Goal: Task Accomplishment & Management: Use online tool/utility

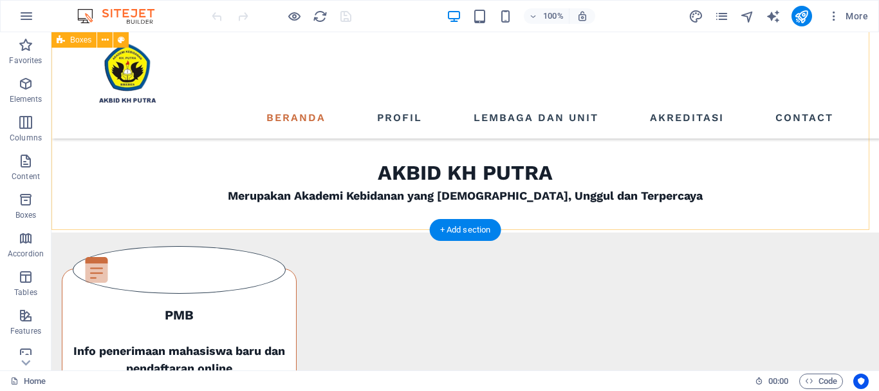
scroll to position [386, 0]
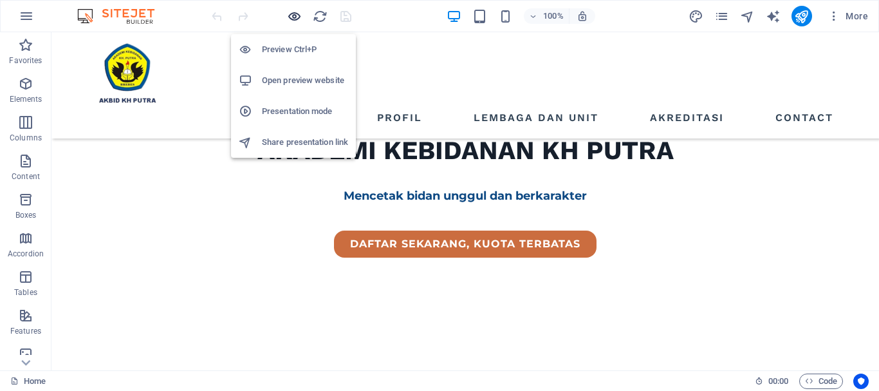
click at [295, 15] on icon "button" at bounding box center [294, 16] width 15 height 15
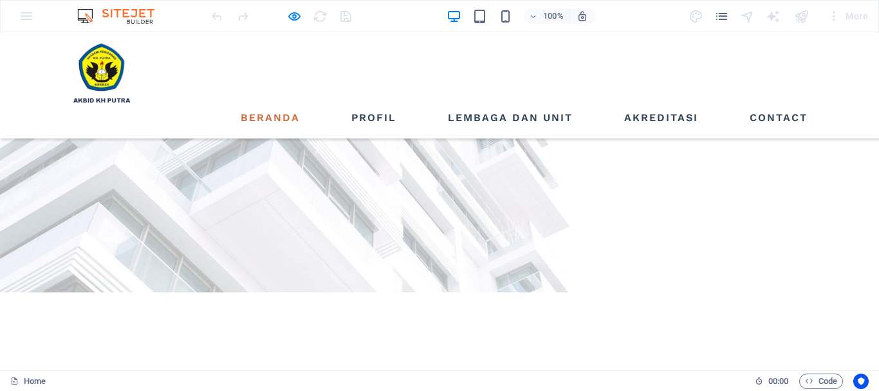
scroll to position [0, 0]
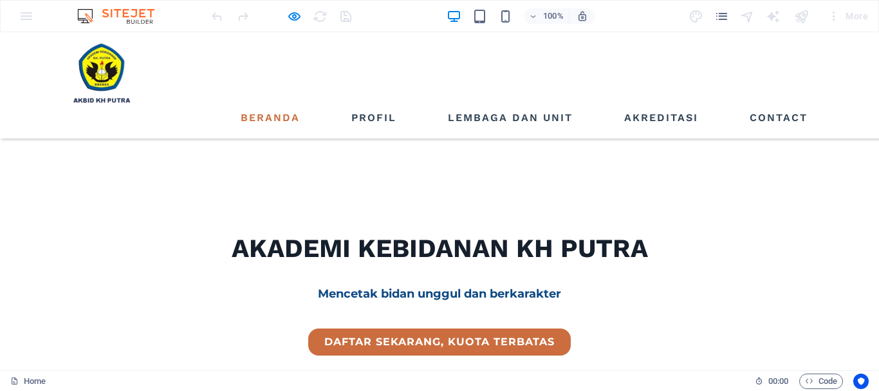
scroll to position [322, 0]
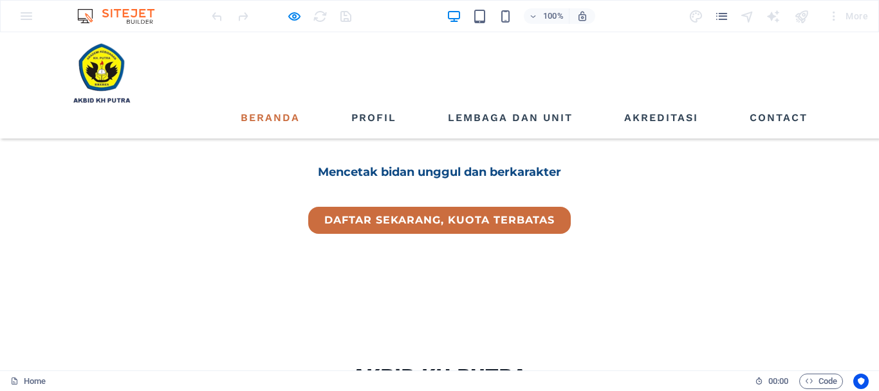
scroll to position [515, 0]
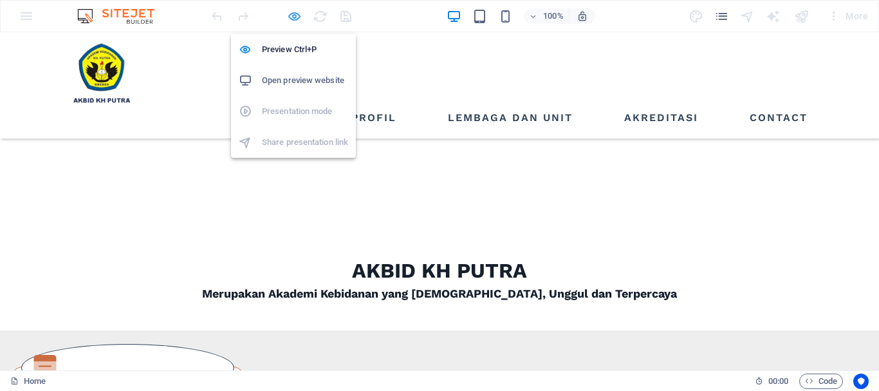
click at [291, 17] on icon "button" at bounding box center [294, 16] width 15 height 15
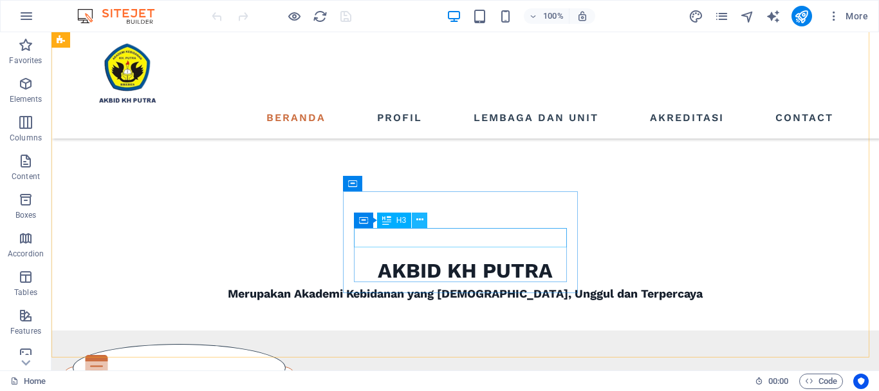
click at [422, 222] on icon at bounding box center [420, 220] width 7 height 14
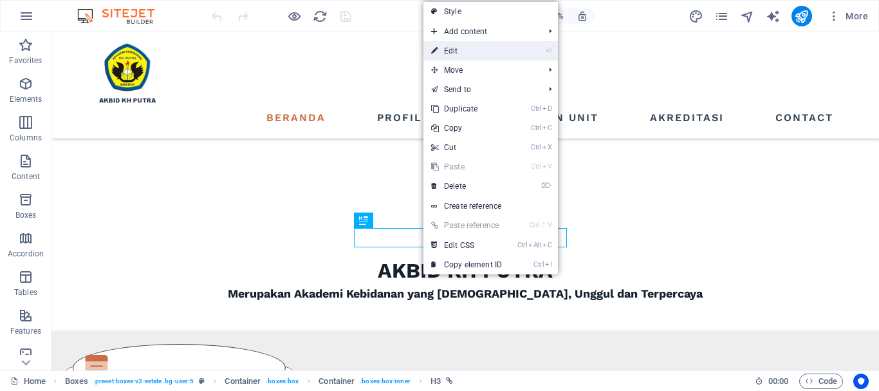
click at [456, 50] on link "⏎ Edit" at bounding box center [467, 50] width 86 height 19
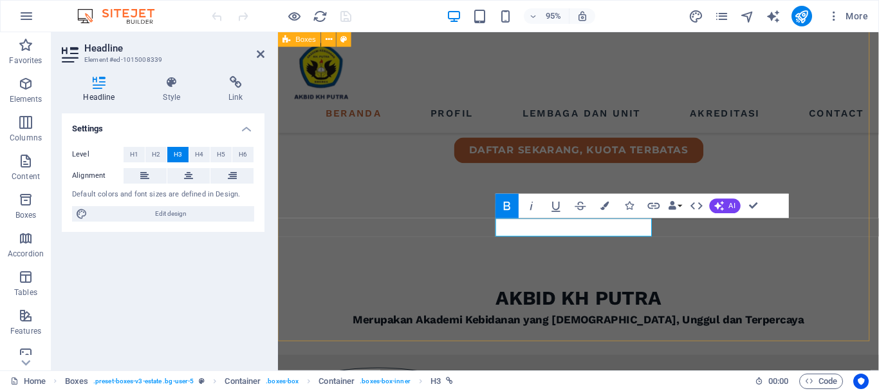
scroll to position [536, 0]
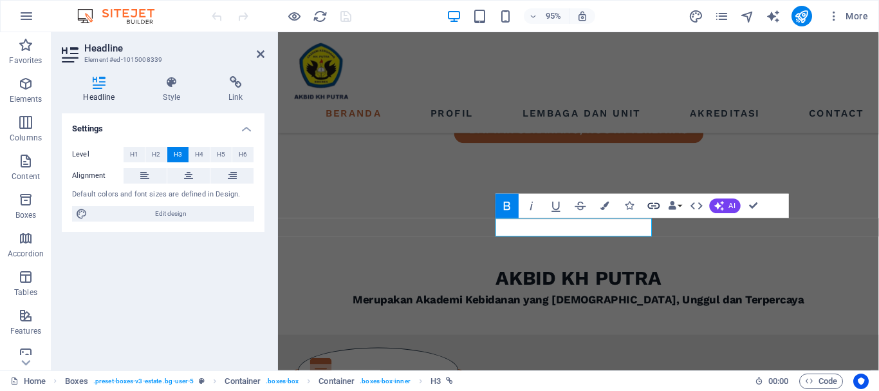
click at [653, 205] on icon "button" at bounding box center [654, 206] width 12 height 6
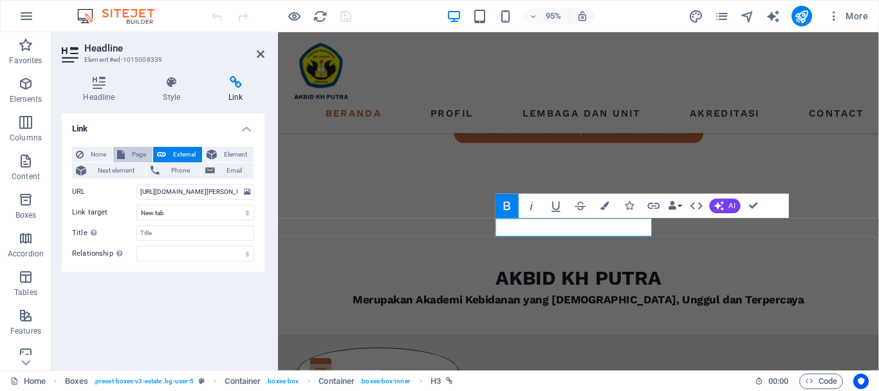
click at [138, 158] on span "Page" at bounding box center [139, 154] width 20 height 15
select select
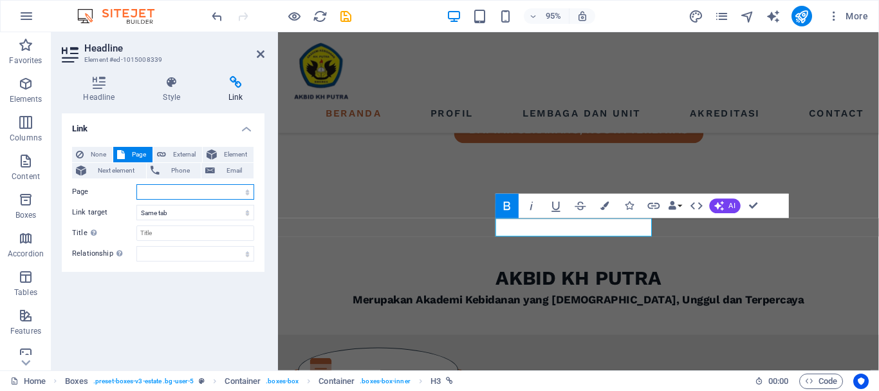
click at [170, 194] on select "Home Listing News Our Team Contact Legal Notice Privacy" at bounding box center [195, 191] width 118 height 15
click at [180, 129] on h4 "Link" at bounding box center [163, 124] width 203 height 23
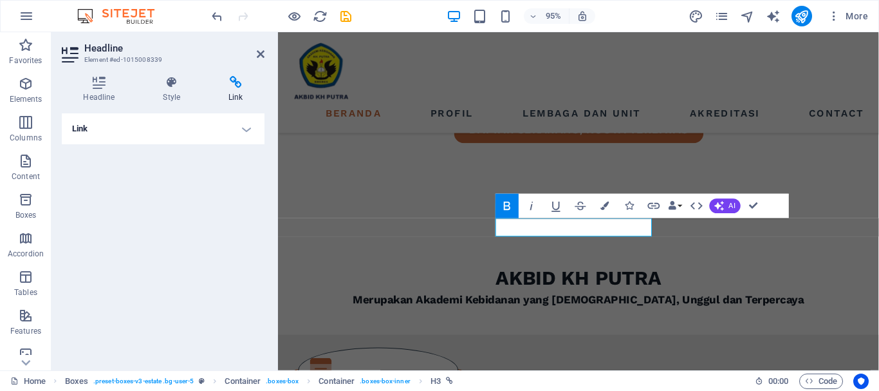
click at [180, 129] on h4 "Link" at bounding box center [163, 128] width 203 height 31
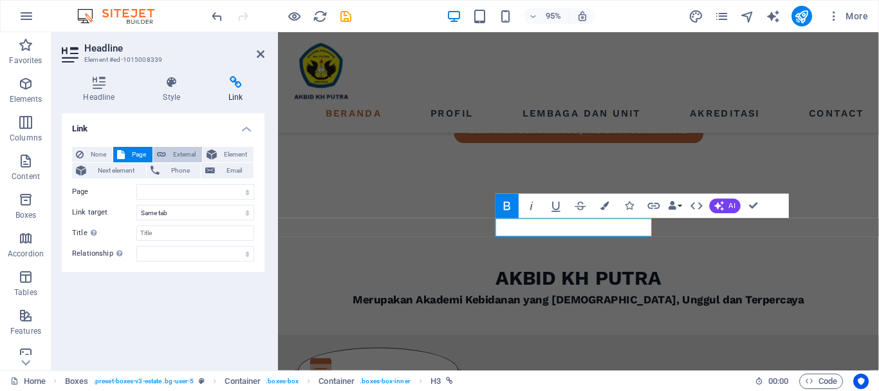
click at [180, 154] on span "External" at bounding box center [184, 154] width 28 height 15
select select "blank"
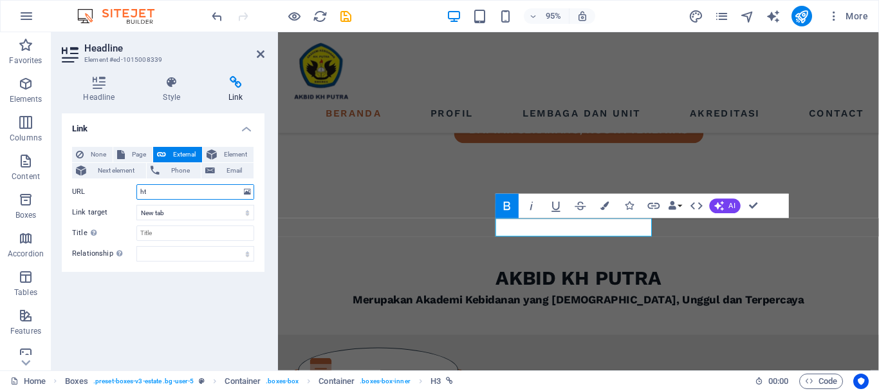
type input "h"
paste input "https://lib.akbidkhputra.ac.id/"
type input "https://lib.akbidkhputra.ac.id/"
click at [226, 219] on select "New tab Same tab Overlay" at bounding box center [195, 212] width 118 height 15
click at [136, 205] on select "New tab Same tab Overlay" at bounding box center [195, 212] width 118 height 15
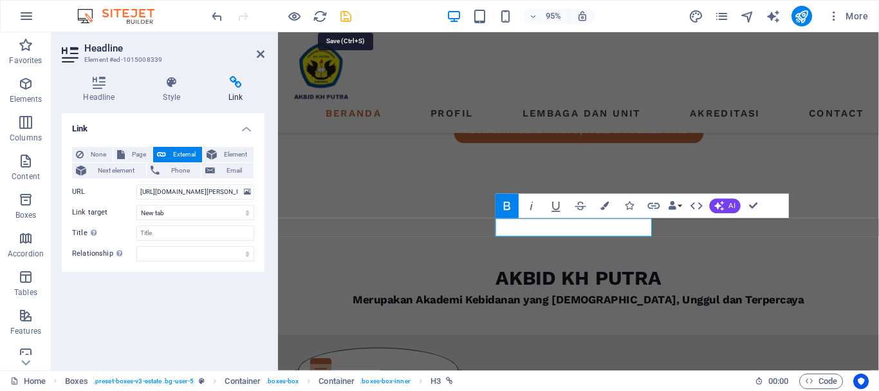
click at [343, 14] on icon "save" at bounding box center [346, 16] width 15 height 15
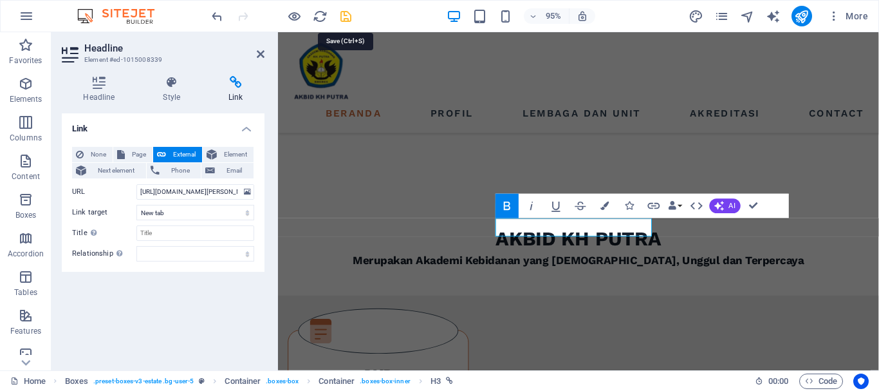
scroll to position [515, 0]
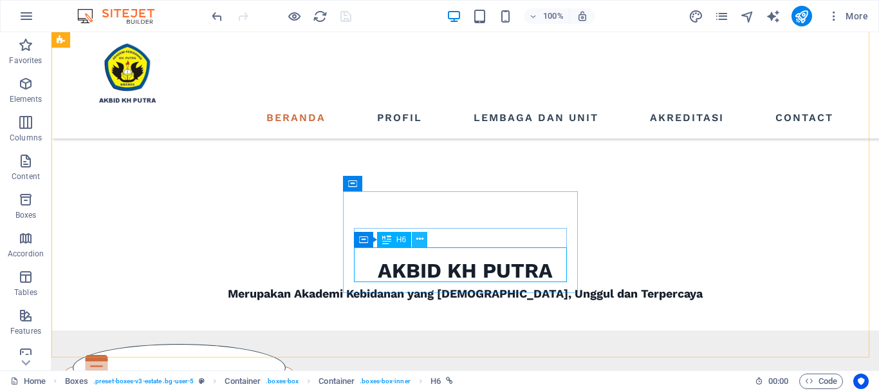
click at [418, 241] on icon at bounding box center [420, 239] width 7 height 14
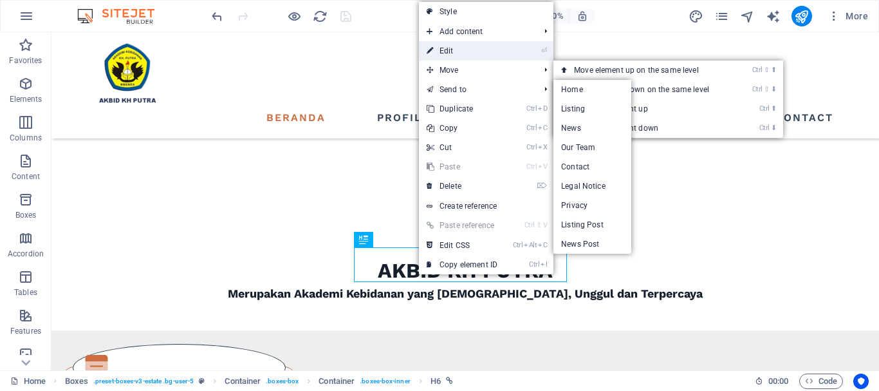
click at [460, 51] on link "⏎ Edit" at bounding box center [462, 50] width 86 height 19
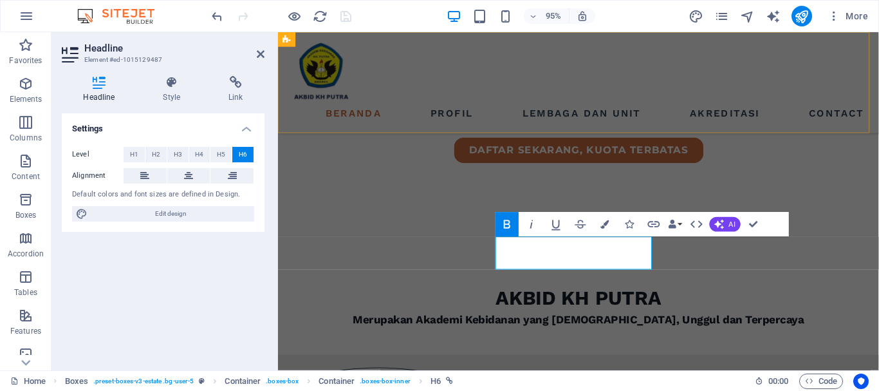
scroll to position [536, 0]
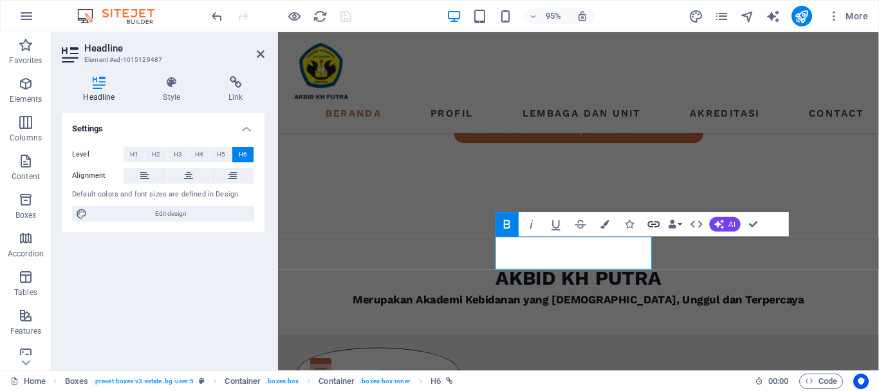
click at [652, 225] on icon "button" at bounding box center [654, 224] width 15 height 15
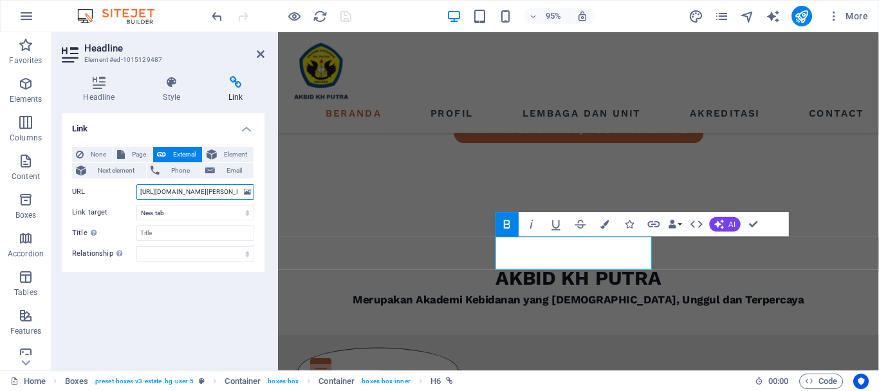
drag, startPoint x: 229, startPoint y: 190, endPoint x: 109, endPoint y: 199, distance: 120.1
click at [109, 199] on div "URL https://lib.akbidkhputra.ac.id/" at bounding box center [163, 191] width 182 height 15
click at [263, 55] on icon at bounding box center [261, 54] width 8 height 10
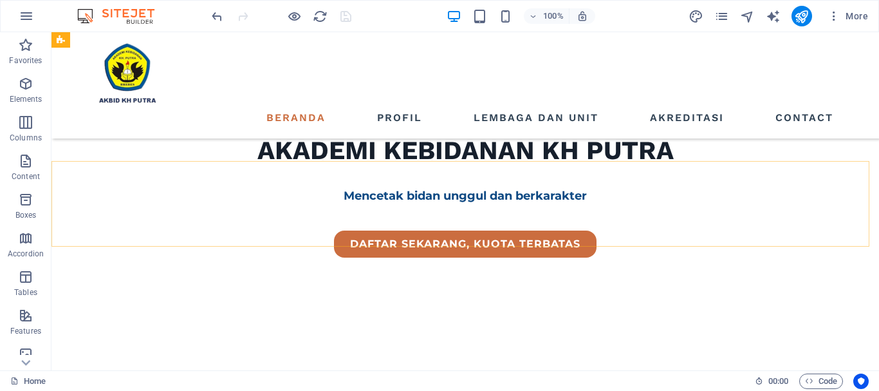
scroll to position [258, 0]
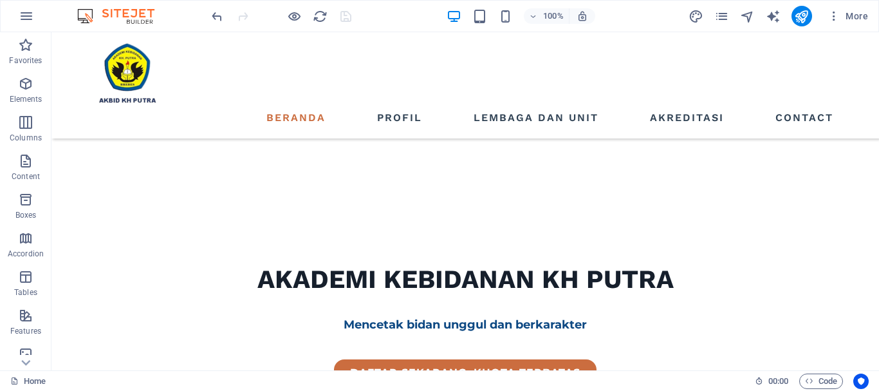
click at [344, 18] on div at bounding box center [281, 16] width 144 height 21
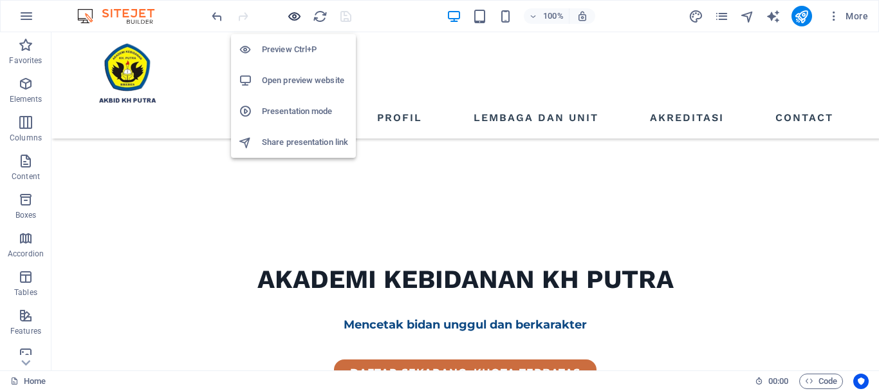
click at [290, 19] on icon "button" at bounding box center [294, 16] width 15 height 15
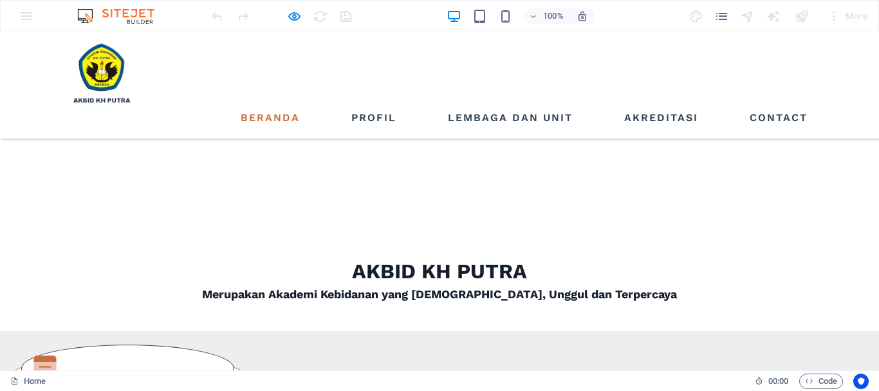
scroll to position [515, 0]
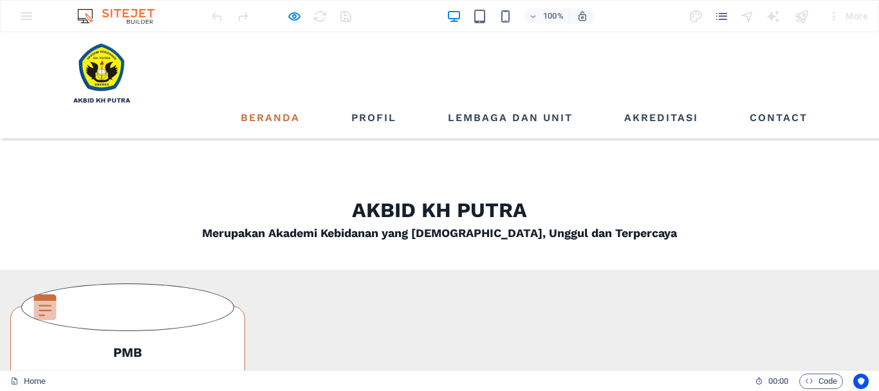
scroll to position [579, 0]
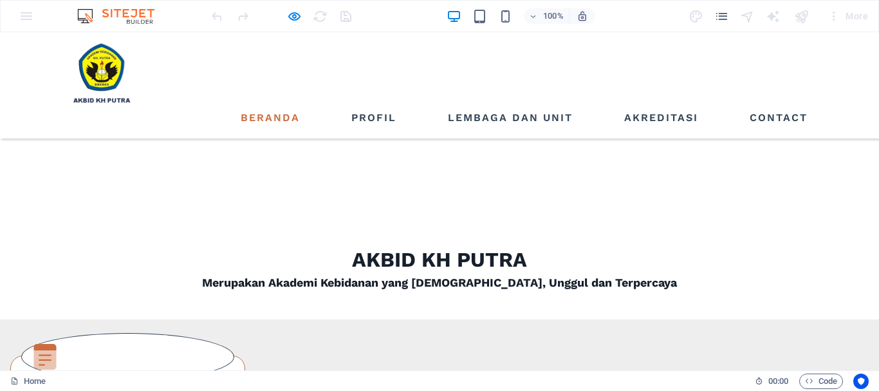
scroll to position [451, 0]
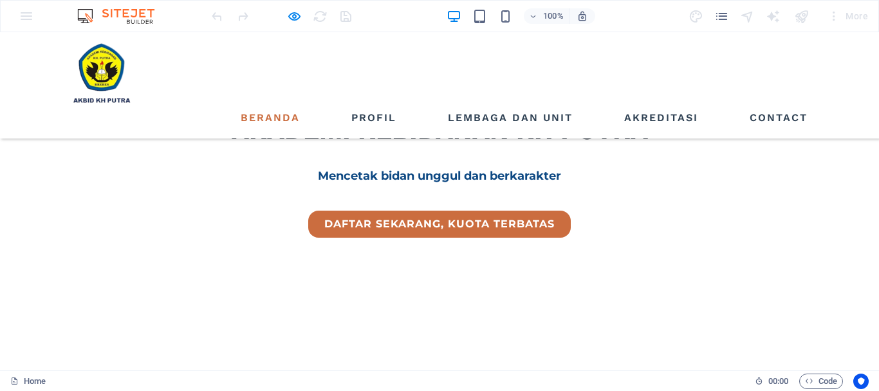
scroll to position [386, 0]
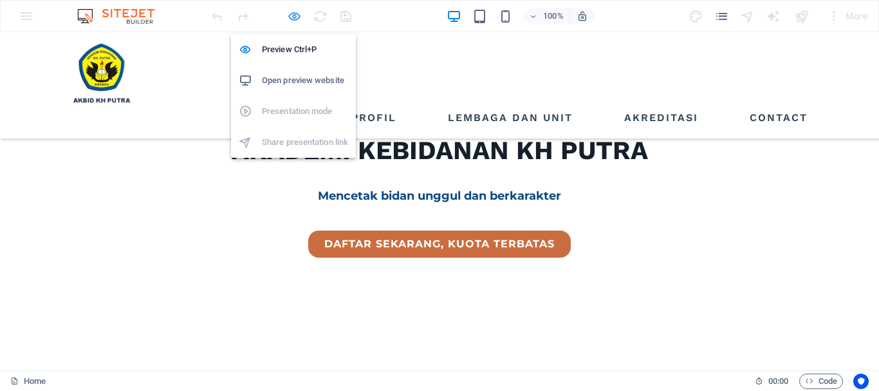
click at [299, 12] on icon "button" at bounding box center [294, 16] width 15 height 15
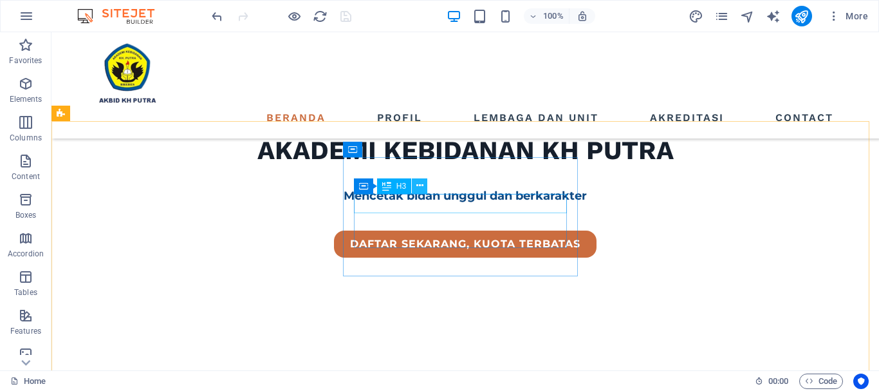
click at [424, 185] on button at bounding box center [419, 185] width 15 height 15
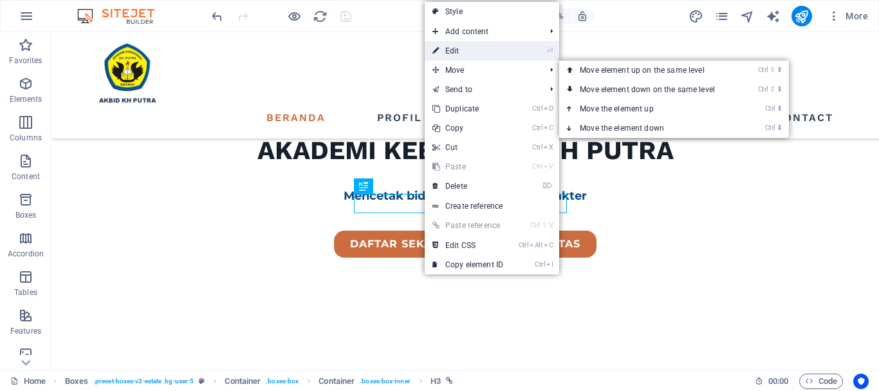
click at [456, 51] on link "⏎ Edit" at bounding box center [468, 50] width 86 height 19
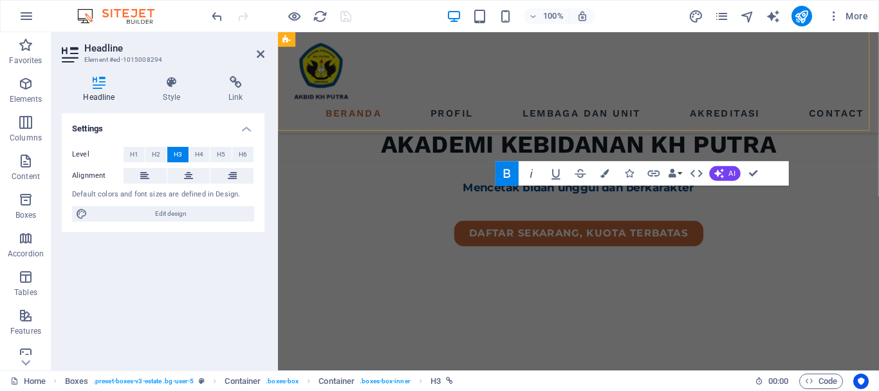
scroll to position [407, 0]
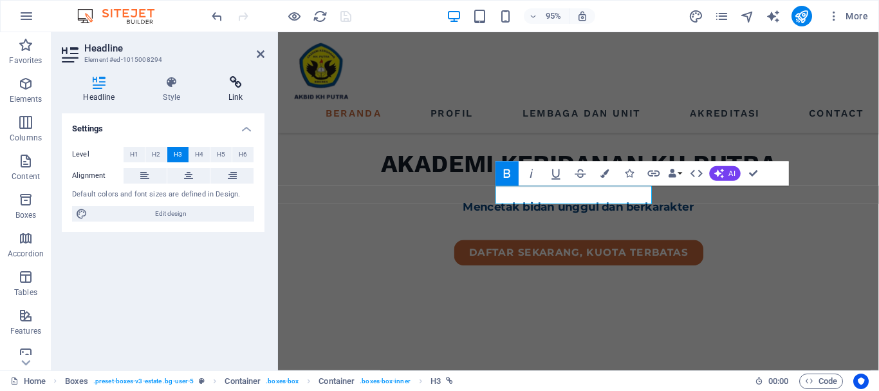
click at [232, 90] on h4 "Link" at bounding box center [235, 89] width 57 height 27
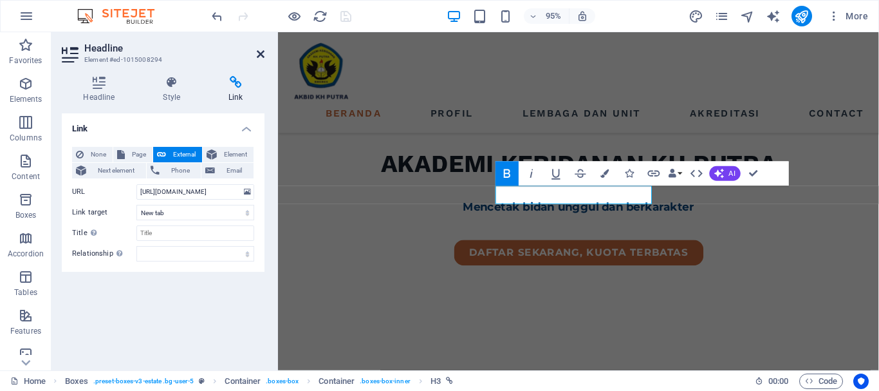
click at [261, 53] on icon at bounding box center [261, 54] width 8 height 10
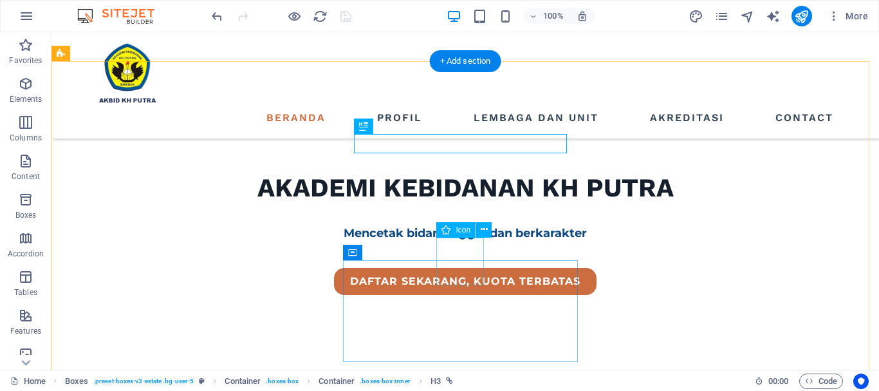
scroll to position [258, 0]
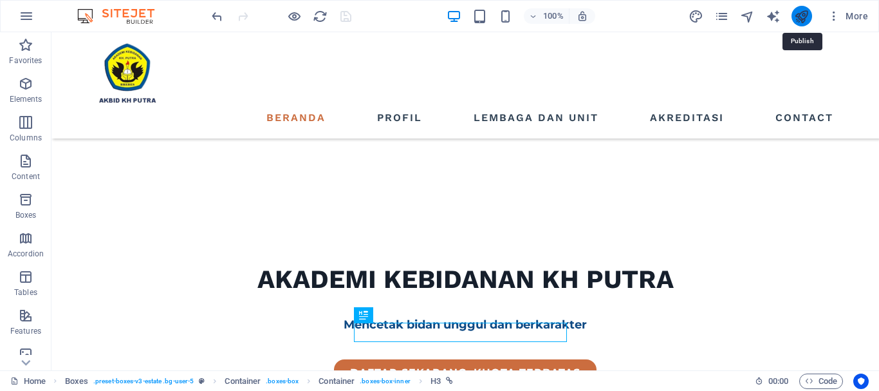
click at [798, 18] on icon "publish" at bounding box center [801, 16] width 15 height 15
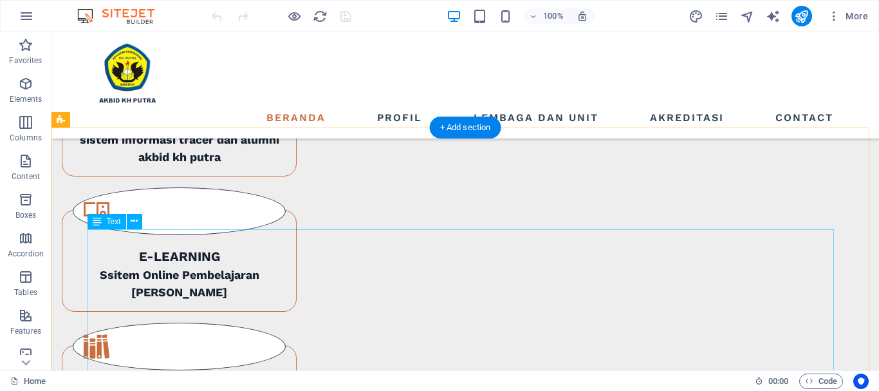
scroll to position [1159, 0]
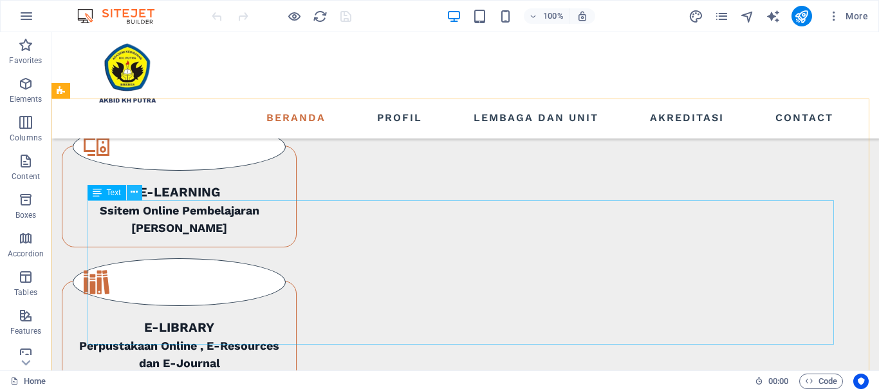
click at [137, 194] on icon at bounding box center [134, 192] width 7 height 14
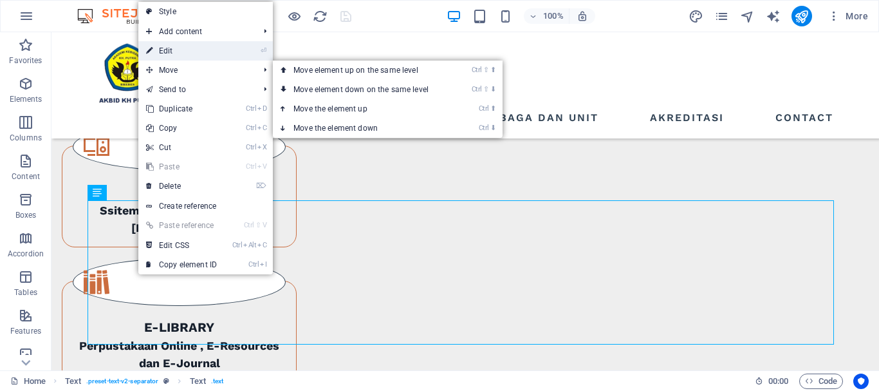
click at [174, 50] on link "⏎ Edit" at bounding box center [181, 50] width 86 height 19
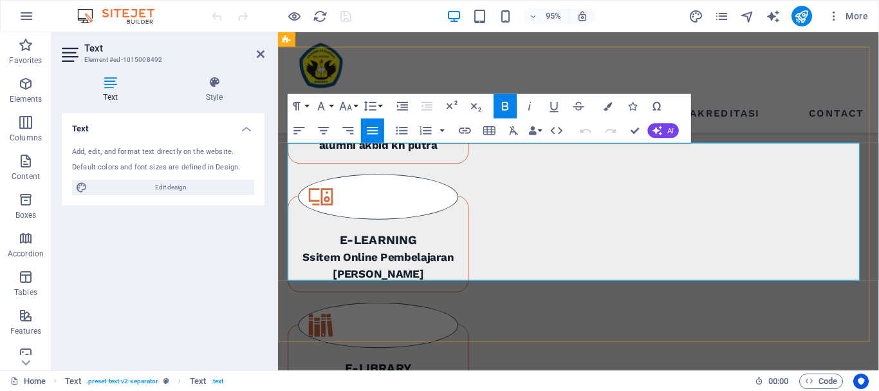
scroll to position [1182, 0]
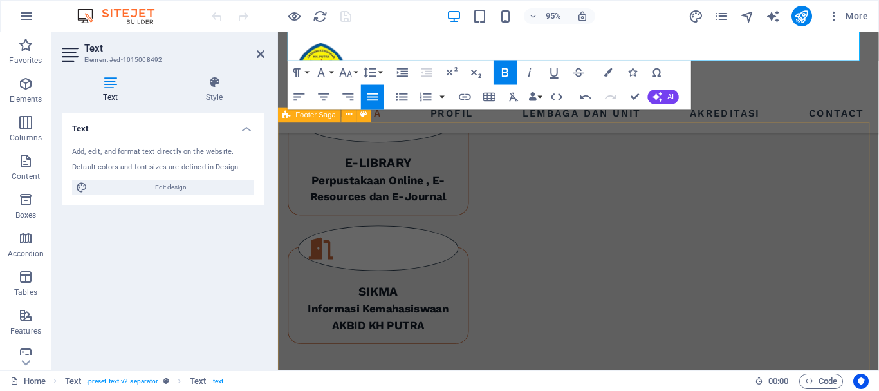
scroll to position [1504, 0]
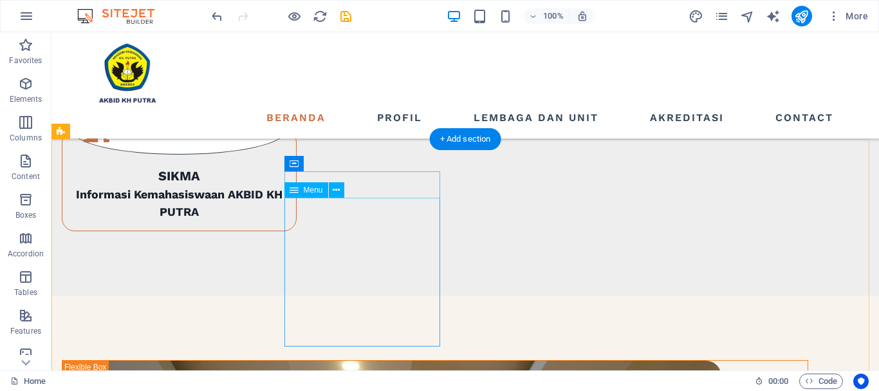
scroll to position [1486, 0]
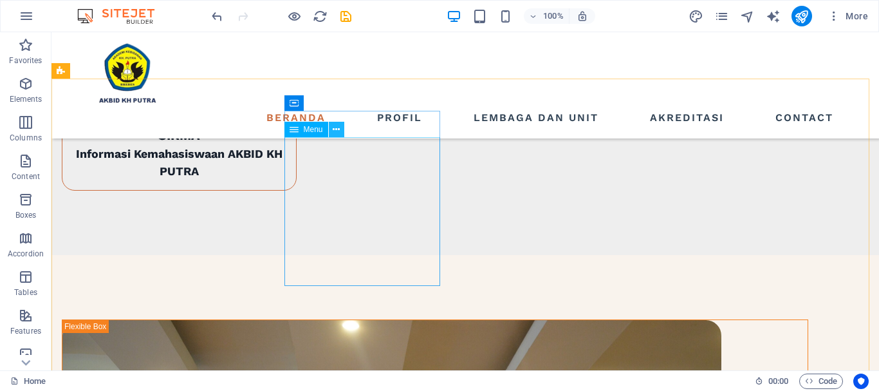
click at [340, 129] on icon at bounding box center [336, 130] width 7 height 14
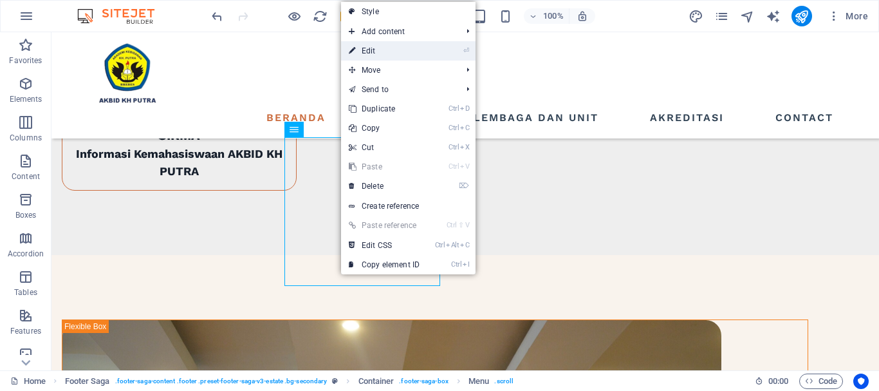
click at [378, 53] on link "⏎ Edit" at bounding box center [384, 50] width 86 height 19
select select "4"
select select
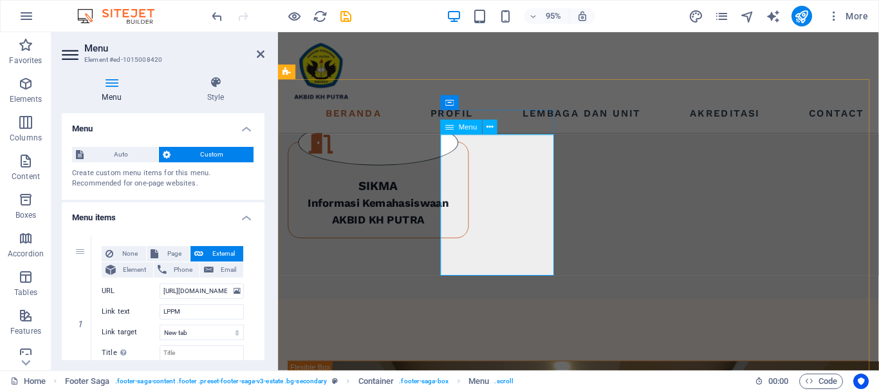
scroll to position [1458, 0]
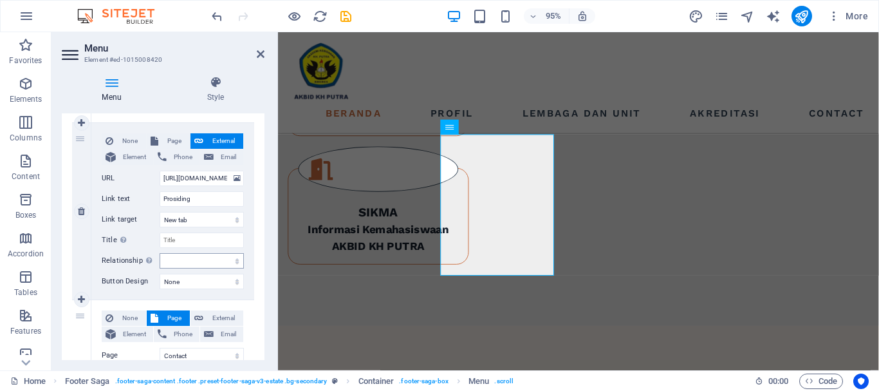
scroll to position [773, 0]
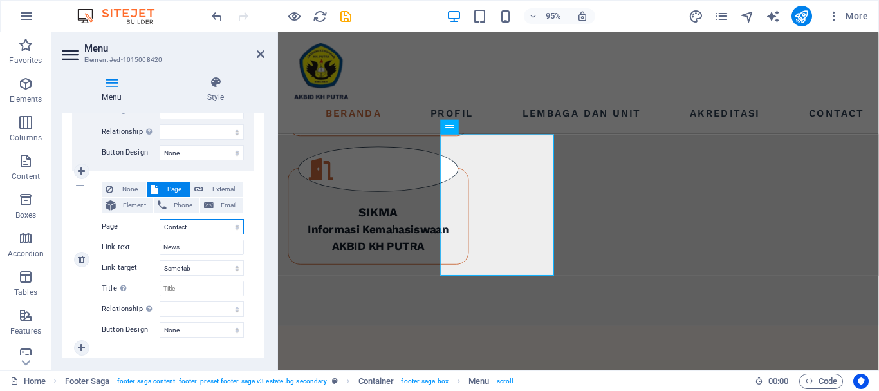
click at [220, 229] on select "Home Listing News Our Team Contact Legal Notice Privacy" at bounding box center [202, 226] width 84 height 15
select select "2"
click at [160, 219] on select "Home Listing News Our Team Contact Legal Notice Privacy" at bounding box center [202, 226] width 84 height 15
select select
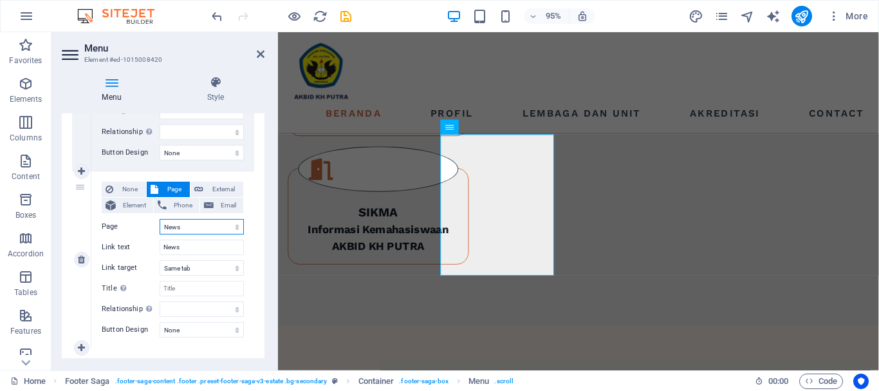
select select
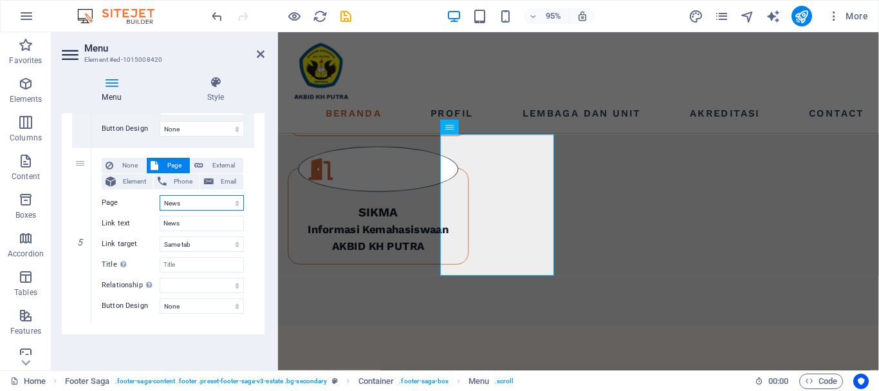
scroll to position [603, 0]
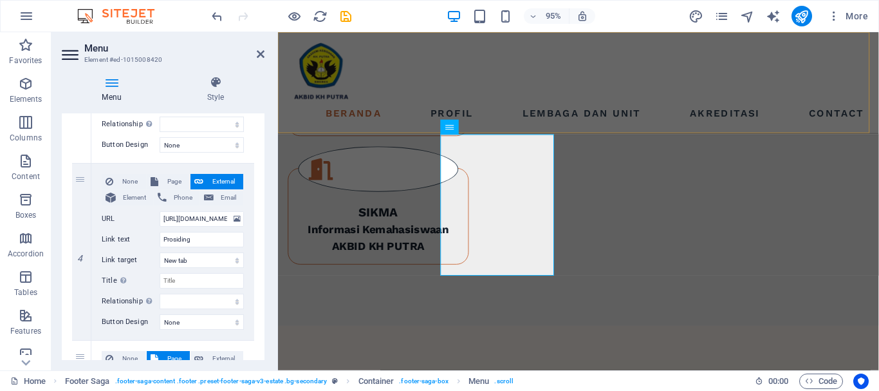
click at [425, 63] on div "Beranda Profil Lembaga dan Unit Akreditasi Contact Menu" at bounding box center [594, 85] width 633 height 106
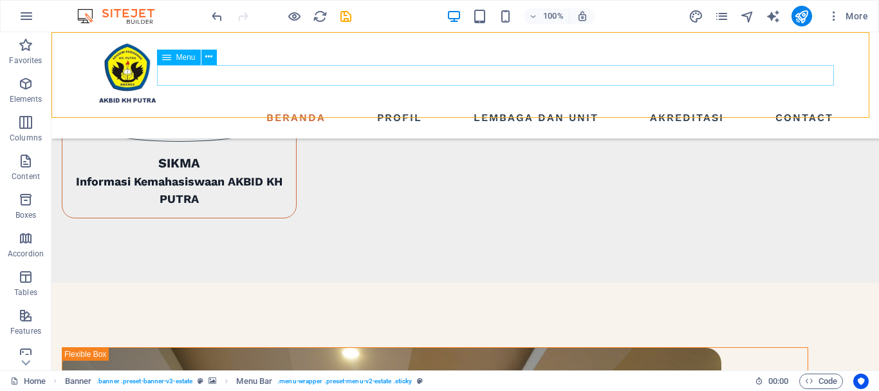
scroll to position [1486, 0]
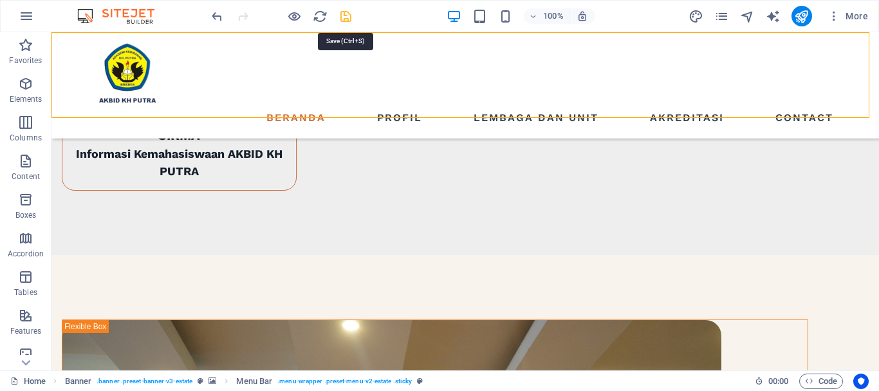
click at [348, 18] on icon "save" at bounding box center [346, 16] width 15 height 15
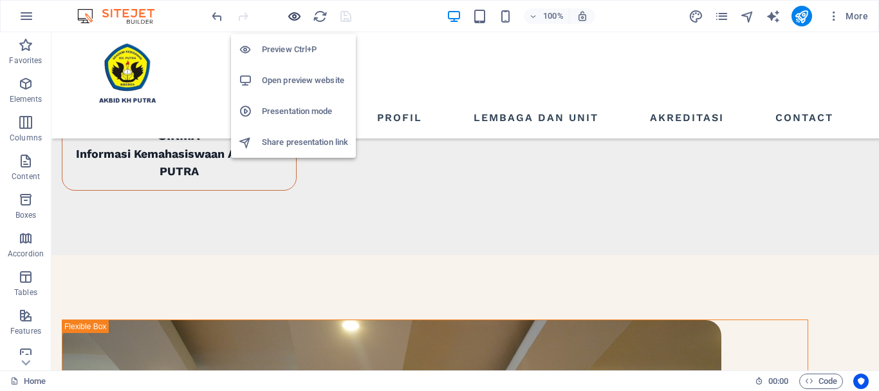
click at [293, 17] on icon "button" at bounding box center [294, 16] width 15 height 15
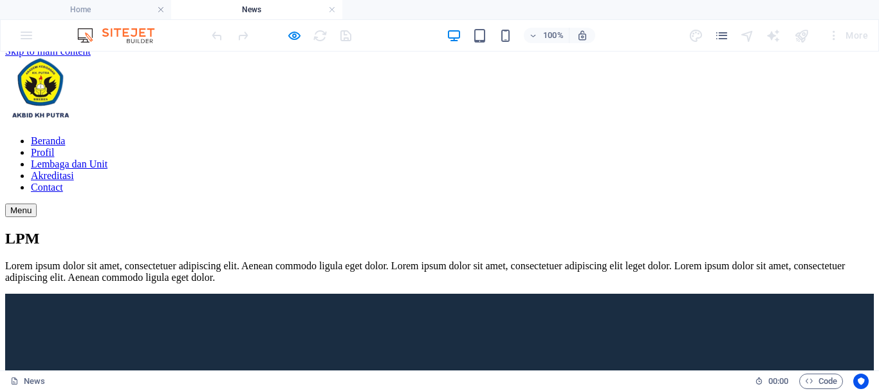
scroll to position [0, 0]
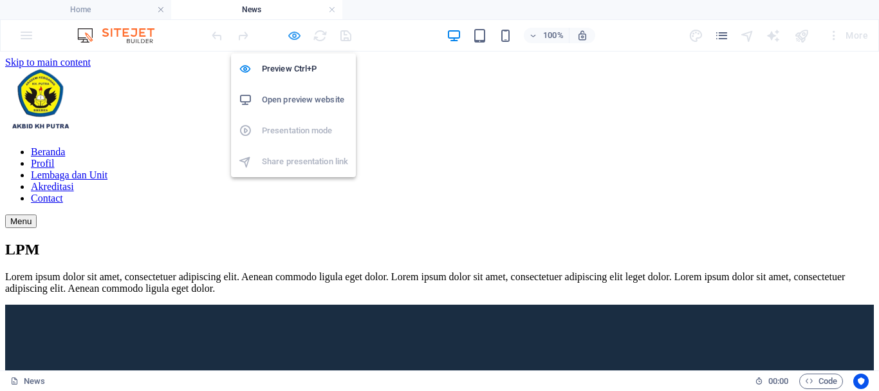
click at [292, 40] on icon "button" at bounding box center [294, 35] width 15 height 15
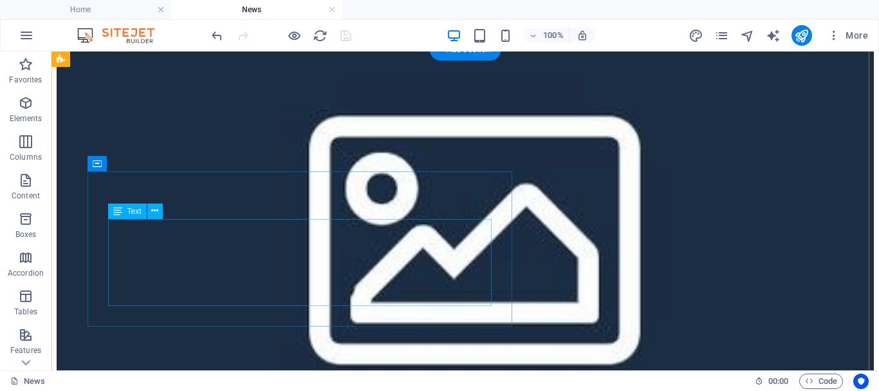
scroll to position [258, 0]
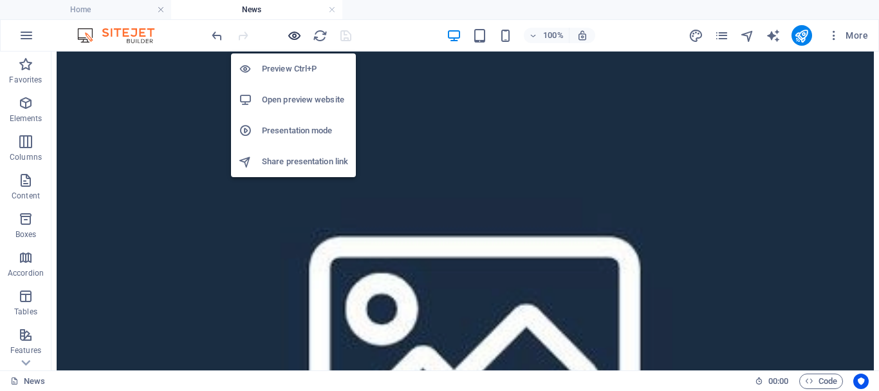
click at [294, 39] on icon "button" at bounding box center [294, 35] width 15 height 15
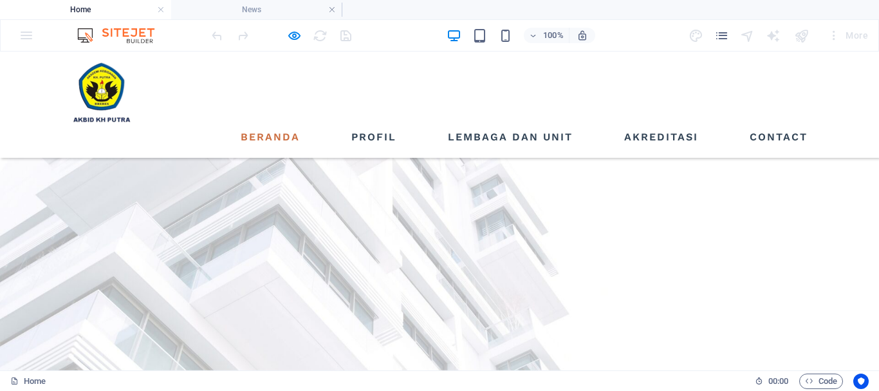
scroll to position [1518, 0]
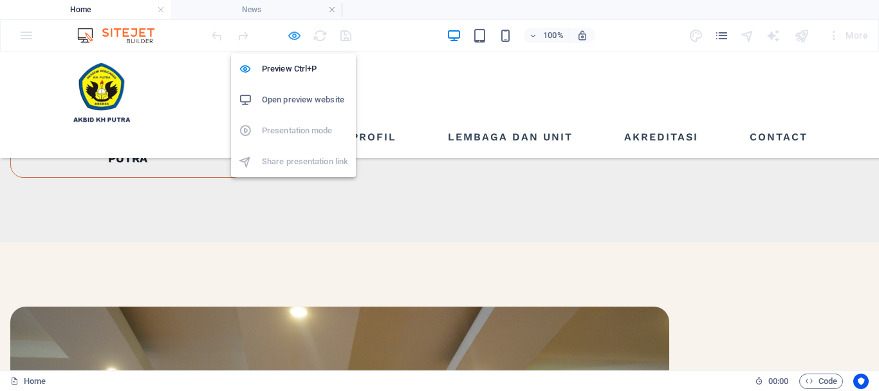
click at [288, 38] on icon "button" at bounding box center [294, 35] width 15 height 15
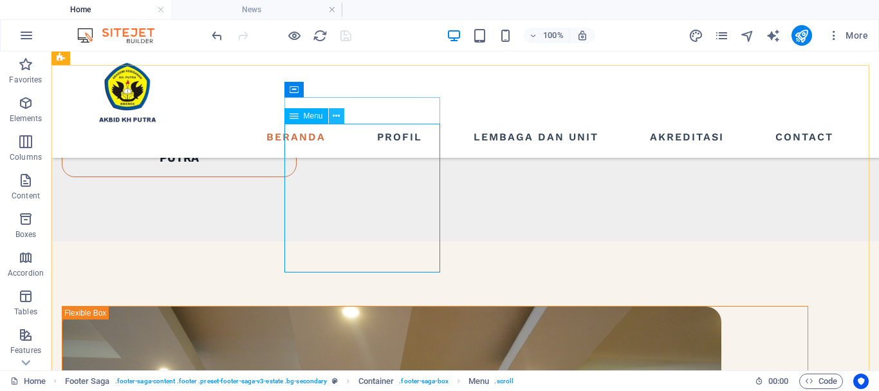
click at [336, 116] on icon at bounding box center [336, 116] width 7 height 14
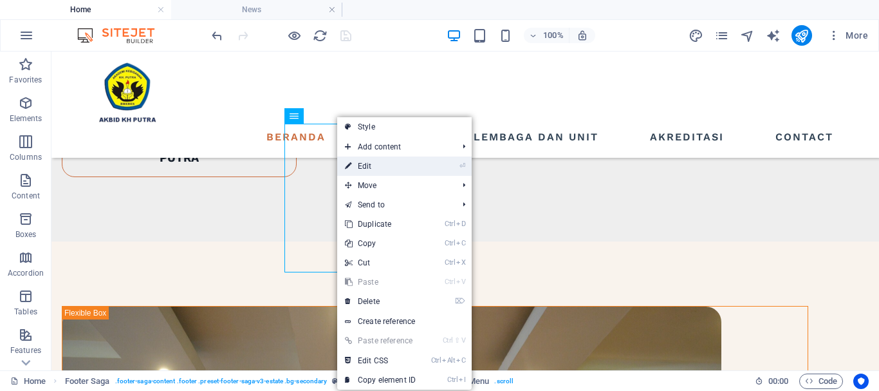
click at [361, 165] on link "⏎ Edit" at bounding box center [380, 165] width 86 height 19
select select "2"
select select
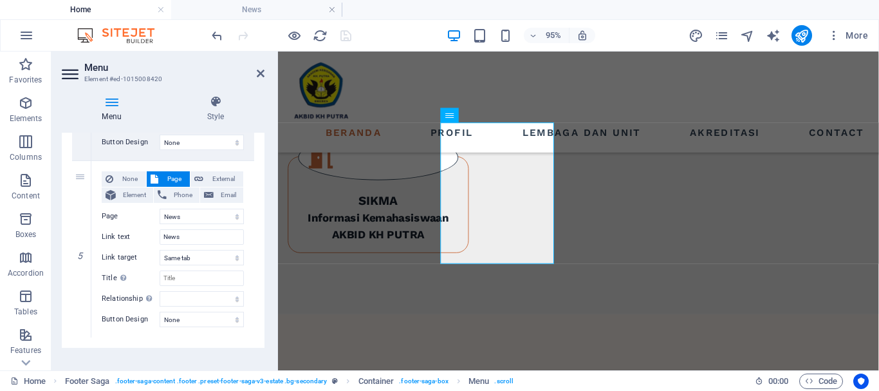
scroll to position [816, 0]
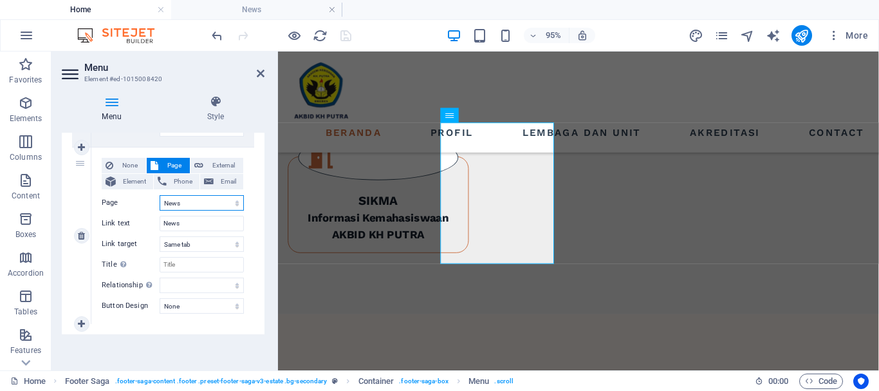
click at [192, 202] on select "Home Listing News Our Team Contact Legal Notice Privacy" at bounding box center [202, 202] width 84 height 15
select select "5"
click at [160, 195] on select "Home Listing News Our Team Contact Legal Notice Privacy" at bounding box center [202, 202] width 84 height 15
select select
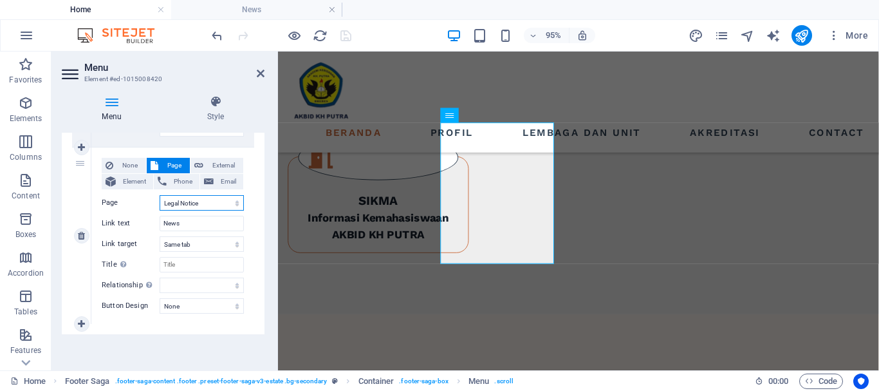
select select
type input "Legal Notice"
select select
click at [345, 37] on icon "save" at bounding box center [346, 35] width 15 height 15
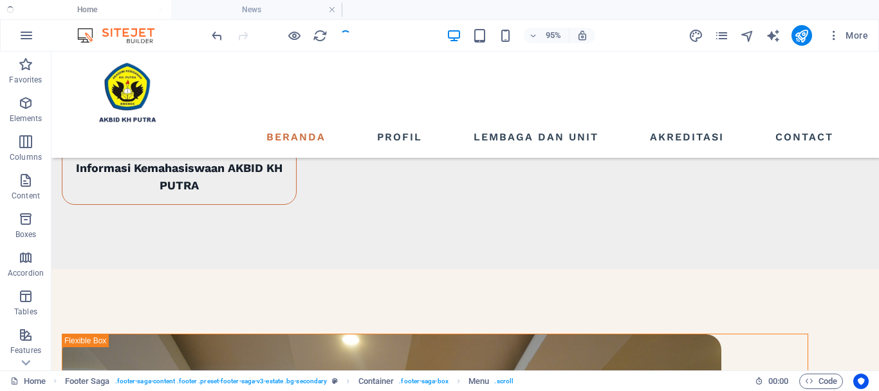
scroll to position [1519, 0]
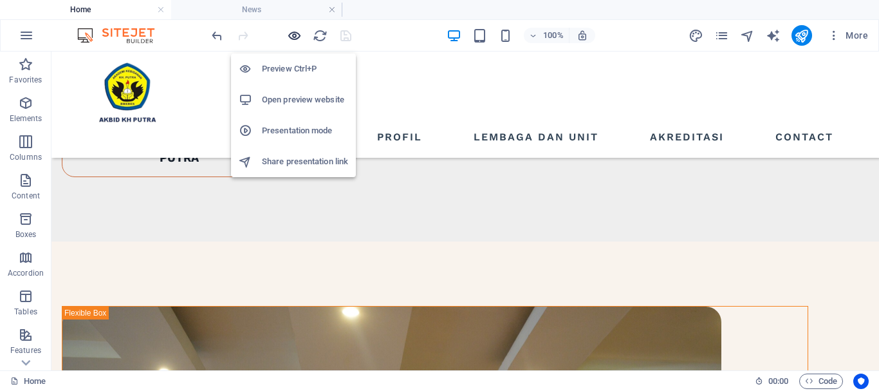
click at [294, 34] on icon "button" at bounding box center [294, 35] width 15 height 15
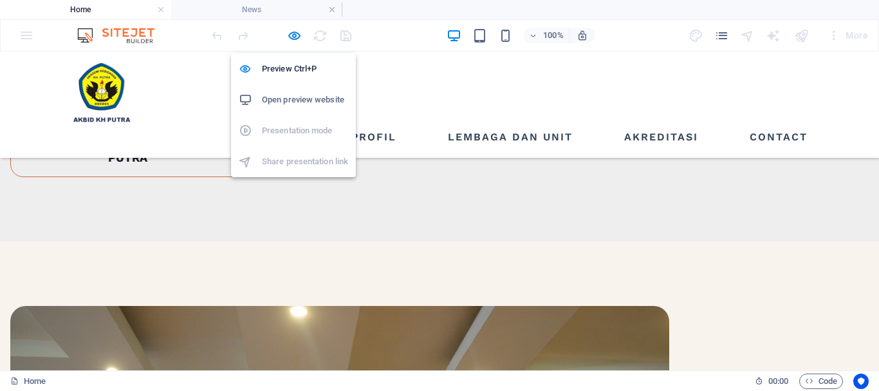
scroll to position [1518, 0]
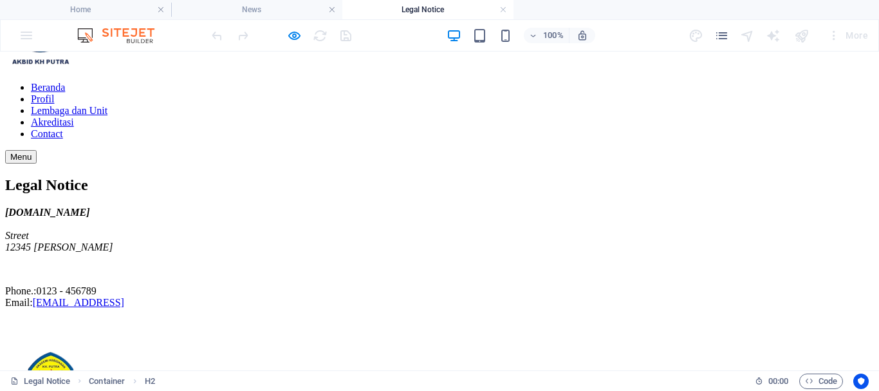
scroll to position [0, 0]
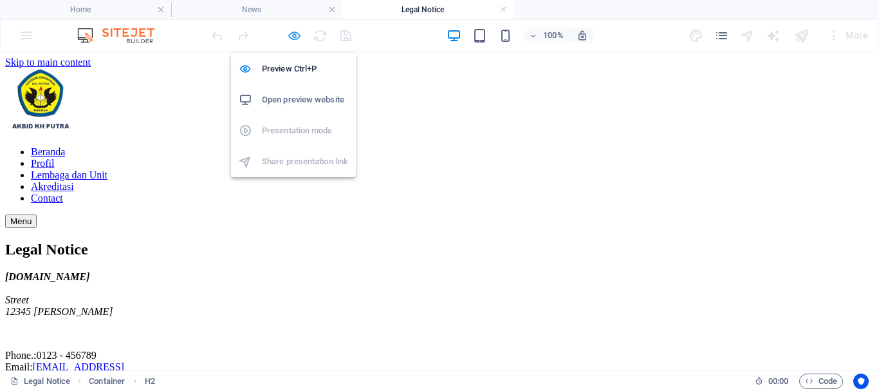
click at [297, 41] on icon "button" at bounding box center [294, 35] width 15 height 15
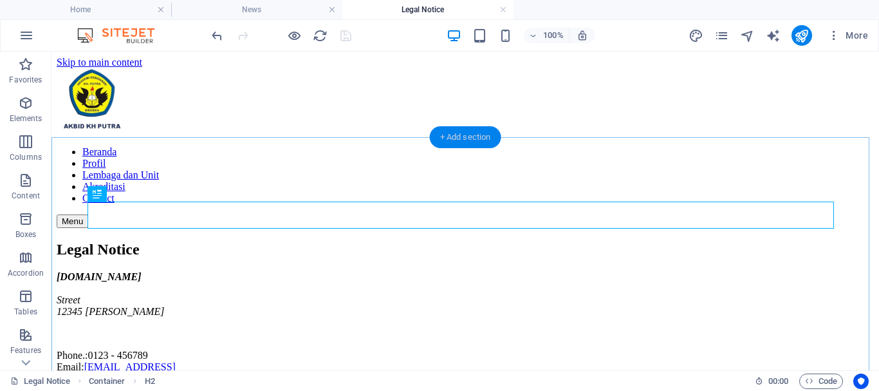
drag, startPoint x: 202, startPoint y: 93, endPoint x: 465, endPoint y: 138, distance: 267.2
click at [465, 138] on div "+ Add section" at bounding box center [465, 137] width 71 height 22
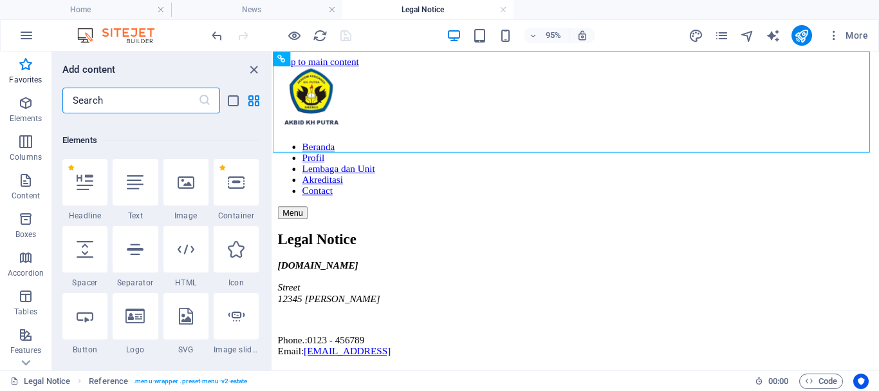
scroll to position [64, 0]
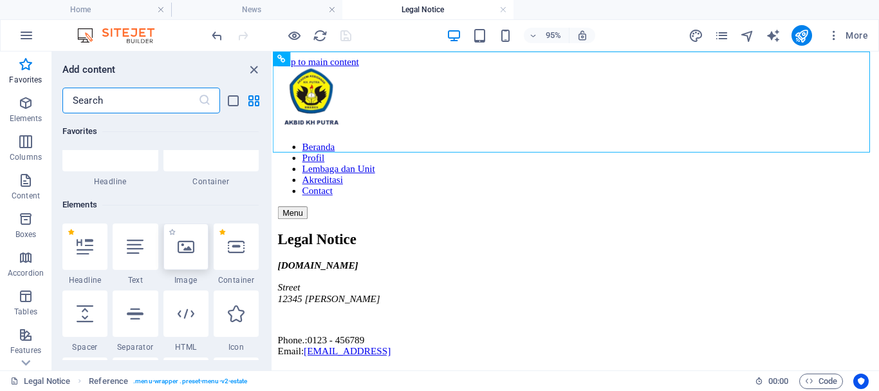
click at [191, 246] on icon at bounding box center [186, 246] width 17 height 17
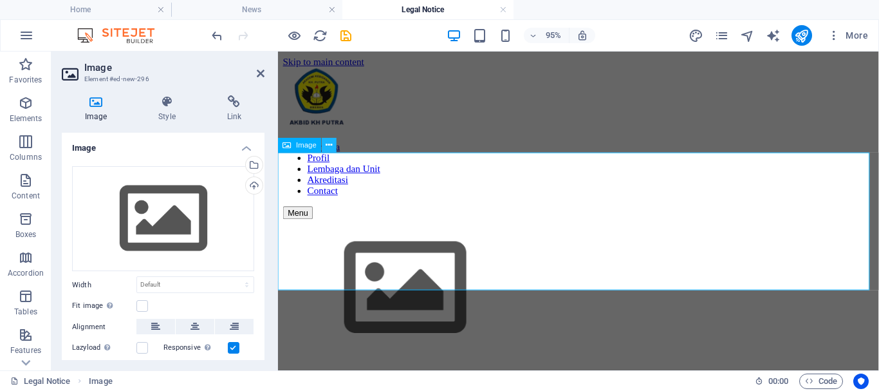
click at [331, 146] on icon at bounding box center [329, 144] width 6 height 13
click at [250, 187] on div "Upload" at bounding box center [252, 186] width 19 height 19
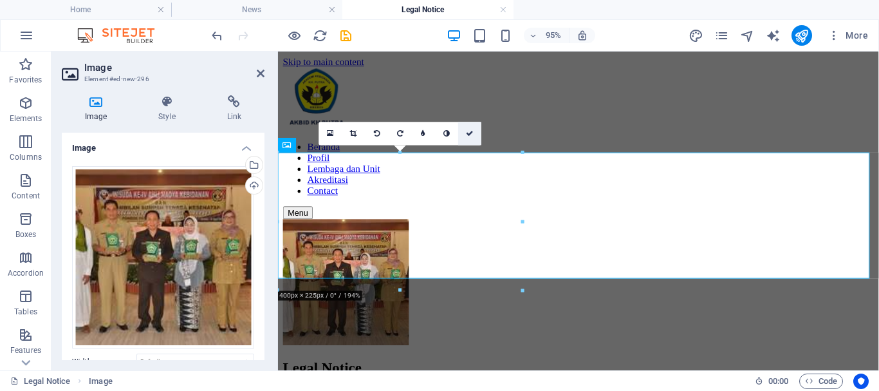
click at [467, 135] on icon at bounding box center [471, 133] width 8 height 7
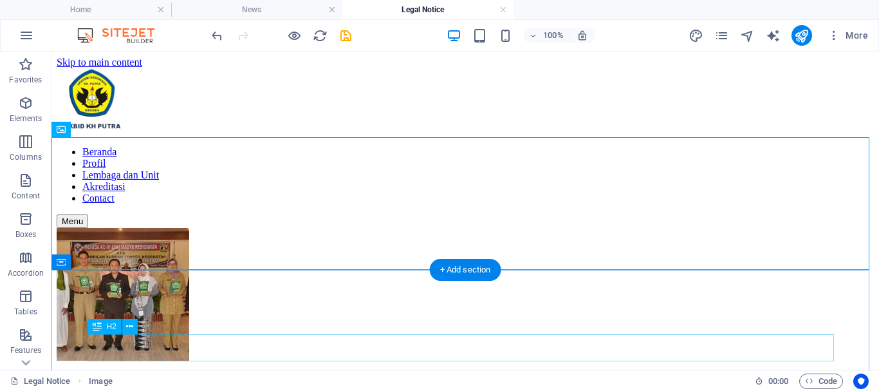
click at [239, 376] on div "Legal Notice" at bounding box center [466, 384] width 818 height 17
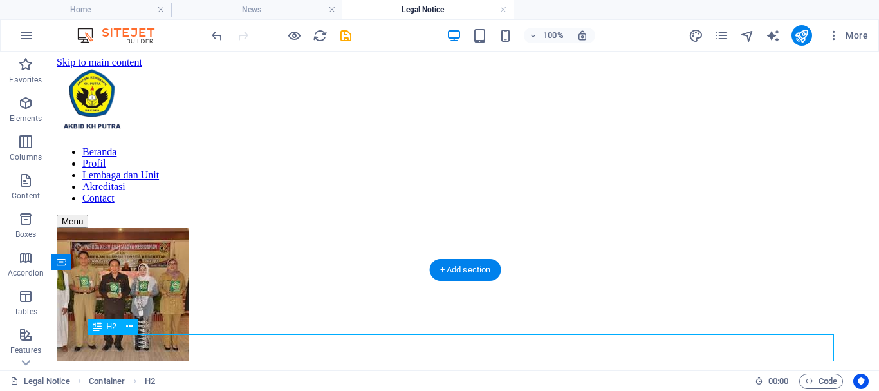
click at [232, 376] on div "Legal Notice" at bounding box center [466, 384] width 818 height 17
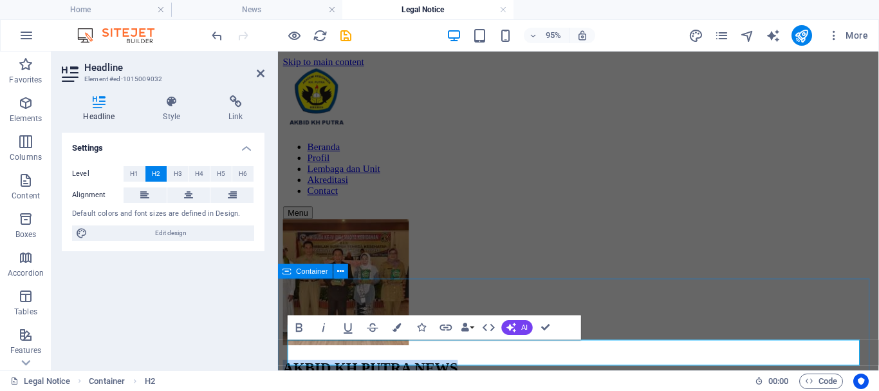
drag, startPoint x: 555, startPoint y: 372, endPoint x: 282, endPoint y: 378, distance: 273.0
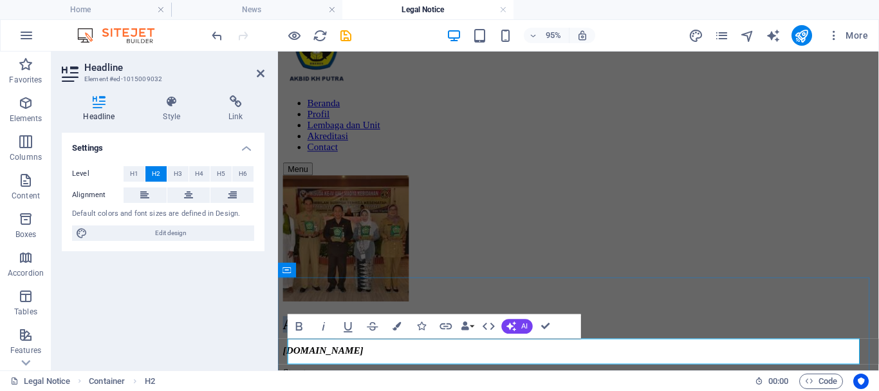
scroll to position [64, 0]
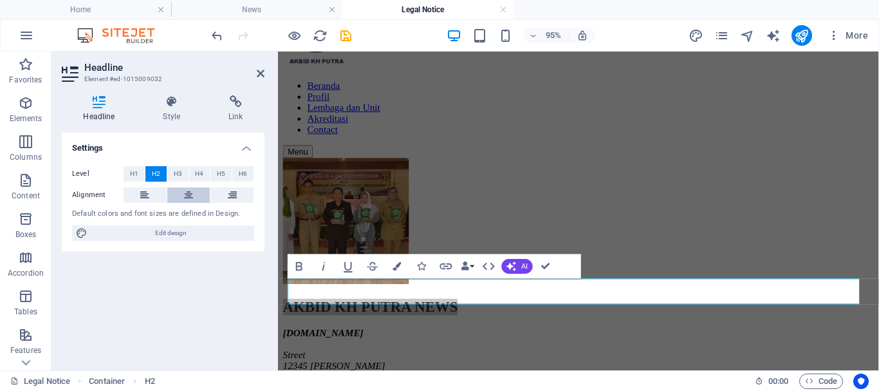
click at [182, 189] on button at bounding box center [188, 194] width 43 height 15
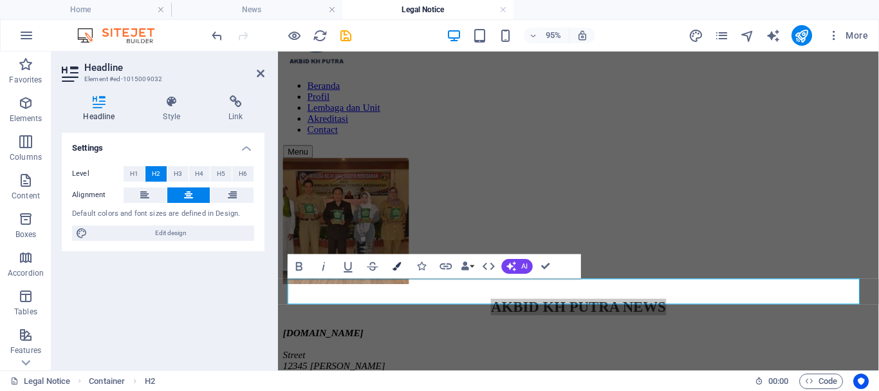
click at [398, 270] on icon "button" at bounding box center [397, 266] width 8 height 8
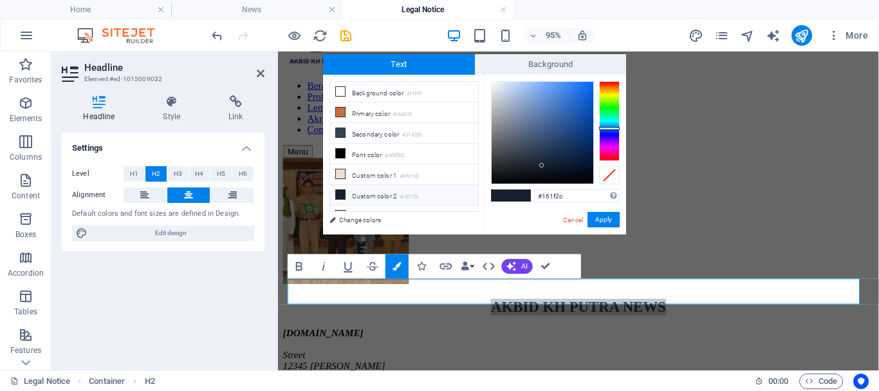
type input "#1c63c9"
click at [579, 103] on div at bounding box center [543, 133] width 102 height 102
click at [601, 217] on button "Apply" at bounding box center [604, 219] width 32 height 15
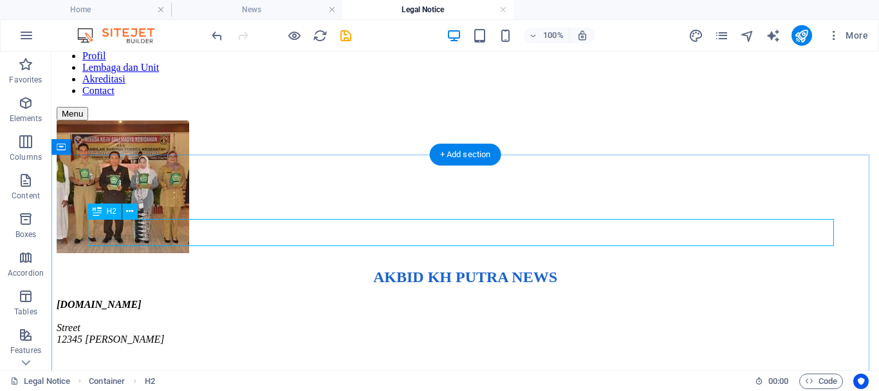
scroll to position [129, 0]
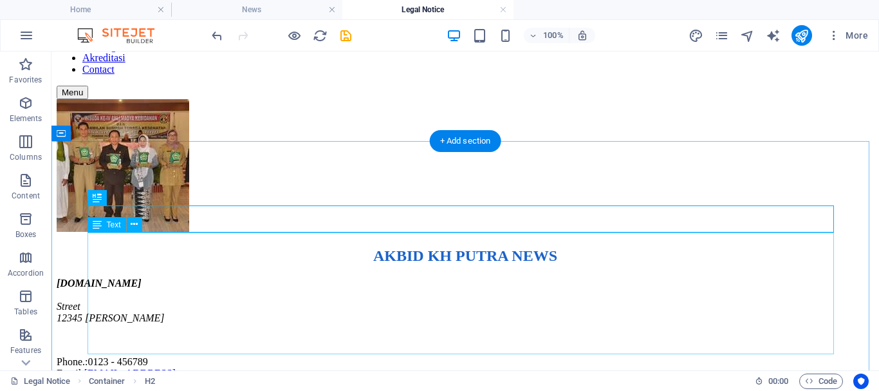
click at [262, 277] on div "[DOMAIN_NAME] Street [GEOGRAPHIC_DATA][PERSON_NAME].: 0123 - 456789 Email: [EMA…" at bounding box center [466, 328] width 818 height 102
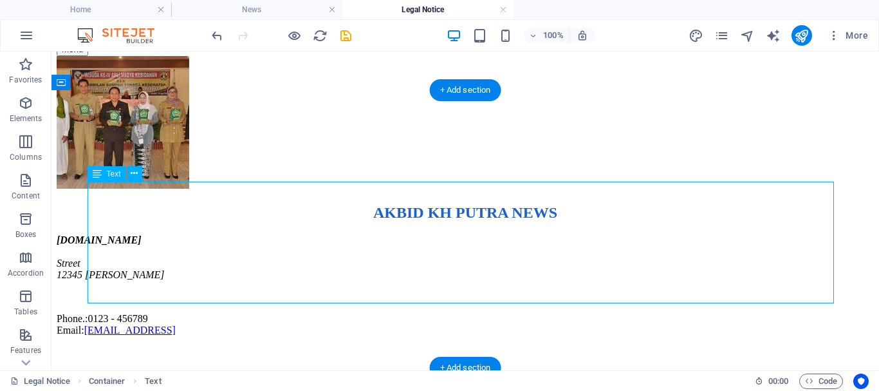
scroll to position [193, 0]
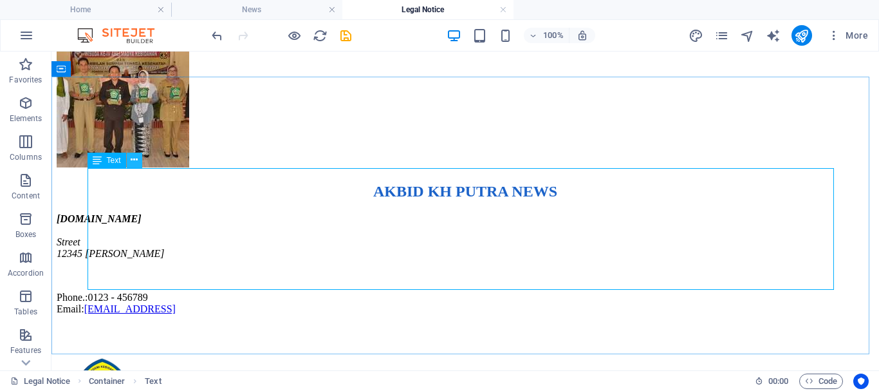
click at [134, 160] on icon at bounding box center [134, 160] width 7 height 14
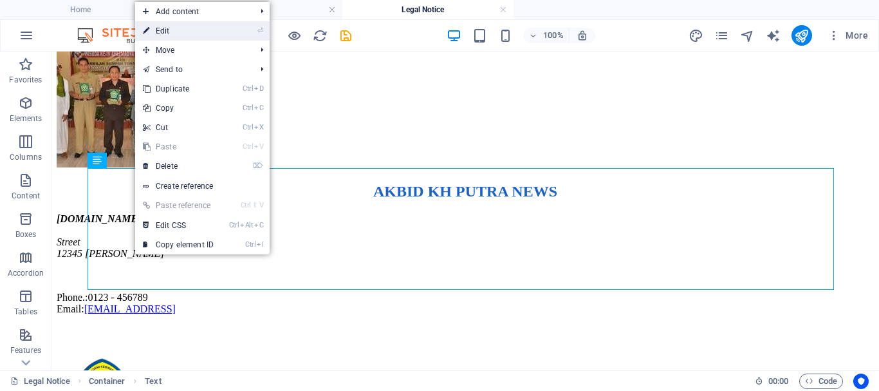
click at [164, 33] on link "⏎ Edit" at bounding box center [178, 30] width 86 height 19
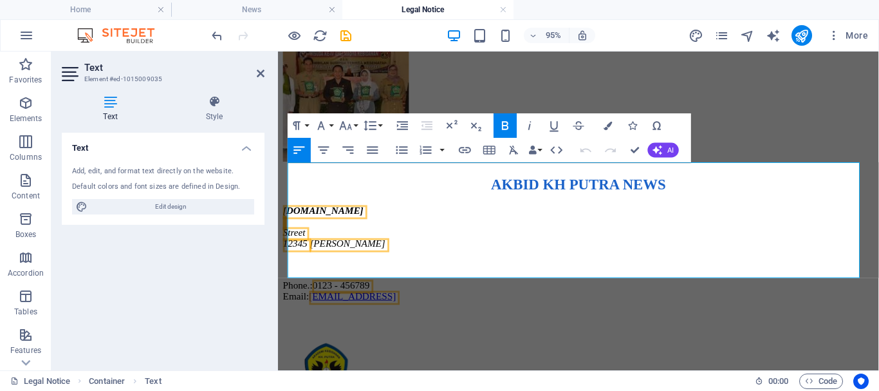
scroll to position [214, 0]
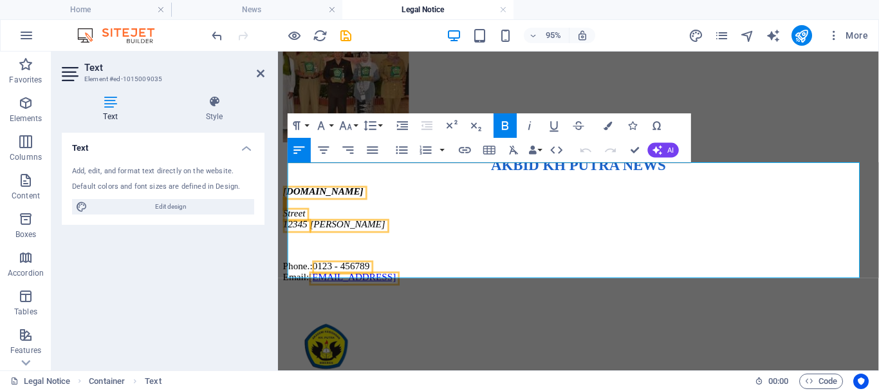
click at [196, 242] on div "Text Add, edit, and format text directly on the website. Default colors and fon…" at bounding box center [163, 246] width 203 height 227
click at [260, 73] on icon at bounding box center [261, 73] width 8 height 10
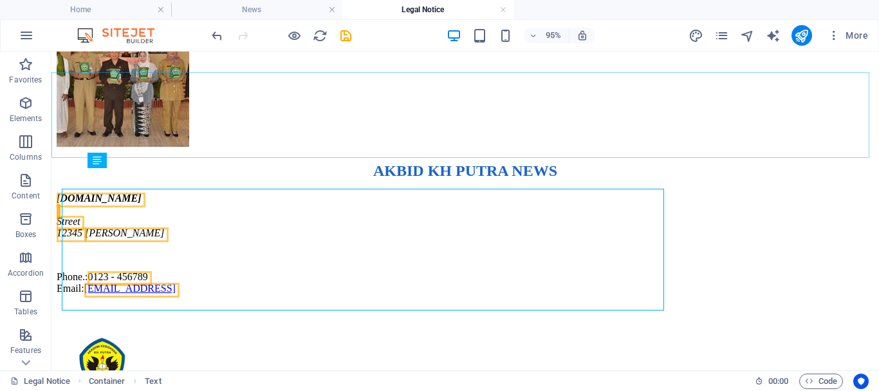
scroll to position [193, 0]
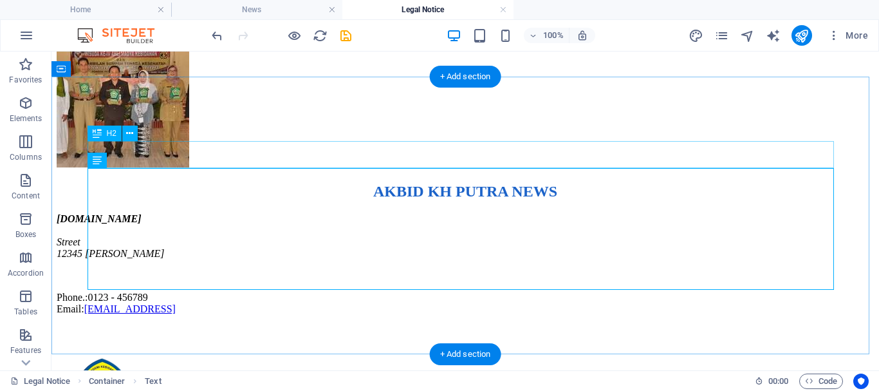
click at [131, 183] on div "AKBID KH PUTRA NEWS" at bounding box center [466, 191] width 818 height 17
click at [137, 213] on div "[DOMAIN_NAME] Street [GEOGRAPHIC_DATA][PERSON_NAME].: 0123 - 456789 Email: [EMA…" at bounding box center [466, 264] width 818 height 102
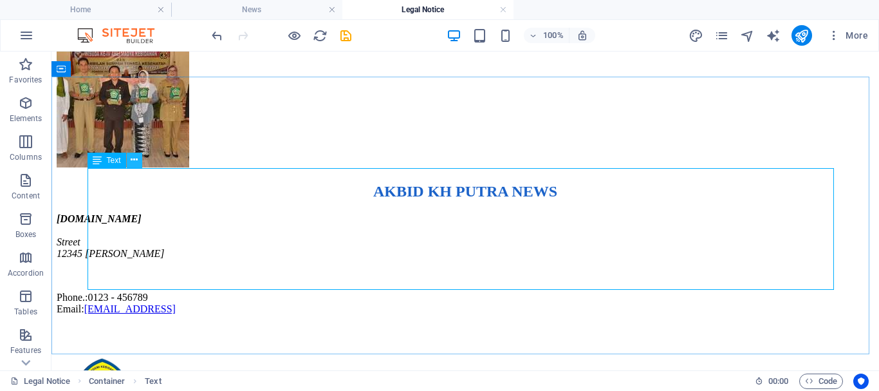
click at [136, 162] on icon at bounding box center [134, 160] width 7 height 14
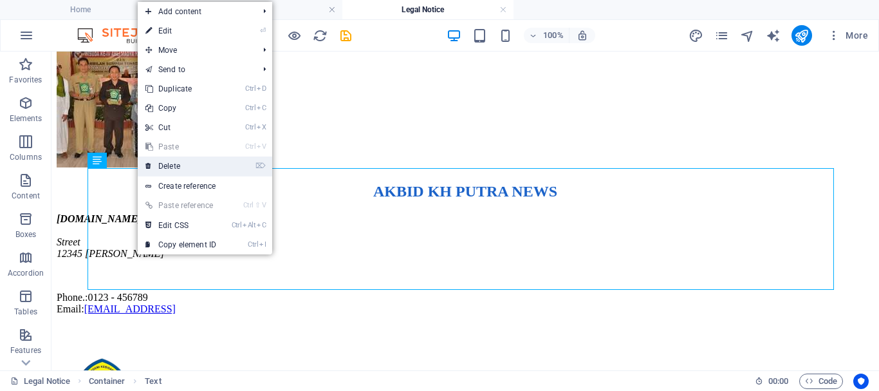
click at [167, 165] on link "⌦ Delete" at bounding box center [181, 165] width 86 height 19
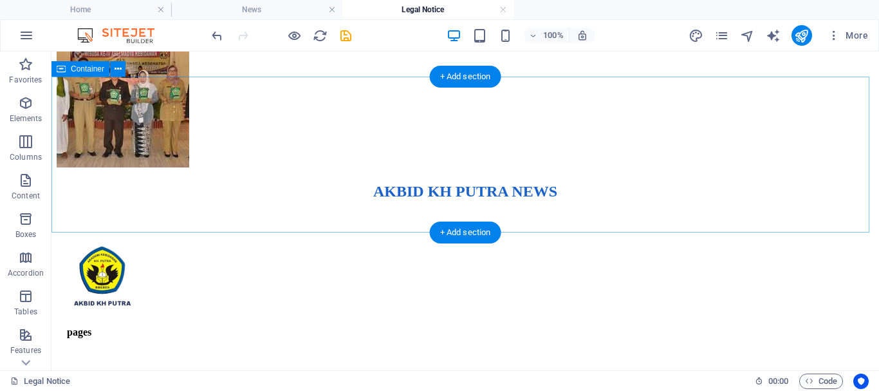
click at [178, 183] on div "AKBID KH PUTRA NEWS" at bounding box center [466, 191] width 818 height 17
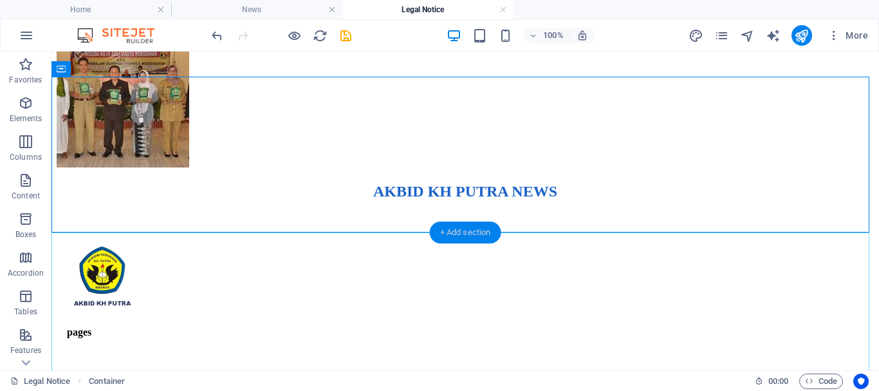
drag, startPoint x: 450, startPoint y: 232, endPoint x: 178, endPoint y: 180, distance: 277.2
click at [450, 232] on div "+ Add section" at bounding box center [465, 232] width 71 height 22
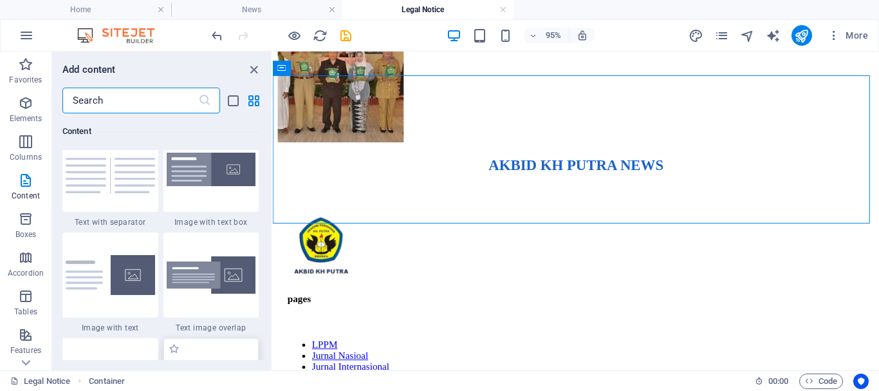
scroll to position [2317, 0]
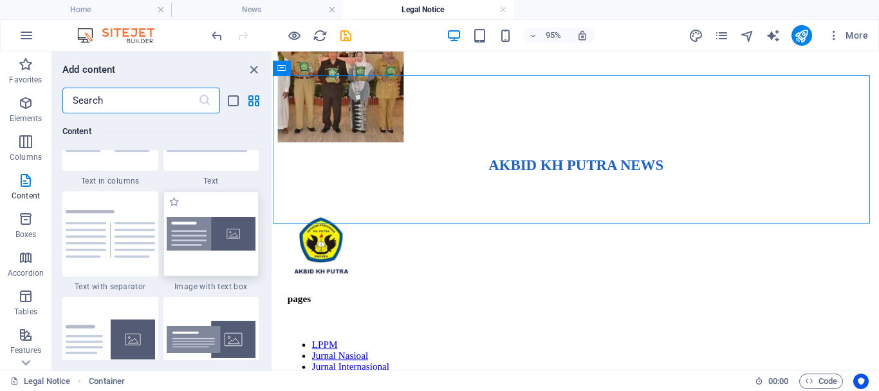
click at [215, 236] on img at bounding box center [211, 234] width 89 height 34
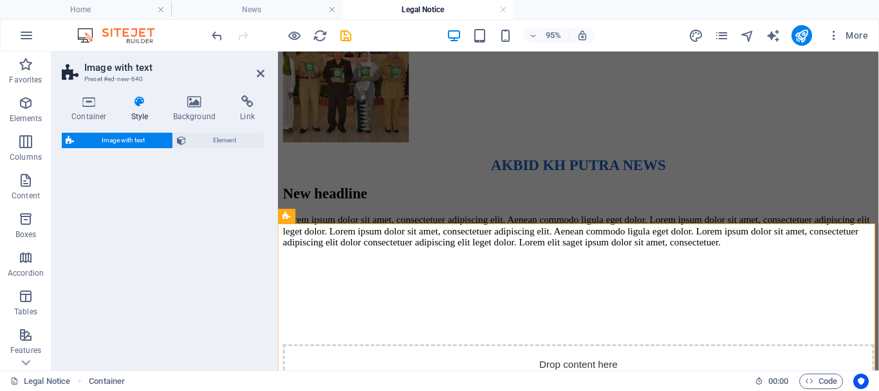
select select "rem"
select select "px"
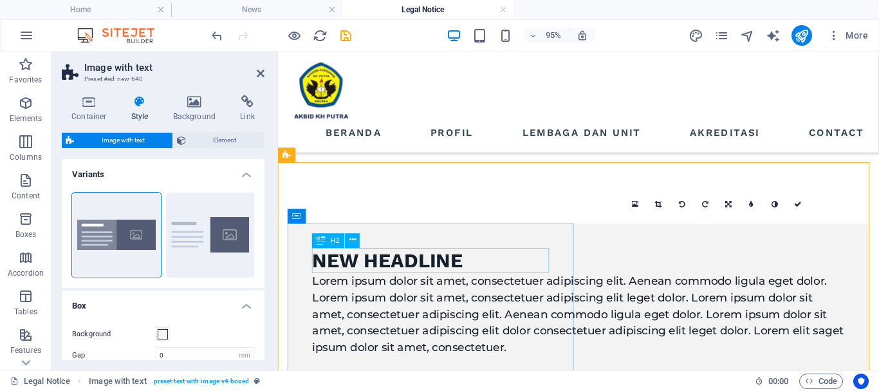
scroll to position [343, 0]
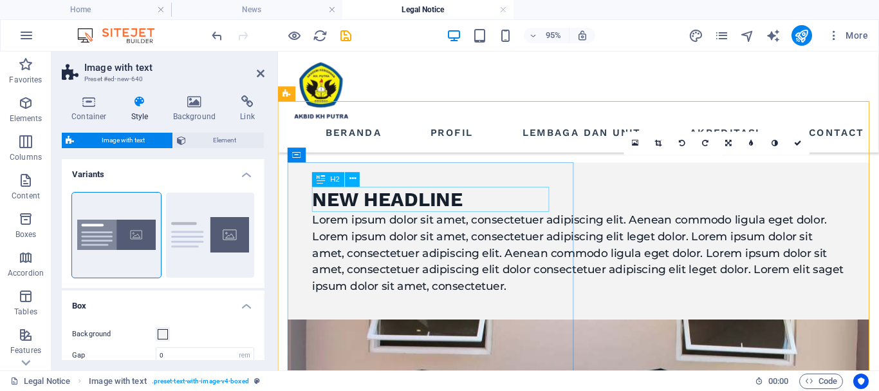
click at [469, 205] on div "New headline" at bounding box center [594, 207] width 561 height 27
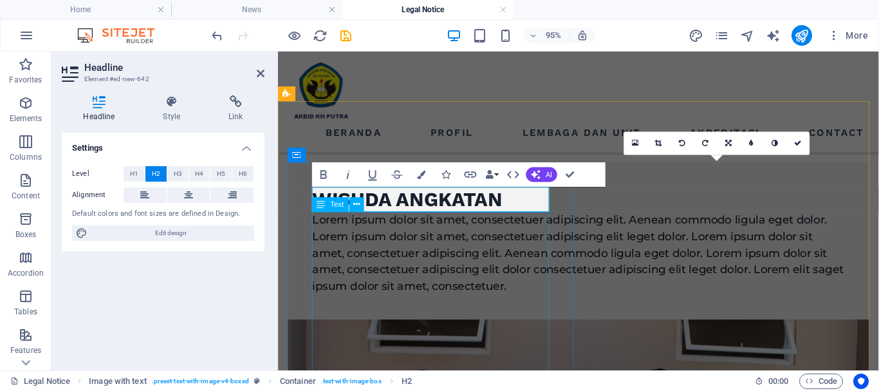
click at [489, 240] on div "Lorem ipsum dolor sit amet, consectetuer adipiscing elit. Aenean commodo ligula…" at bounding box center [594, 263] width 561 height 87
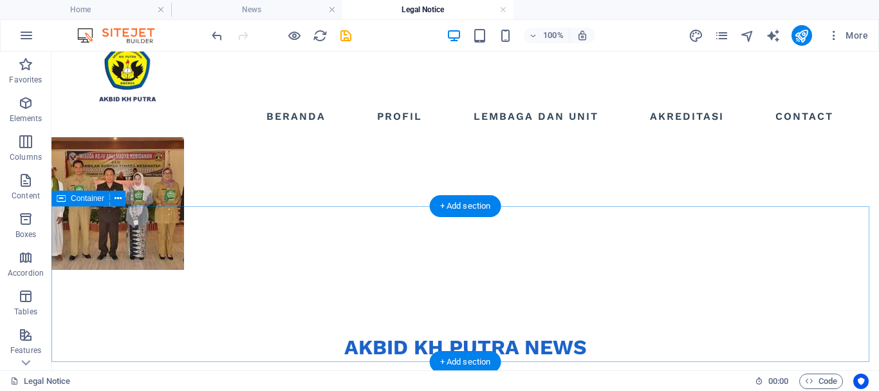
scroll to position [0, 0]
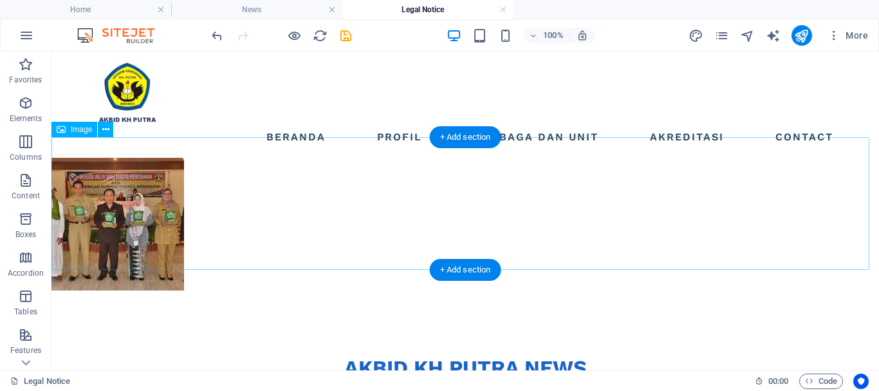
click at [155, 196] on figure at bounding box center [466, 224] width 828 height 133
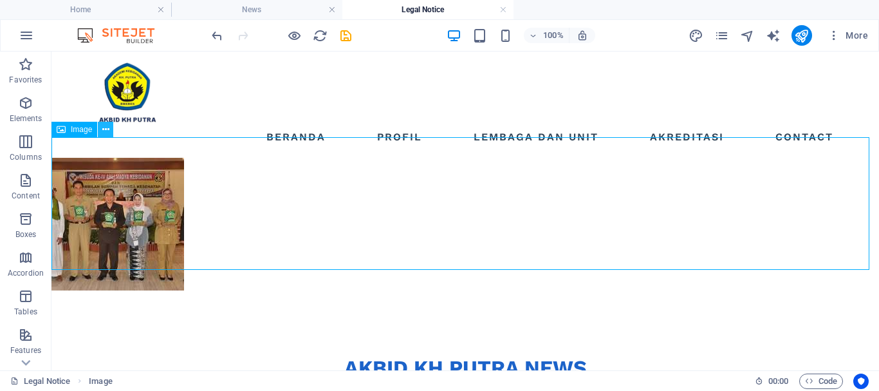
click at [105, 129] on icon at bounding box center [105, 130] width 7 height 14
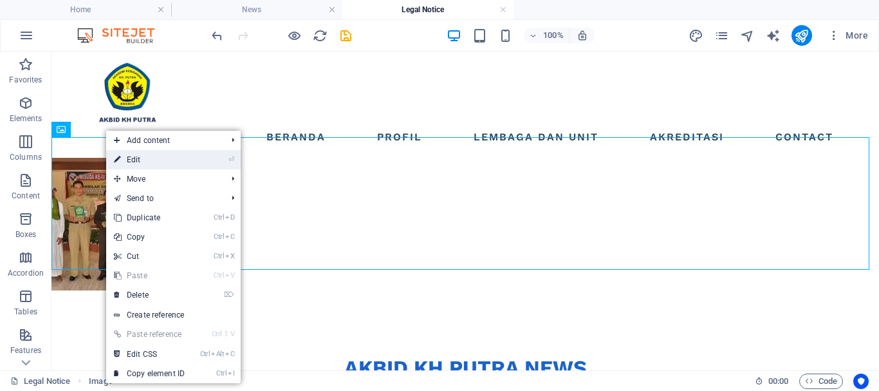
click at [142, 164] on link "⏎ Edit" at bounding box center [149, 159] width 86 height 19
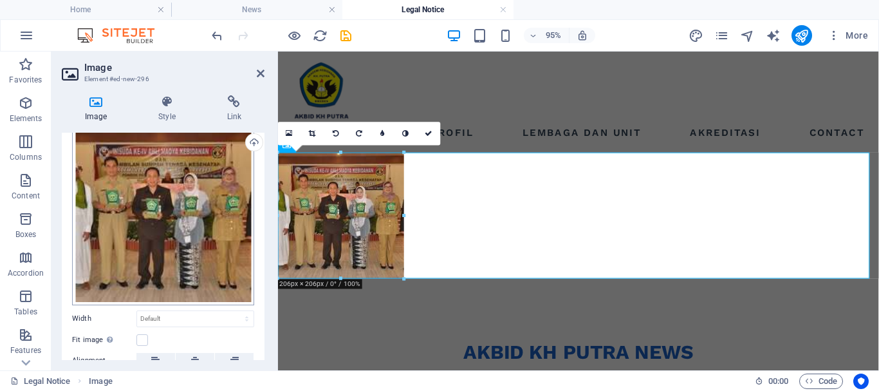
scroll to position [64, 0]
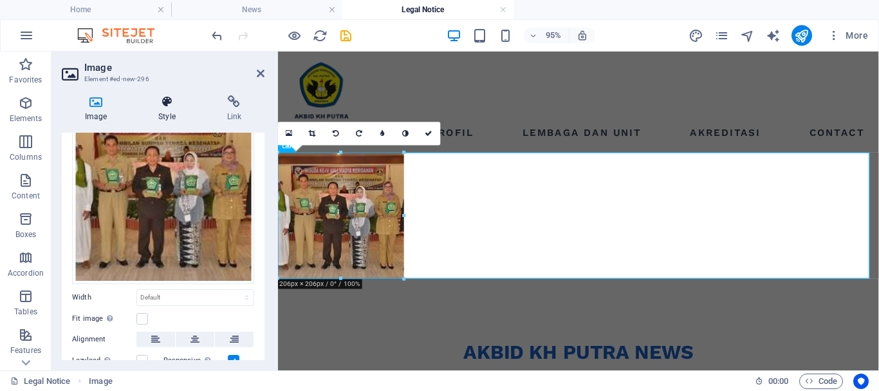
click at [174, 103] on icon at bounding box center [166, 101] width 63 height 13
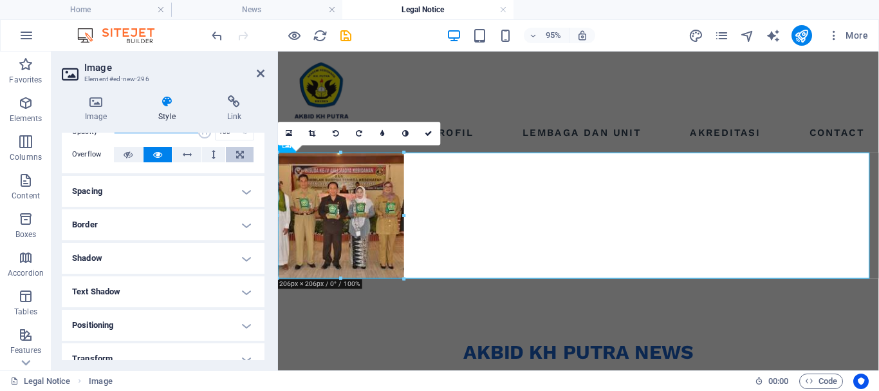
click at [240, 158] on icon at bounding box center [240, 154] width 8 height 15
click at [191, 219] on h4 "Border" at bounding box center [163, 224] width 203 height 31
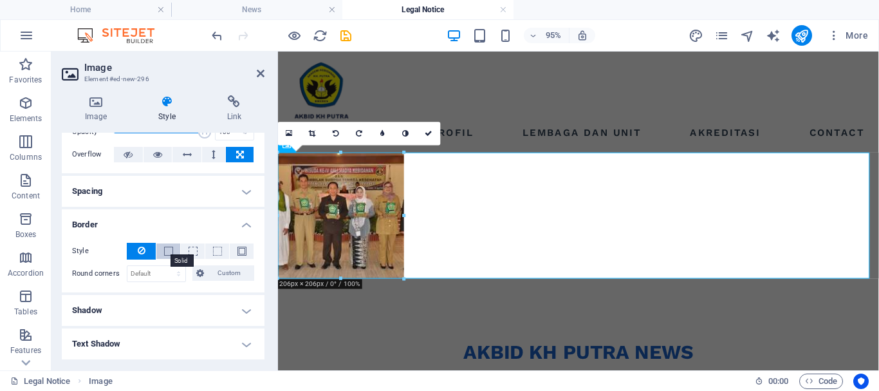
click at [170, 250] on span at bounding box center [168, 251] width 9 height 9
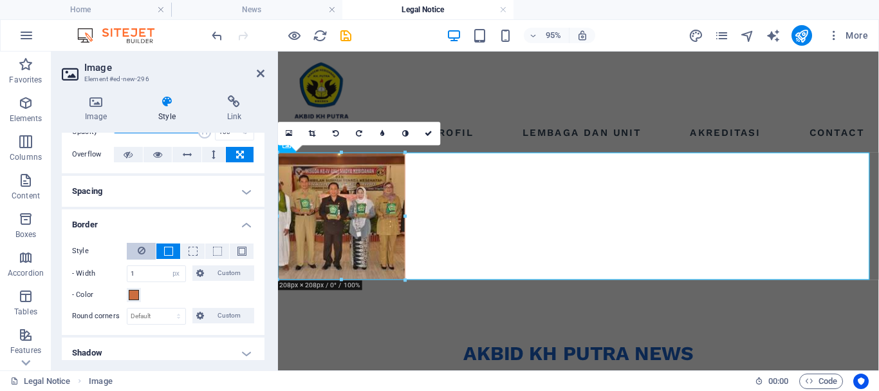
click at [145, 249] on button at bounding box center [141, 251] width 29 height 17
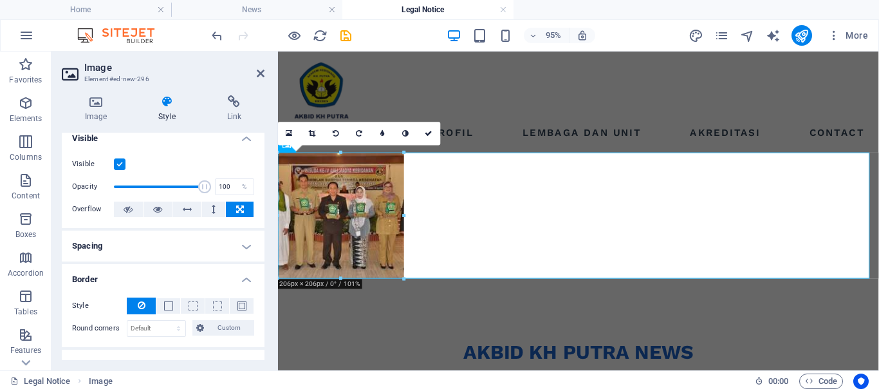
scroll to position [0, 0]
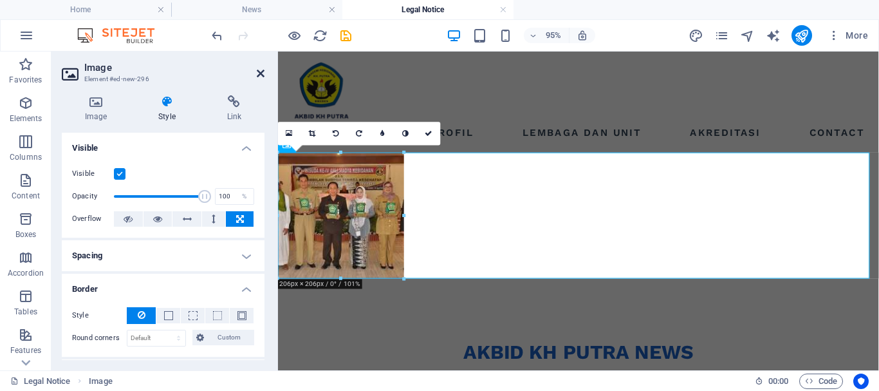
click at [259, 77] on icon at bounding box center [261, 73] width 8 height 10
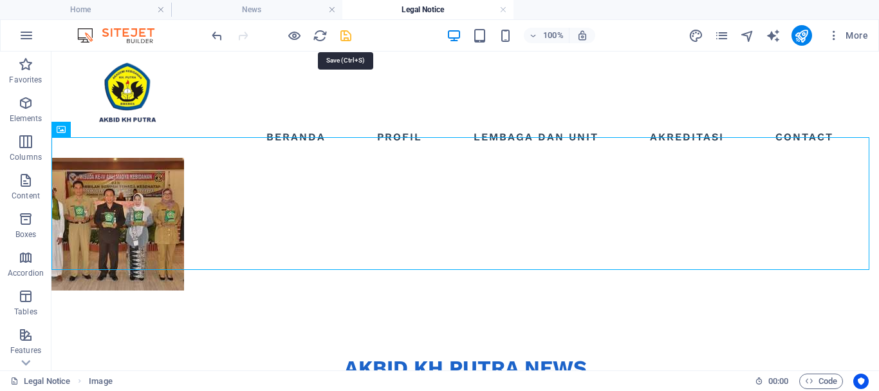
click at [348, 33] on icon "save" at bounding box center [346, 35] width 15 height 15
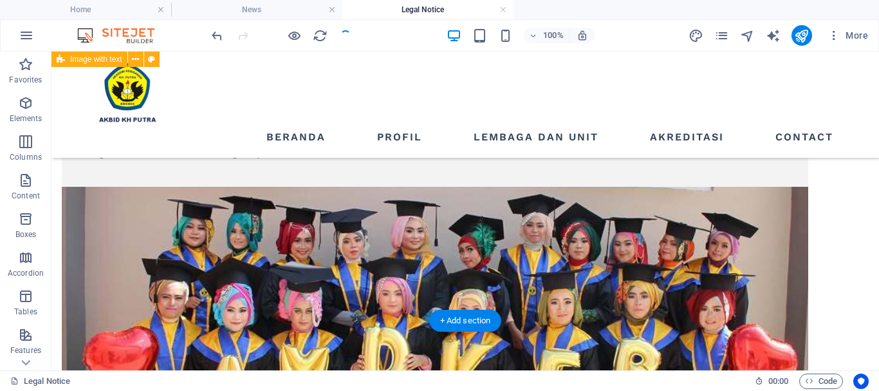
scroll to position [515, 0]
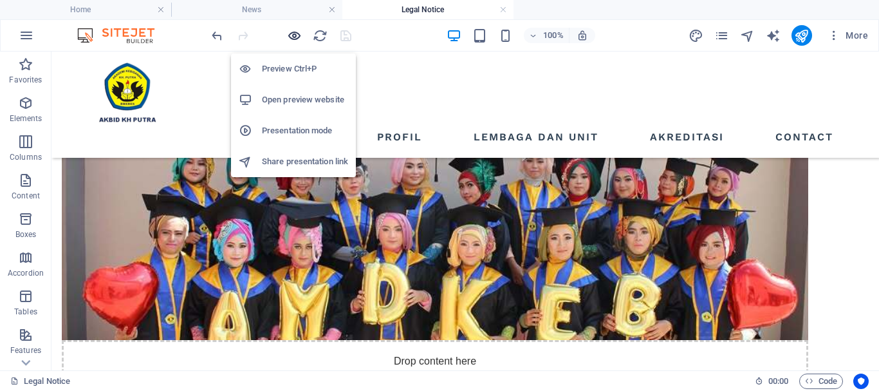
click at [295, 40] on icon "button" at bounding box center [294, 35] width 15 height 15
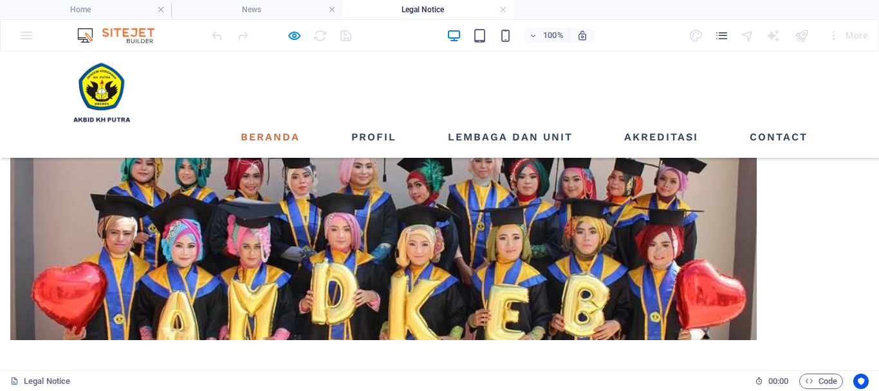
click at [284, 127] on link "Beranda" at bounding box center [271, 137] width 70 height 21
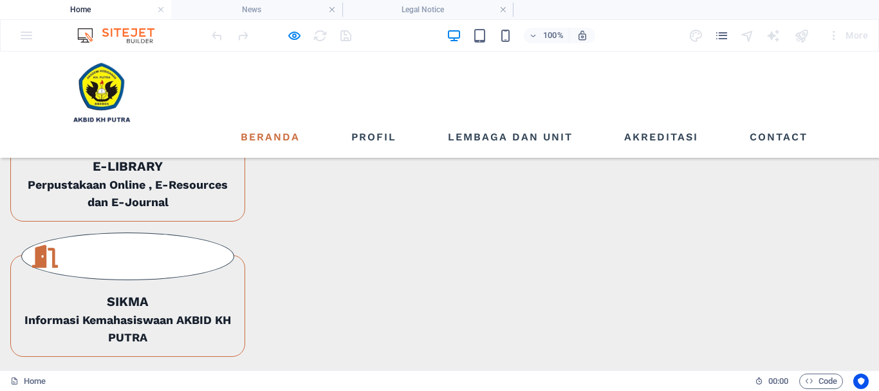
scroll to position [1283, 0]
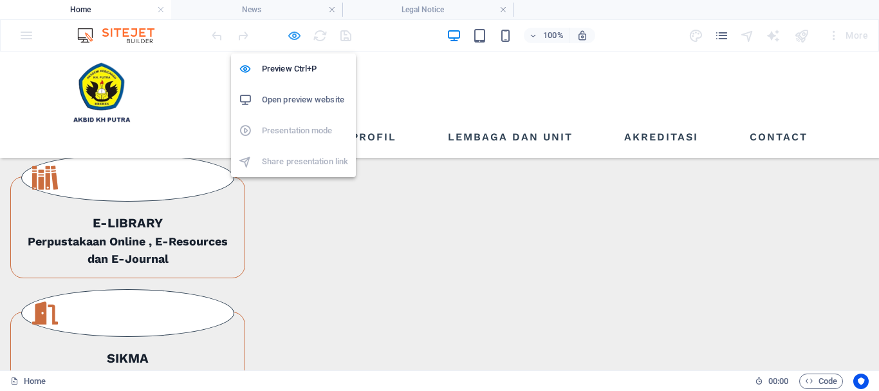
click at [296, 35] on icon "button" at bounding box center [294, 35] width 15 height 15
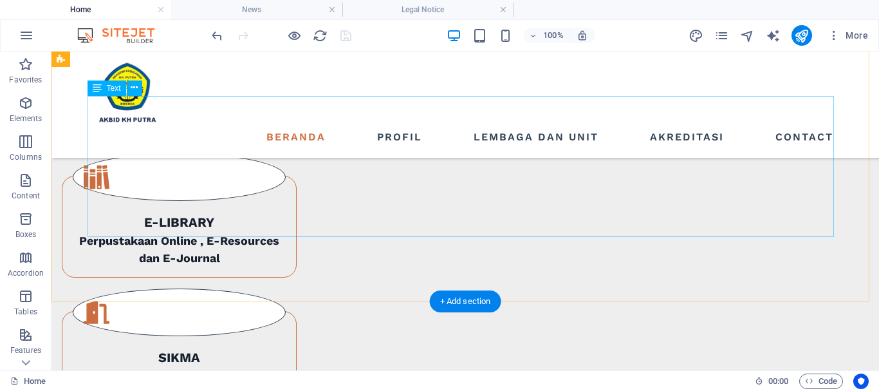
scroll to position [1219, 0]
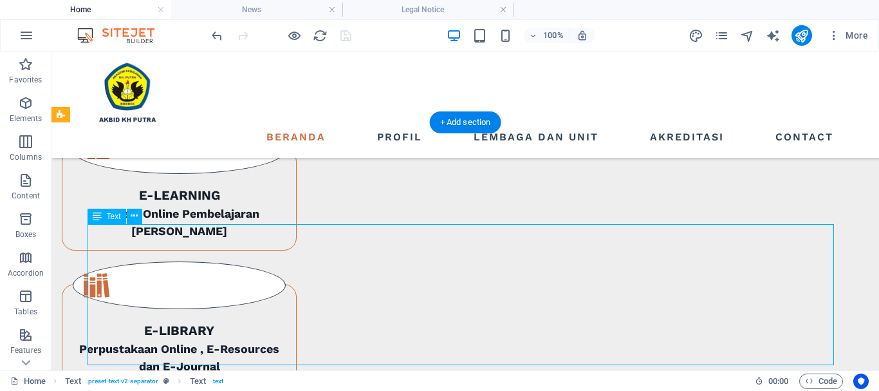
scroll to position [1154, 0]
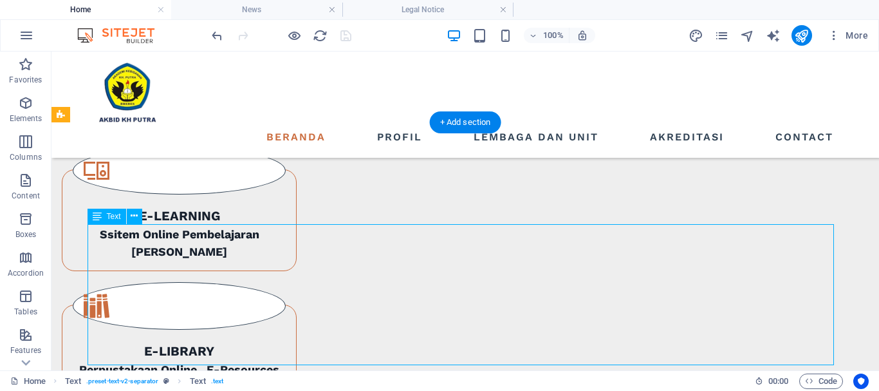
click at [140, 216] on button at bounding box center [134, 216] width 15 height 15
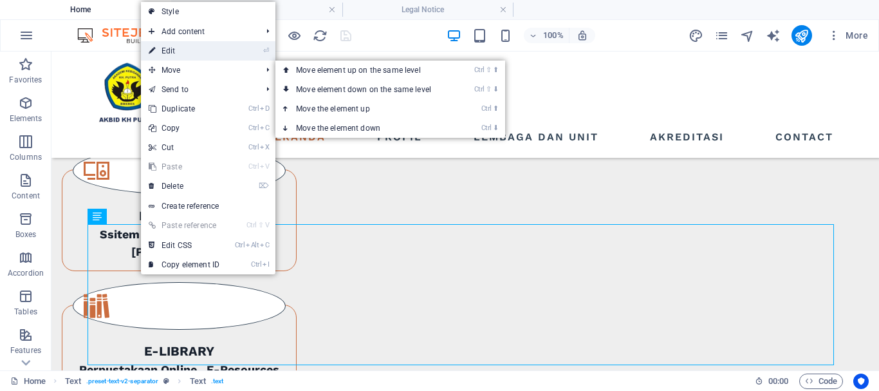
click at [178, 48] on link "⏎ Edit" at bounding box center [184, 50] width 86 height 19
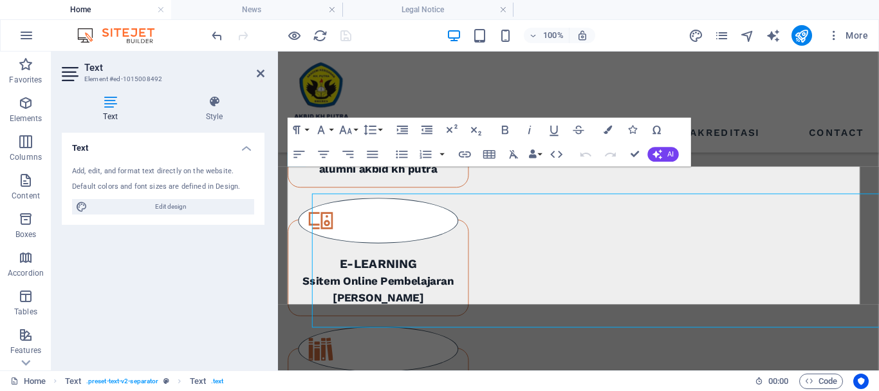
scroll to position [1178, 0]
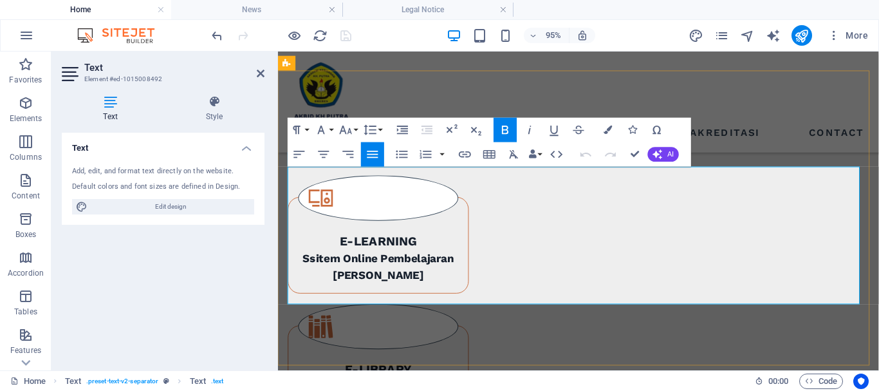
drag, startPoint x: 623, startPoint y: 299, endPoint x: 840, endPoint y: 312, distance: 218.0
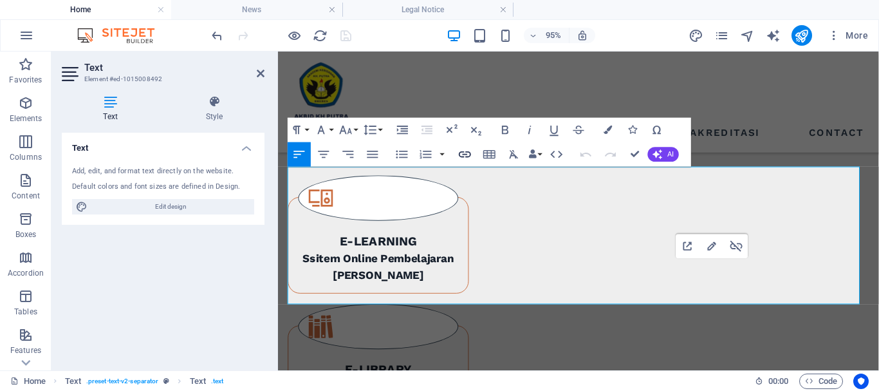
click at [464, 156] on icon "button" at bounding box center [465, 154] width 12 height 6
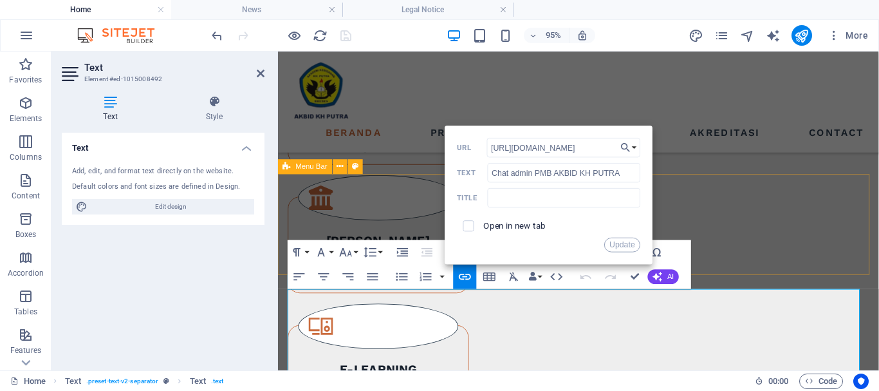
scroll to position [1049, 0]
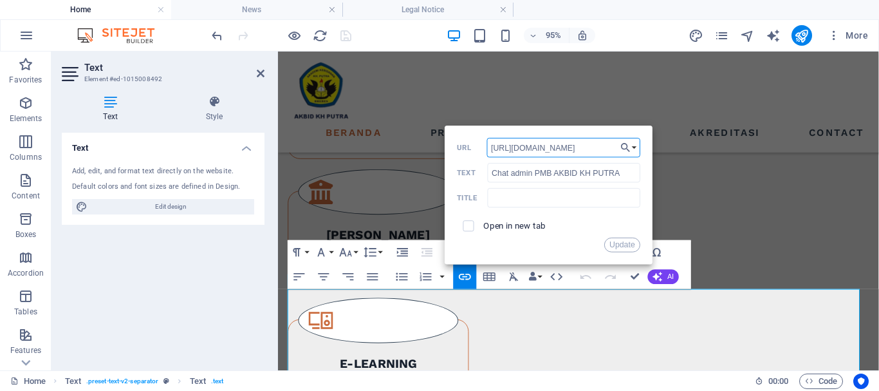
drag, startPoint x: 603, startPoint y: 147, endPoint x: 542, endPoint y: 155, distance: 61.1
click at [542, 155] on input "[URL][DOMAIN_NAME]" at bounding box center [564, 147] width 154 height 19
paste input "[PHONE_NUMBER]"
click at [592, 149] on input "[URL][DOMAIN_NAME] 821-3398-6608" at bounding box center [564, 147] width 154 height 19
type input "[URL][DOMAIN_NAME]"
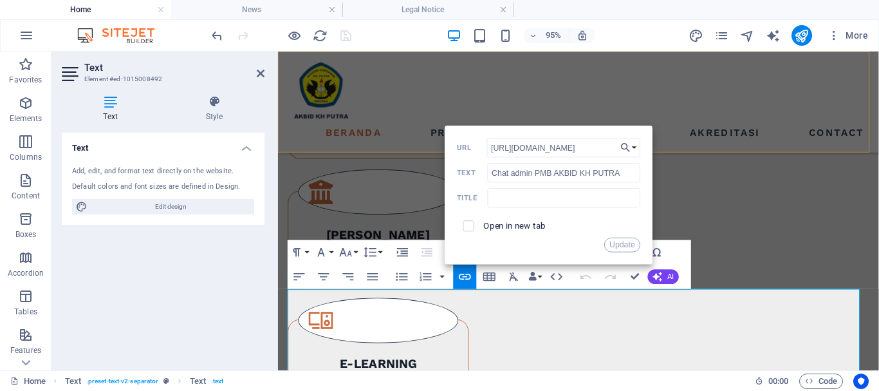
click at [436, 93] on div "Beranda Profil Lembaga dan Unit Akreditasi Contact Menu" at bounding box center [594, 105] width 633 height 106
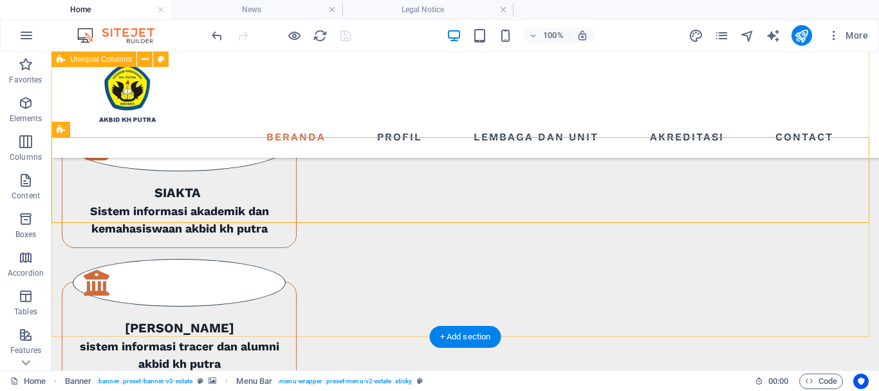
scroll to position [897, 0]
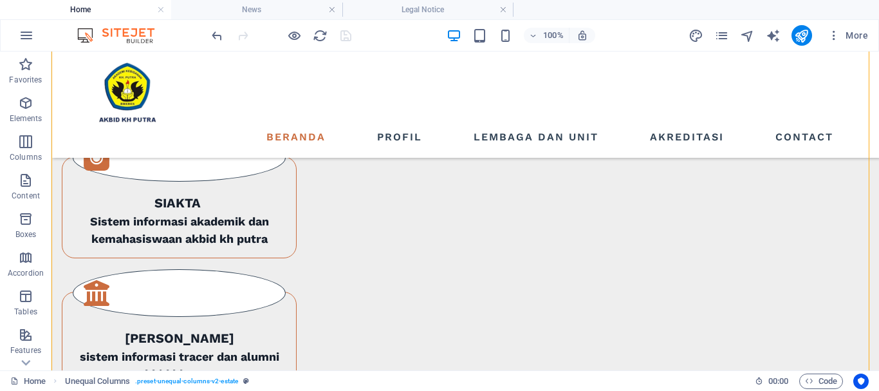
click at [348, 35] on div at bounding box center [281, 35] width 144 height 21
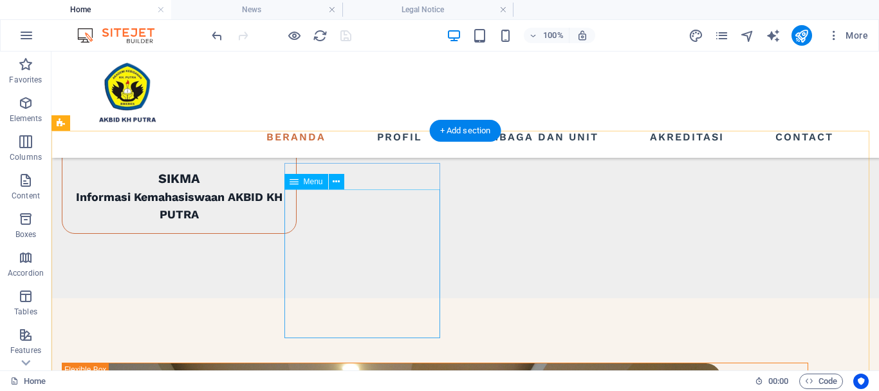
scroll to position [1476, 0]
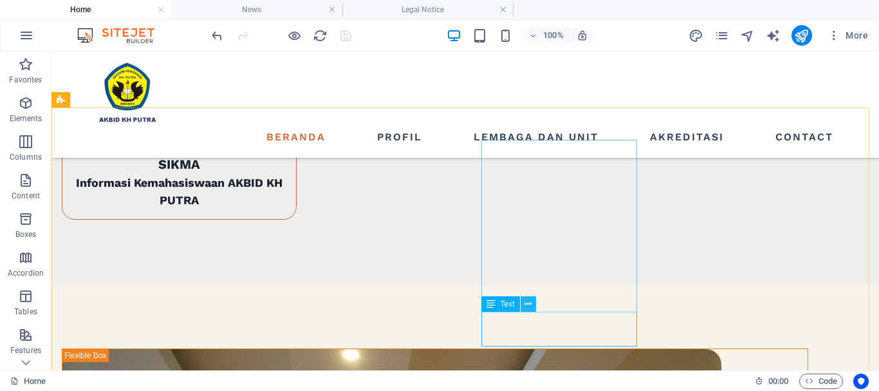
click at [527, 305] on icon at bounding box center [528, 304] width 7 height 14
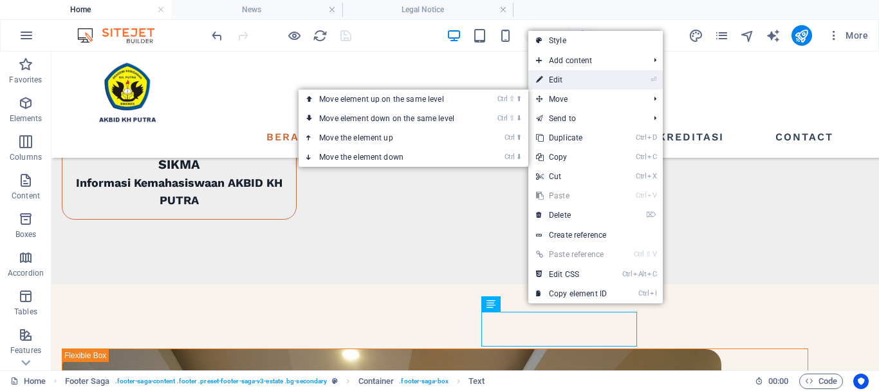
click at [565, 83] on link "⏎ Edit" at bounding box center [572, 79] width 86 height 19
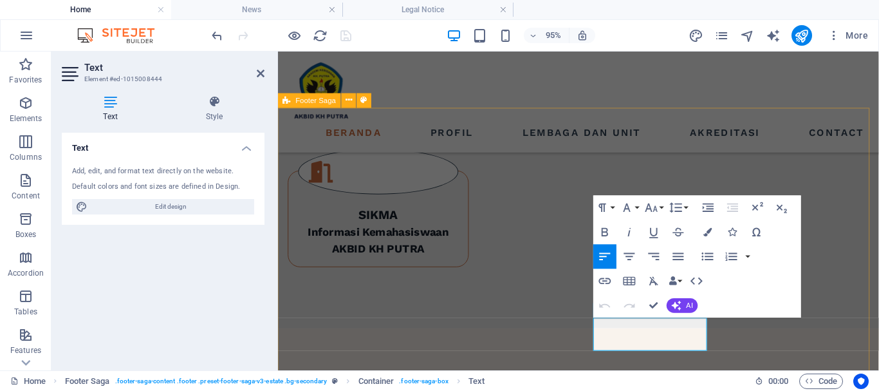
scroll to position [1449, 0]
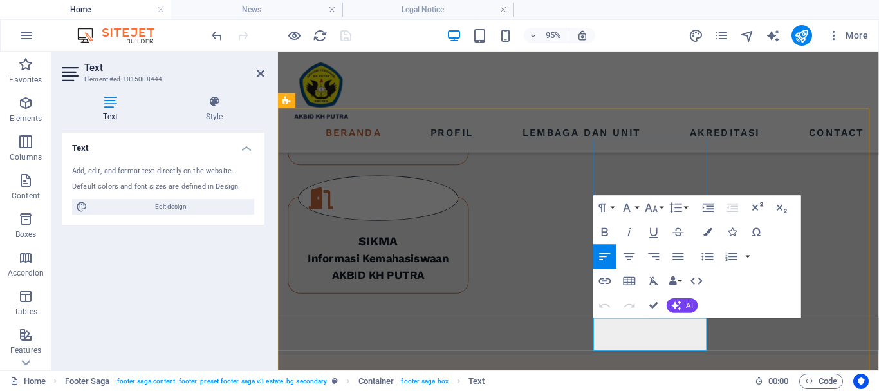
drag, startPoint x: 647, startPoint y: 358, endPoint x: 611, endPoint y: 357, distance: 36.1
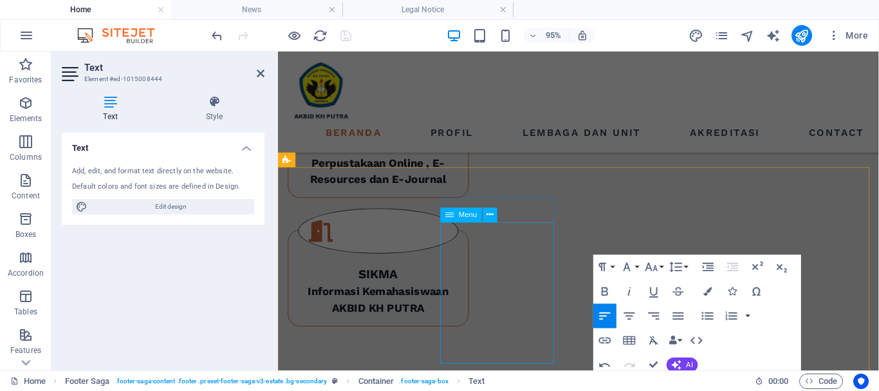
scroll to position [1384, 0]
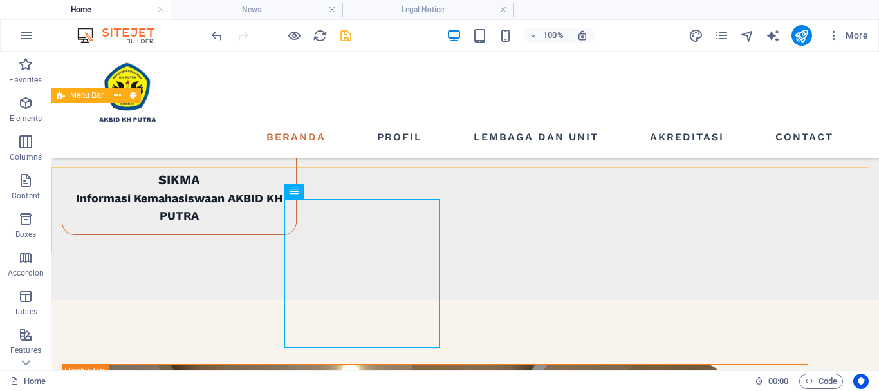
scroll to position [1431, 0]
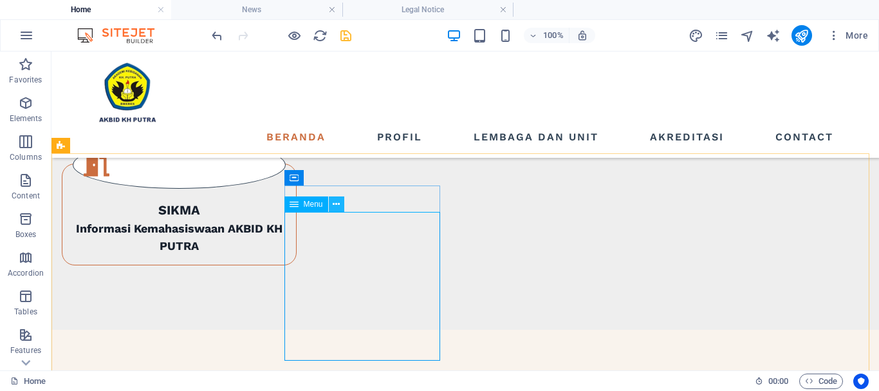
click at [339, 204] on icon at bounding box center [336, 205] width 7 height 14
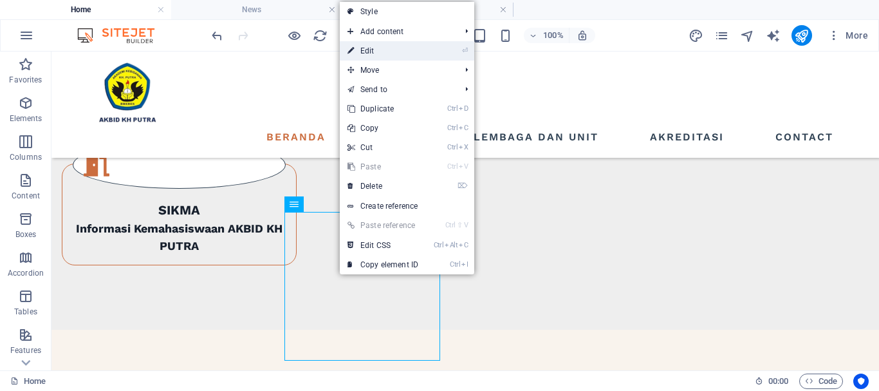
click at [374, 52] on link "⏎ Edit" at bounding box center [383, 50] width 86 height 19
select select "5"
select select
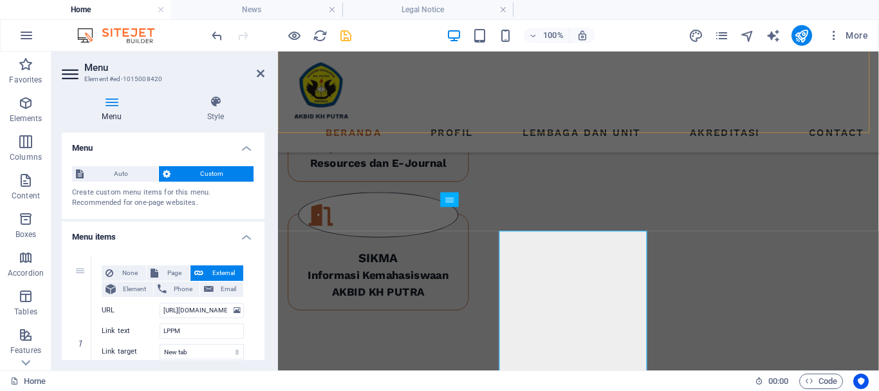
scroll to position [1402, 0]
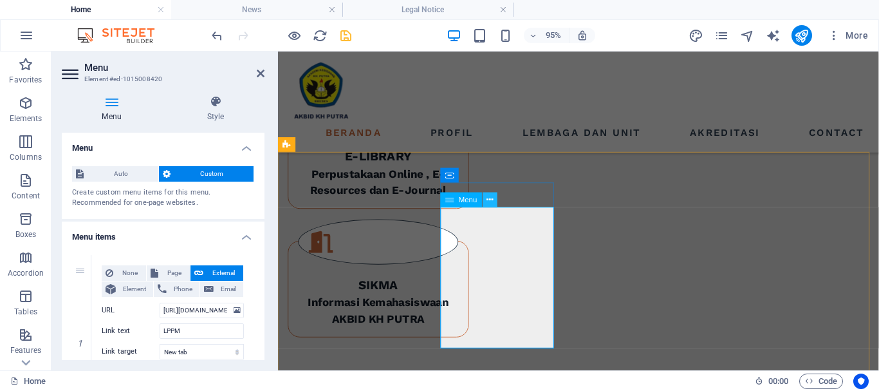
click at [492, 200] on icon at bounding box center [490, 199] width 6 height 13
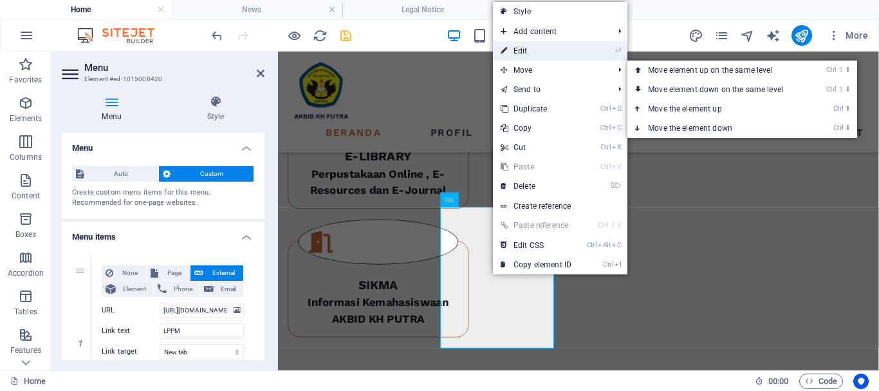
click at [527, 52] on link "⏎ Edit" at bounding box center [536, 50] width 86 height 19
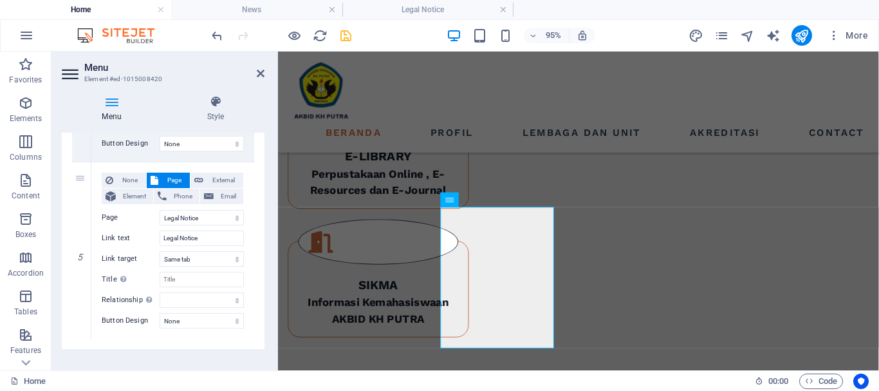
scroll to position [816, 0]
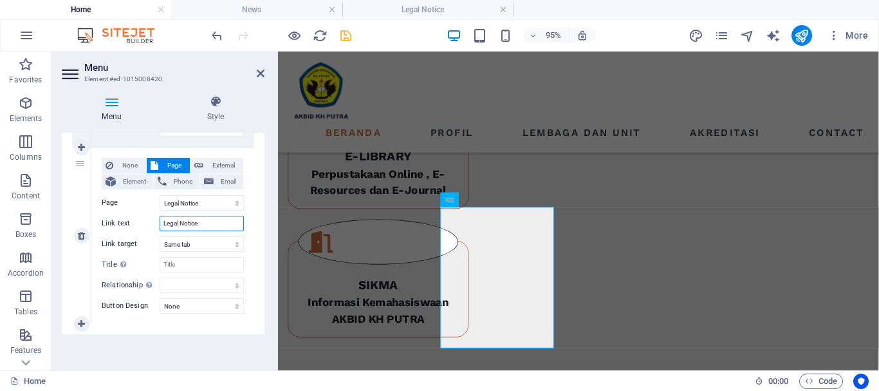
click at [208, 223] on input "Legal Notice" at bounding box center [202, 223] width 84 height 15
click at [216, 203] on select "Home Listing News Our Team Contact Legal Notice Privacy" at bounding box center [202, 202] width 84 height 15
click at [218, 199] on select "Home Listing News Our Team Contact Legal Notice Privacy" at bounding box center [202, 202] width 84 height 15
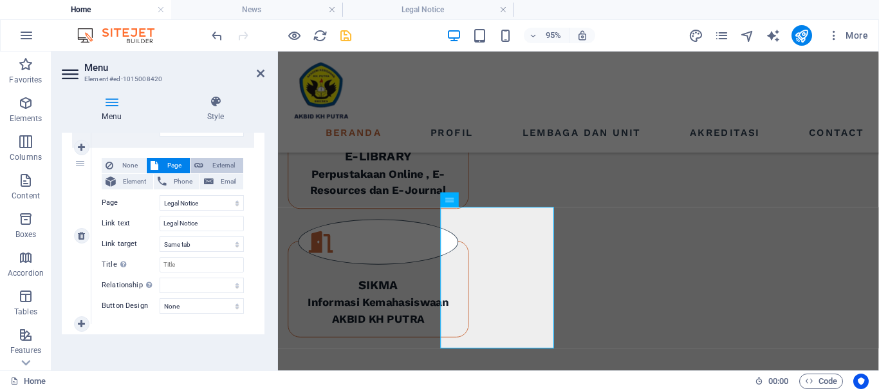
click at [196, 167] on icon at bounding box center [198, 165] width 9 height 15
select select
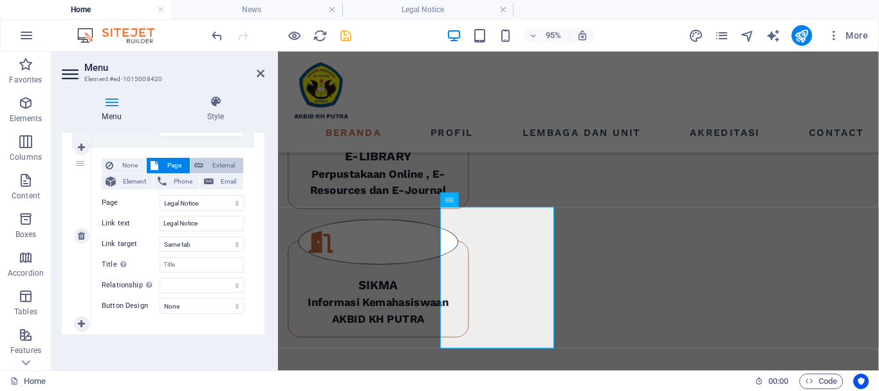
select select "blank"
select select
drag, startPoint x: 209, startPoint y: 200, endPoint x: 154, endPoint y: 208, distance: 55.9
click at [154, 208] on div "URL /18246669" at bounding box center [173, 202] width 142 height 15
paste input "[URL][DOMAIN_NAME][PERSON_NAME]"
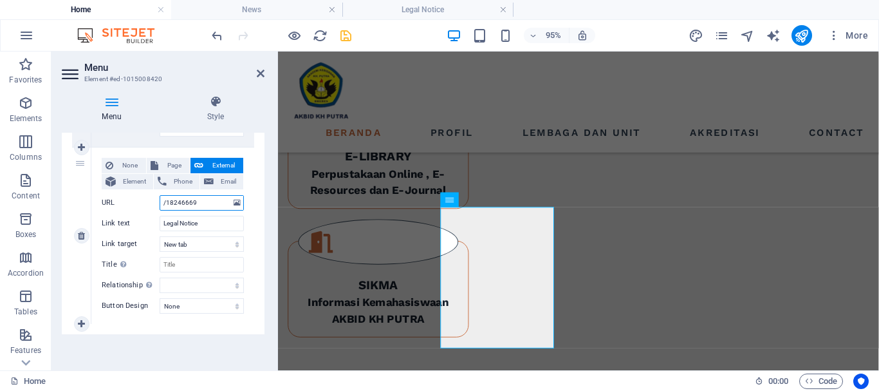
type input "[URL][DOMAIN_NAME][PERSON_NAME]"
select select
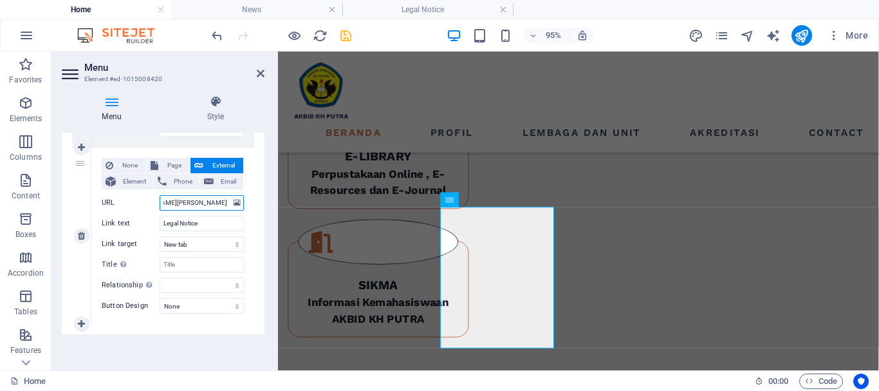
select select
type input "[URL][DOMAIN_NAME][PERSON_NAME]"
click at [211, 223] on input "Legal Notice" at bounding box center [202, 223] width 84 height 15
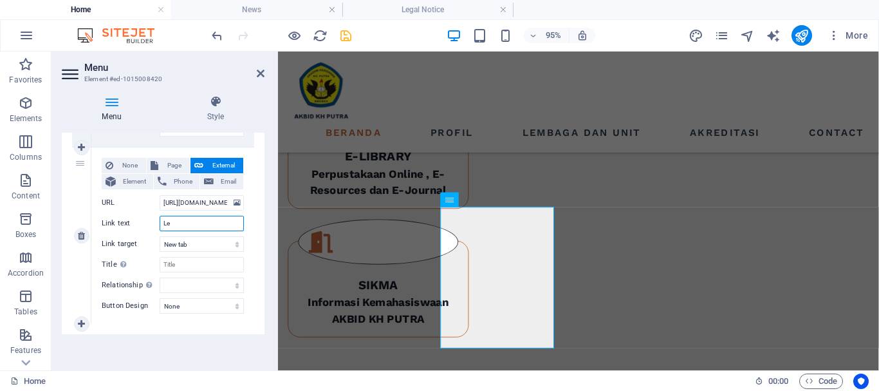
type input "L"
select select
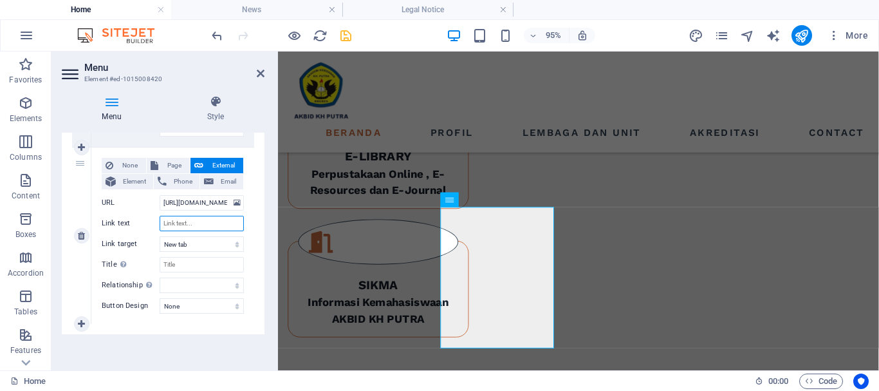
select select
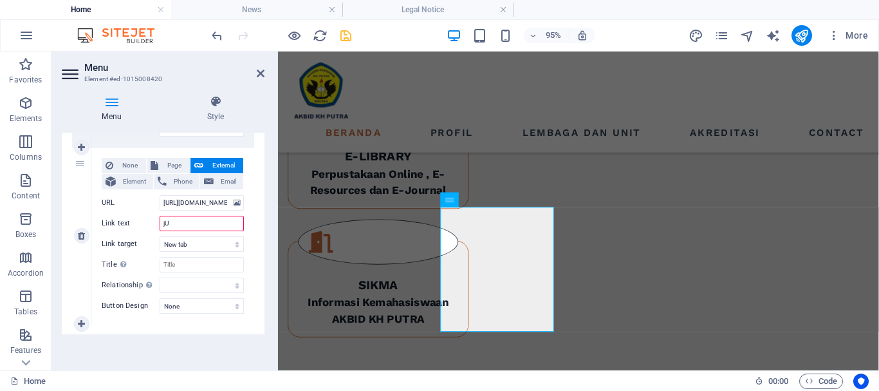
type input "jUR"
select select
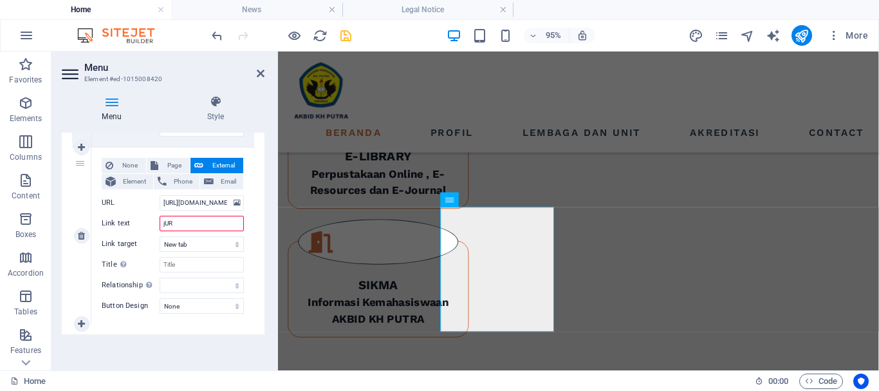
select select
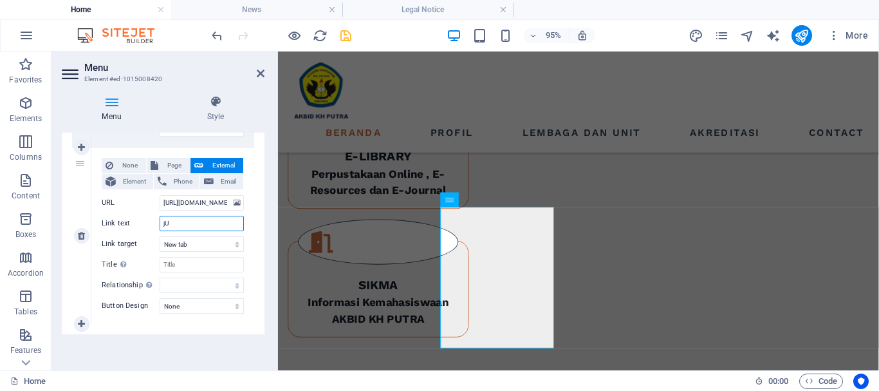
type input "j"
select select
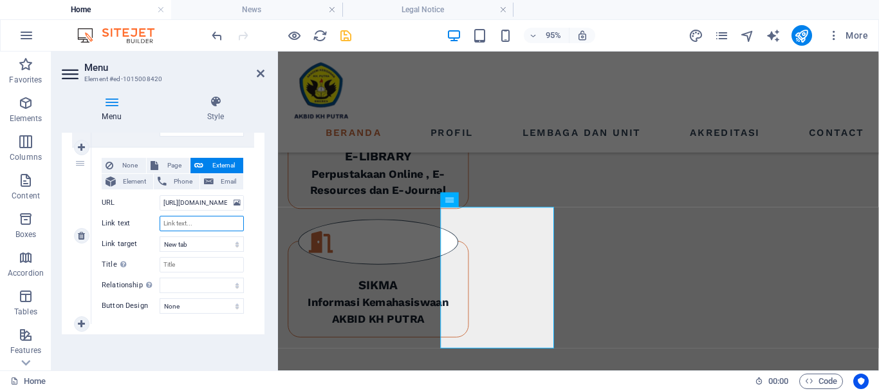
select select
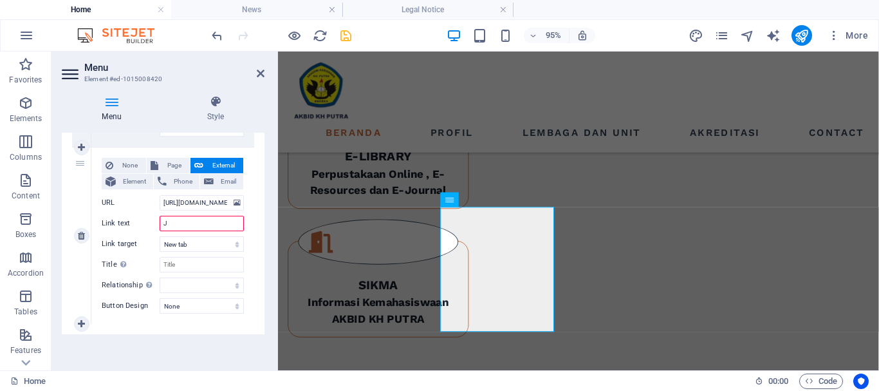
type input "Ju"
select select
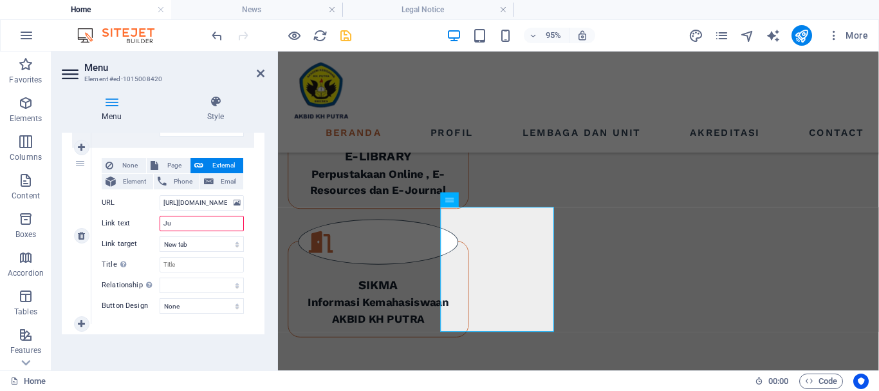
select select
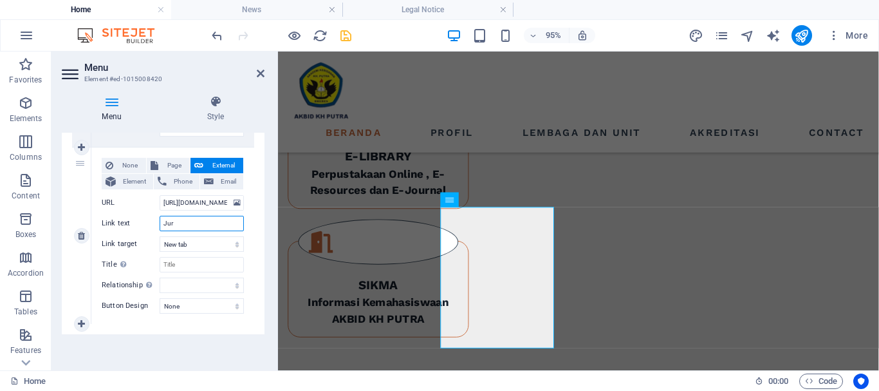
type input "Jurn"
select select
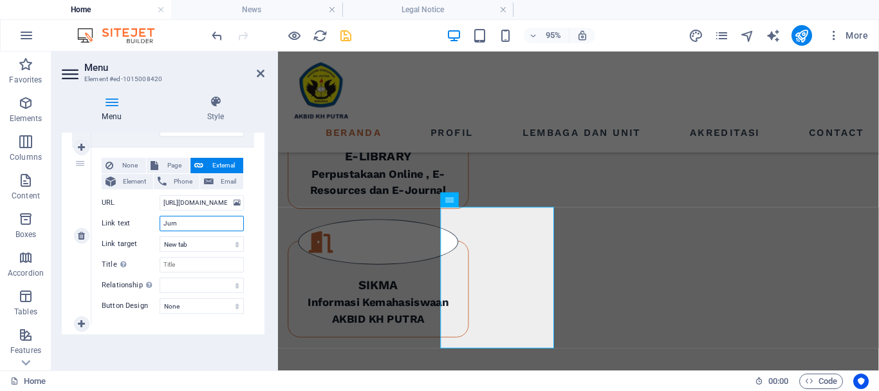
select select
type input "Jurnal"
select select
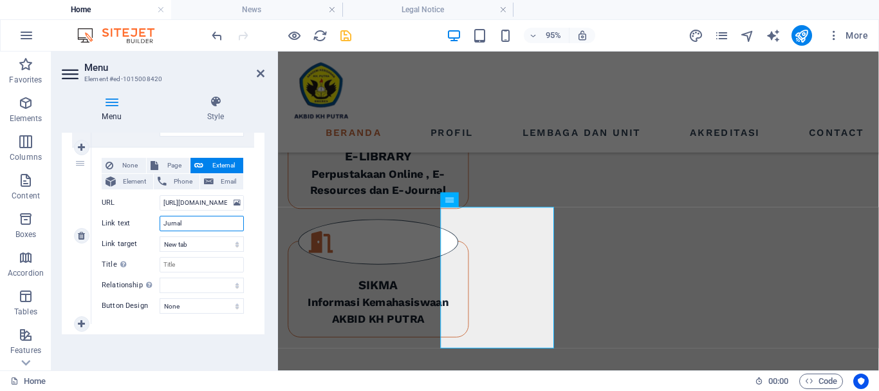
select select
type input "Jurnal Mahsiswa"
select select
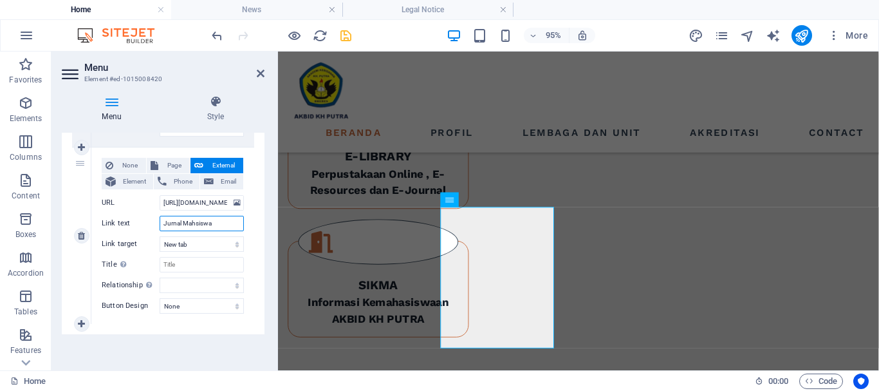
select select
type input "Jurnal Mahsiswa"
click at [348, 38] on icon "save" at bounding box center [346, 35] width 15 height 15
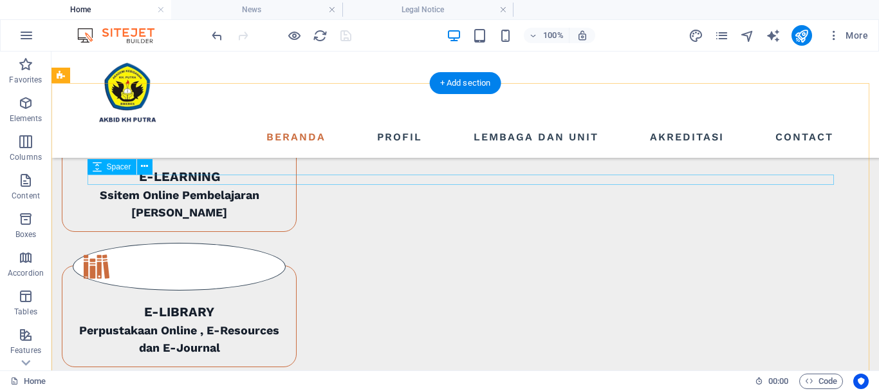
scroll to position [1173, 0]
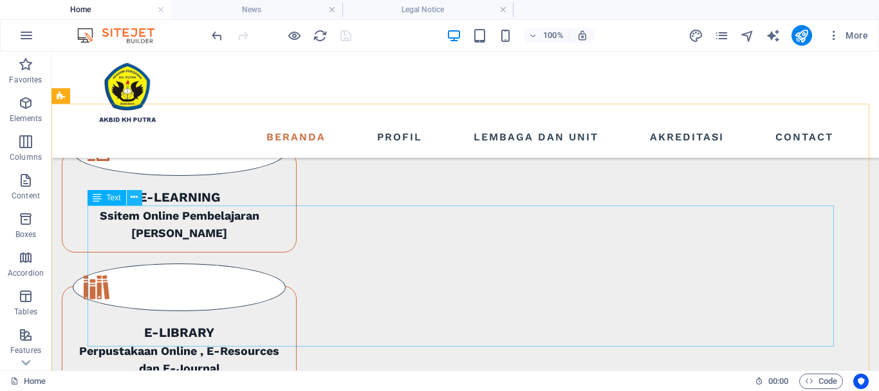
click at [136, 197] on icon at bounding box center [134, 198] width 7 height 14
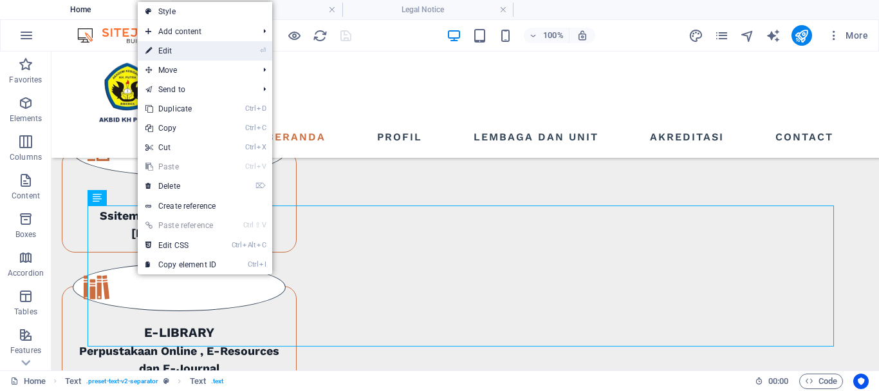
click at [164, 50] on link "⏎ Edit" at bounding box center [181, 50] width 86 height 19
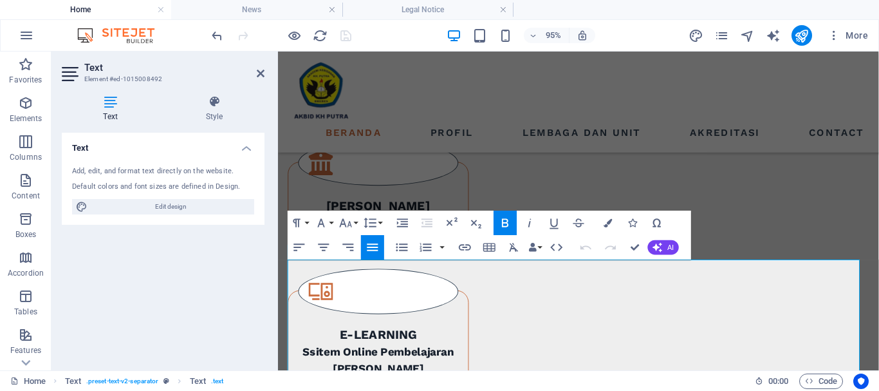
scroll to position [1065, 0]
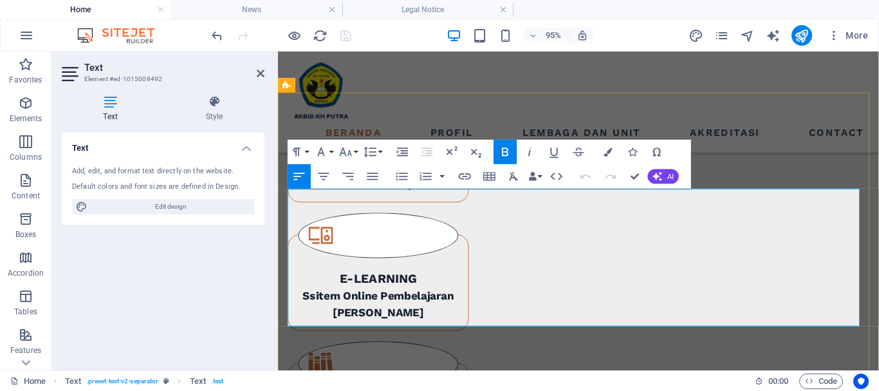
scroll to position [1194, 0]
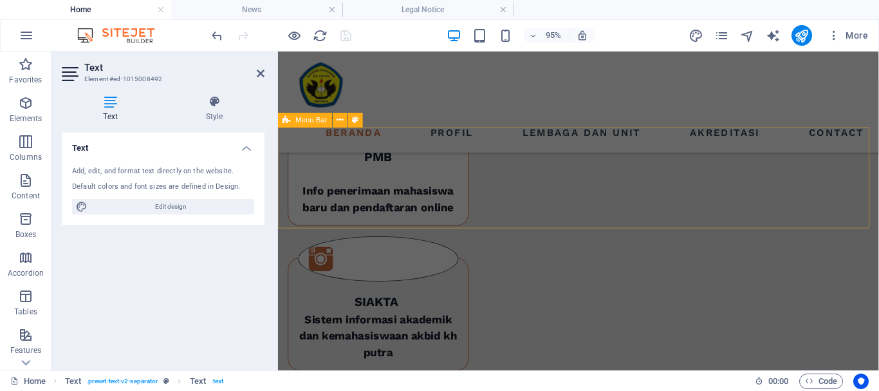
scroll to position [807, 0]
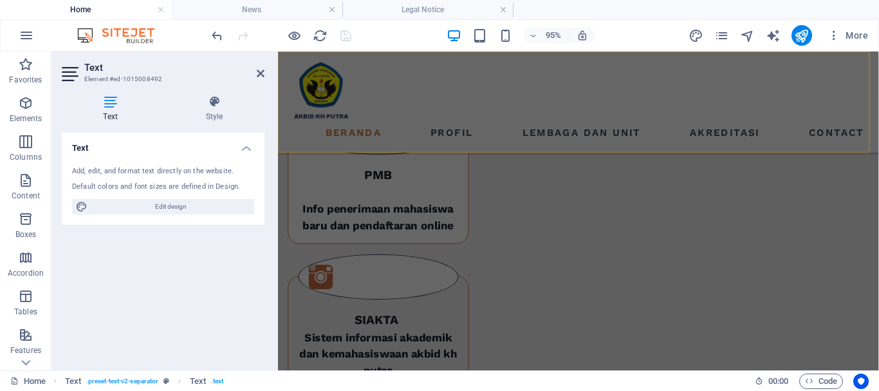
click at [413, 104] on div "Beranda Profil Lembaga dan Unit Akreditasi Contact Menu" at bounding box center [594, 105] width 633 height 106
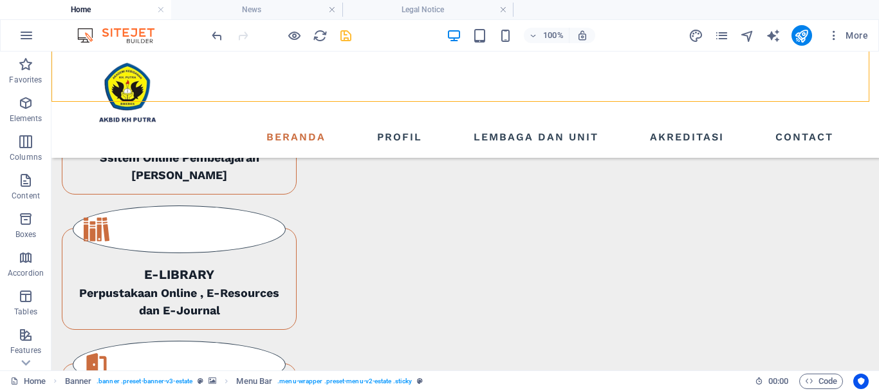
scroll to position [1239, 0]
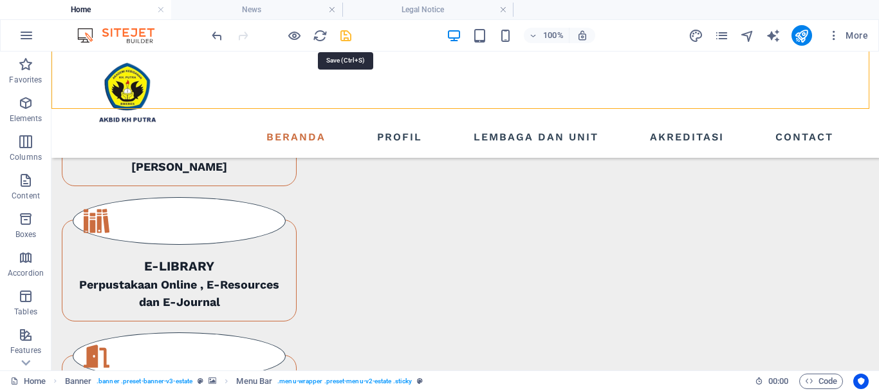
click at [346, 35] on icon "save" at bounding box center [346, 35] width 15 height 15
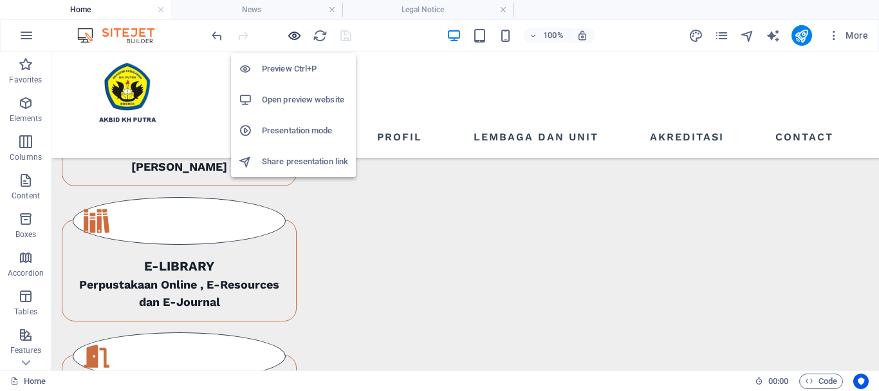
click at [297, 34] on icon "button" at bounding box center [294, 35] width 15 height 15
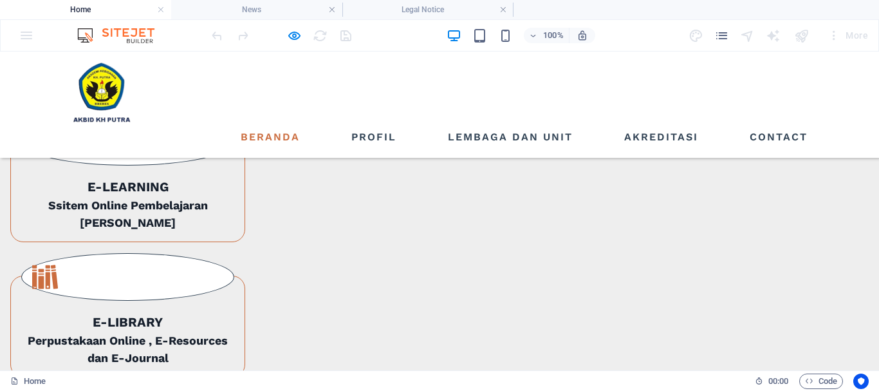
scroll to position [1174, 0]
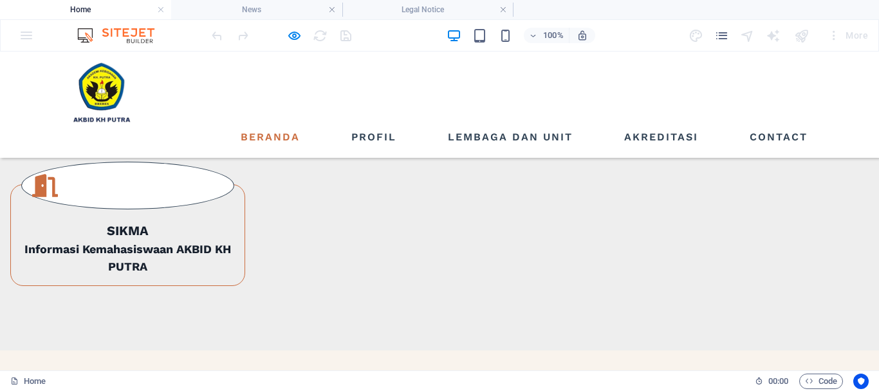
scroll to position [1432, 0]
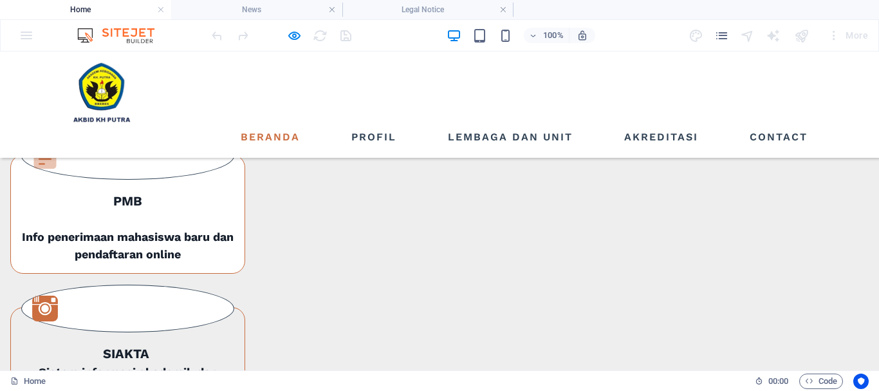
scroll to position [724, 0]
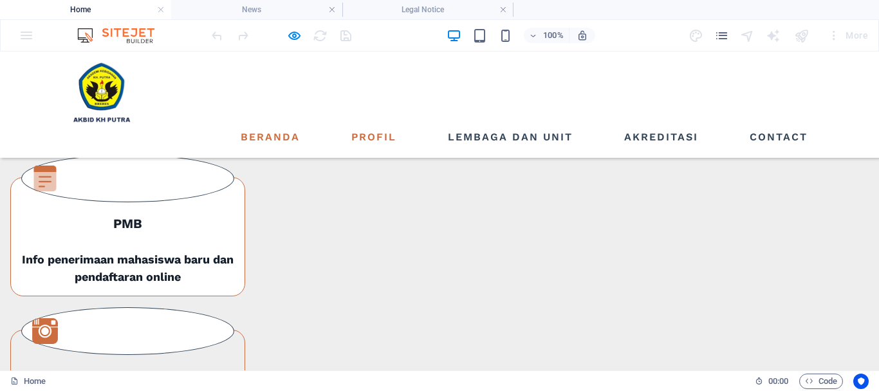
click at [381, 127] on link "Profil" at bounding box center [373, 137] width 55 height 21
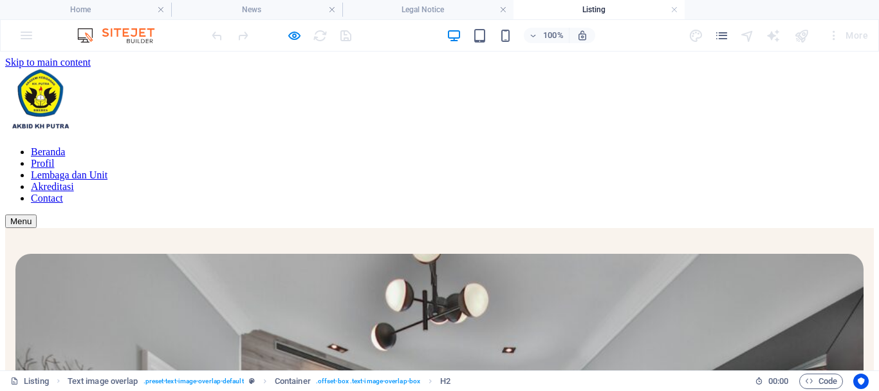
scroll to position [661, 0]
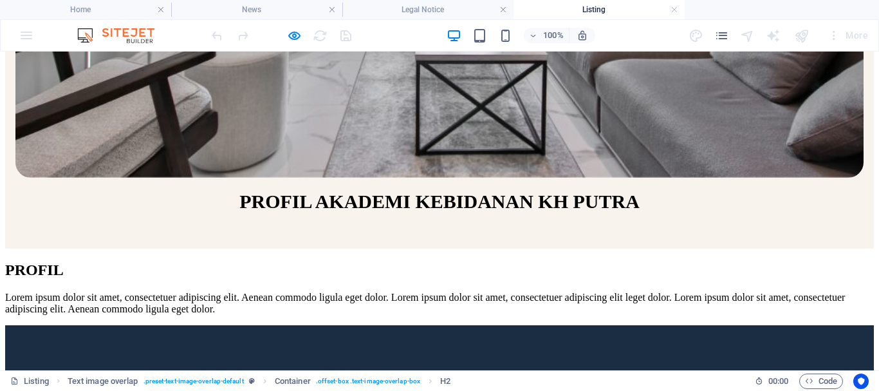
scroll to position [532, 0]
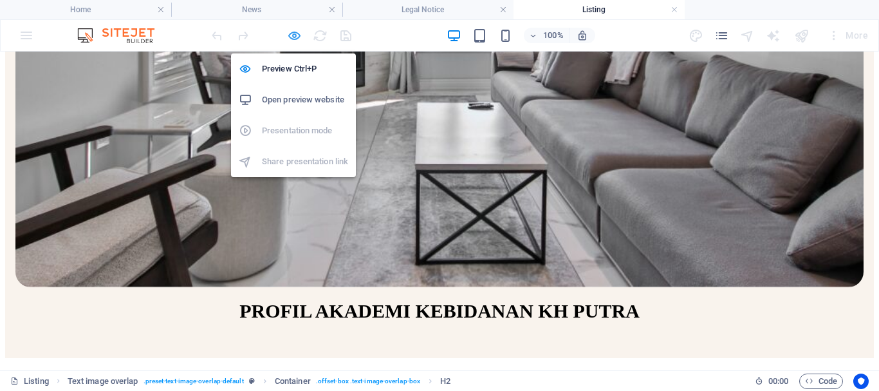
click at [299, 35] on icon "button" at bounding box center [294, 35] width 15 height 15
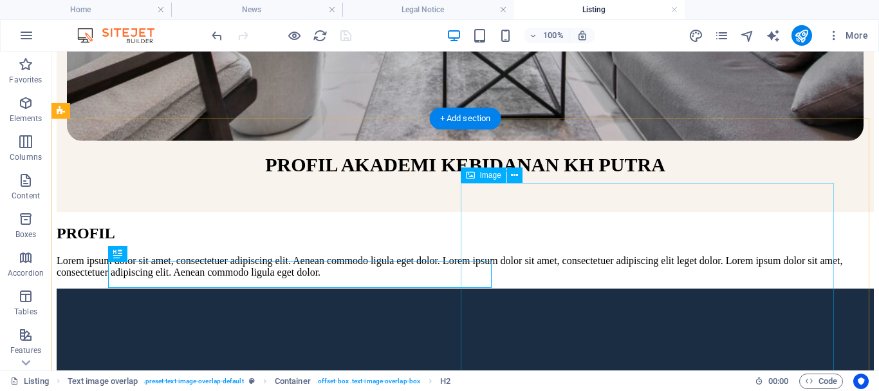
scroll to position [662, 0]
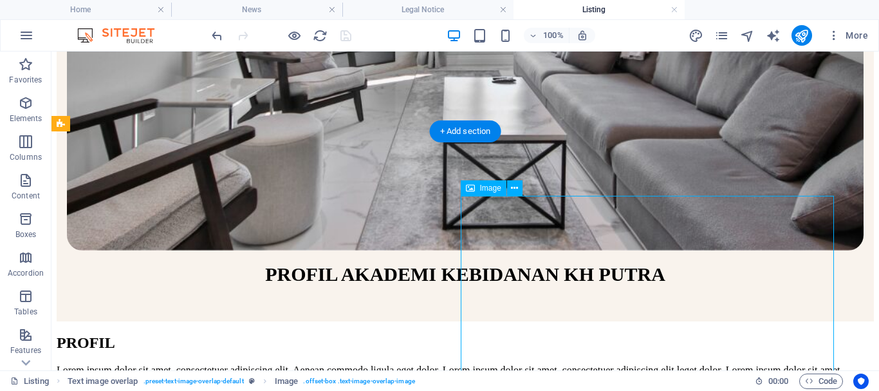
scroll to position [533, 0]
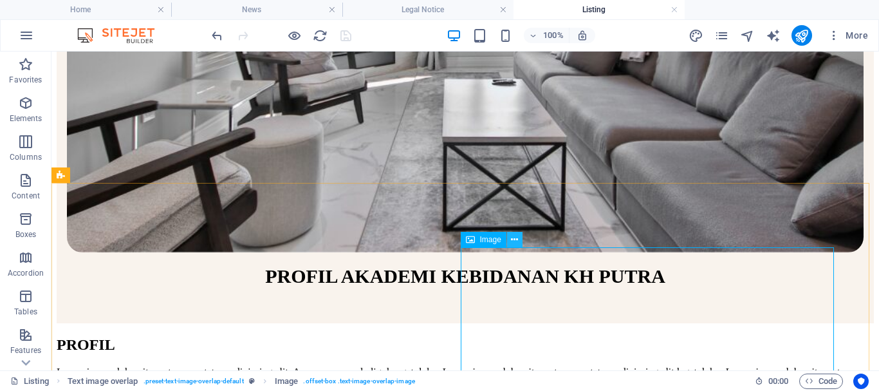
click at [517, 240] on icon at bounding box center [514, 240] width 7 height 14
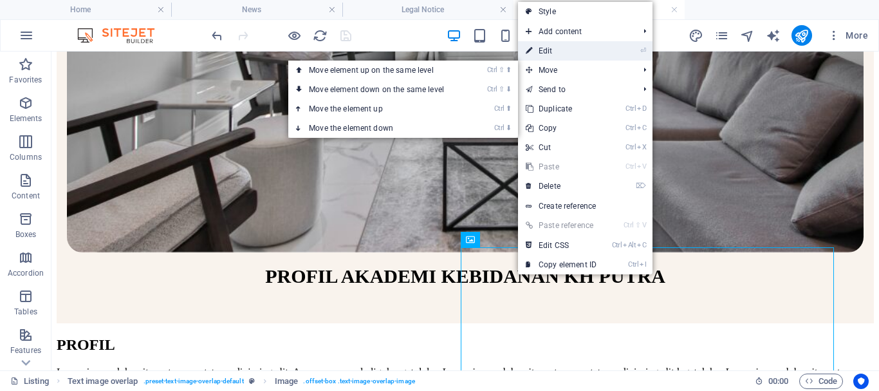
click at [546, 50] on link "⏎ Edit" at bounding box center [561, 50] width 86 height 19
select select "%"
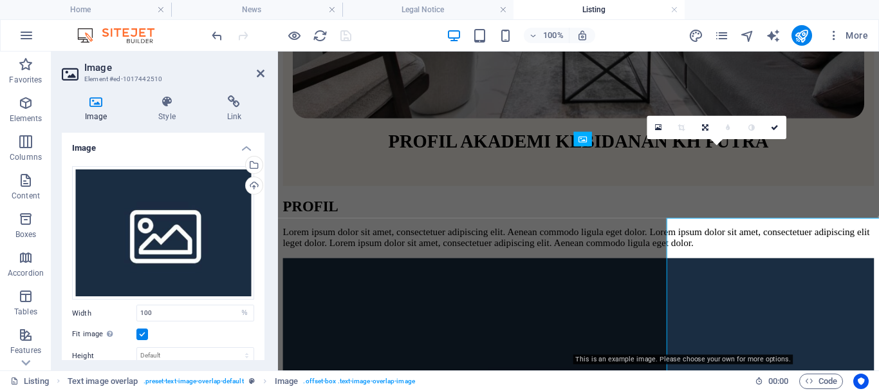
scroll to position [554, 0]
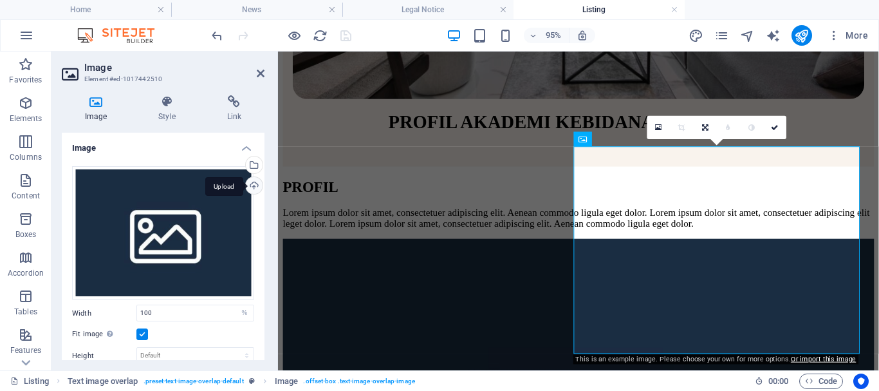
click at [252, 185] on div "Upload" at bounding box center [252, 186] width 19 height 19
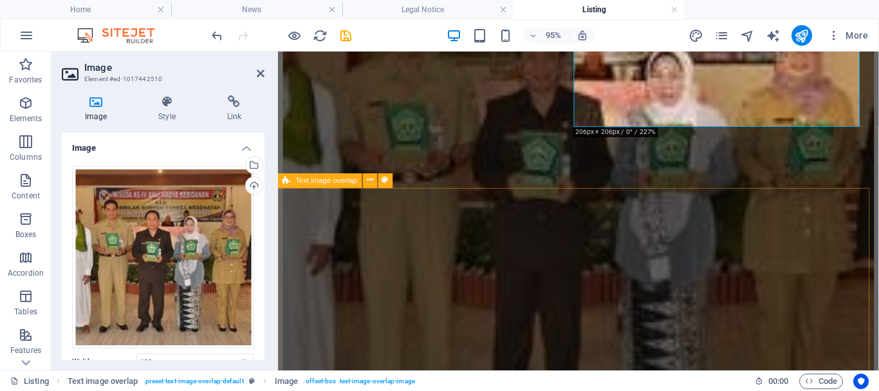
scroll to position [940, 0]
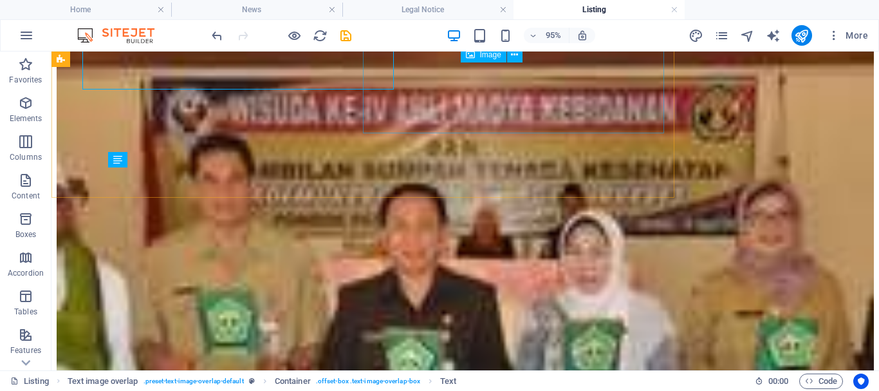
scroll to position [1220, 0]
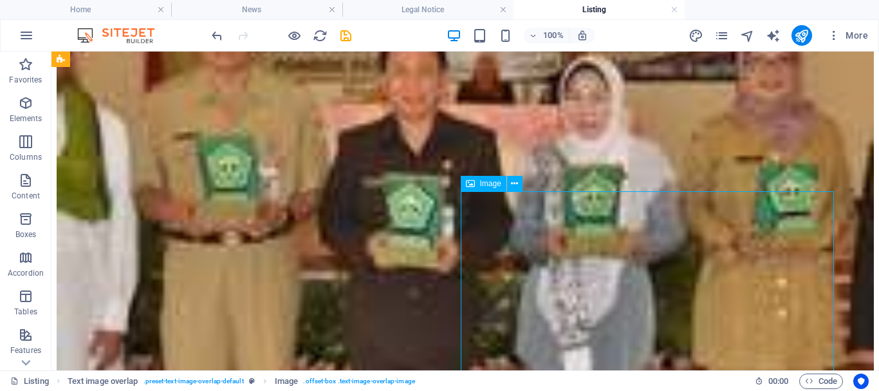
scroll to position [1091, 0]
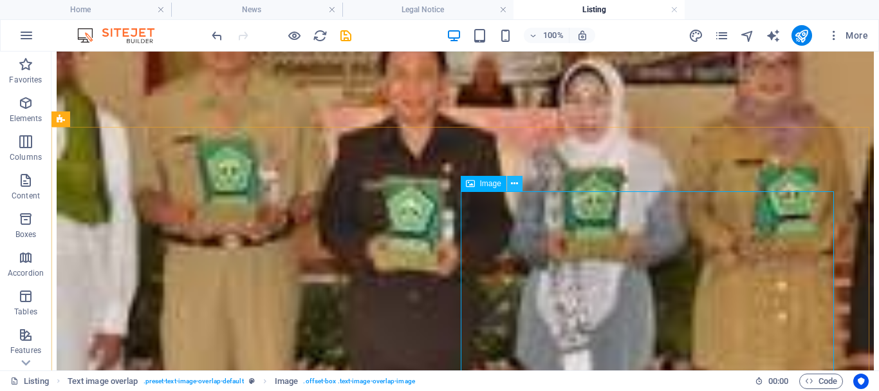
click at [518, 186] on icon at bounding box center [514, 184] width 7 height 14
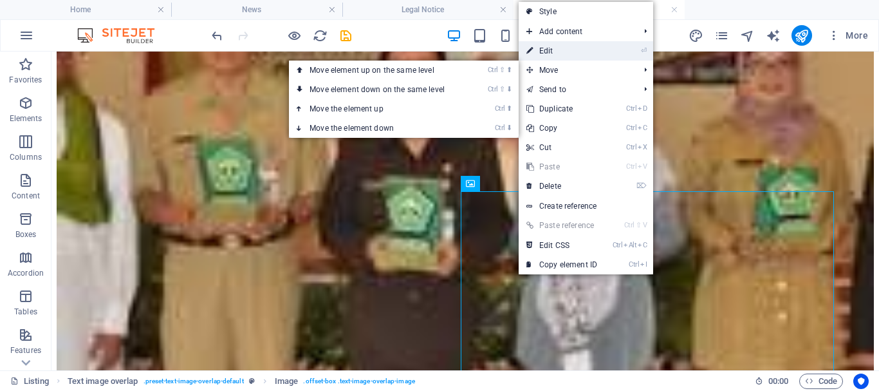
click at [544, 50] on link "⏎ Edit" at bounding box center [562, 50] width 86 height 19
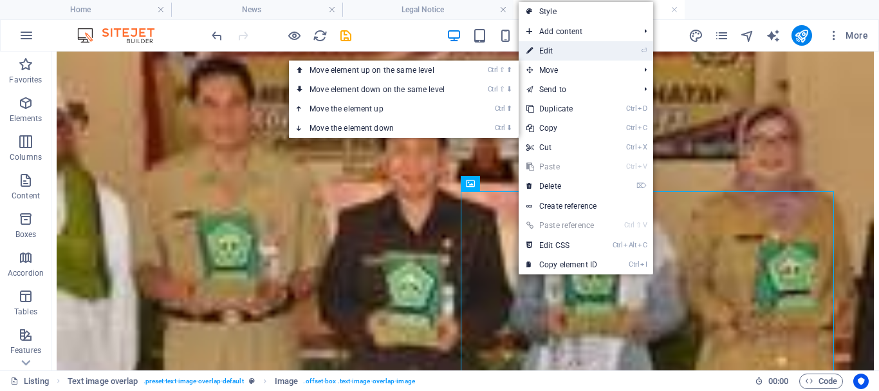
select select "%"
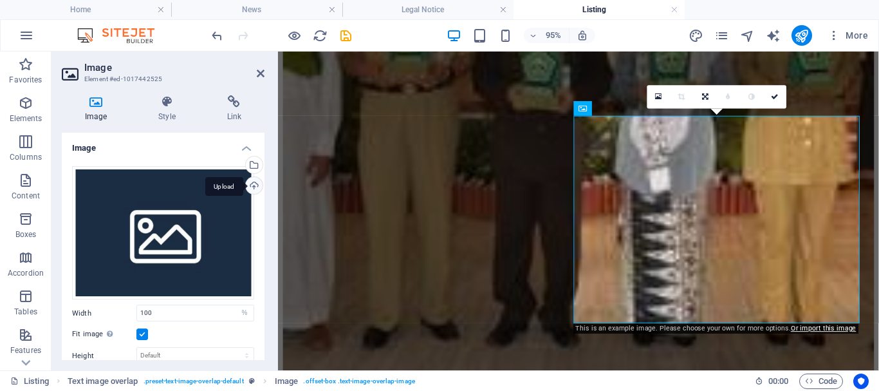
click at [253, 185] on div "Upload" at bounding box center [252, 186] width 19 height 19
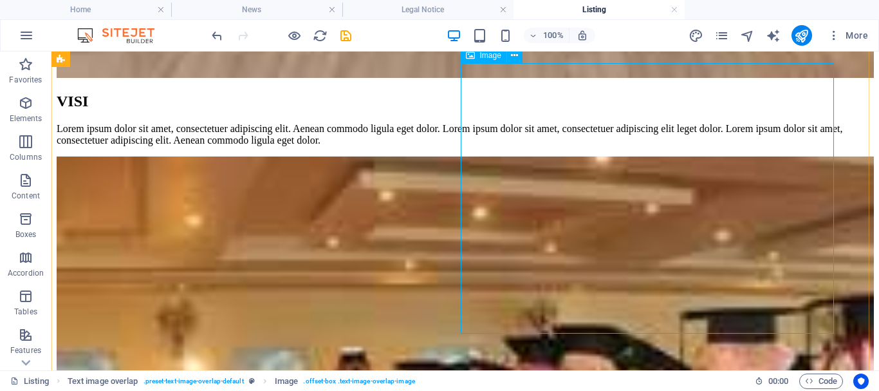
scroll to position [1657, 0]
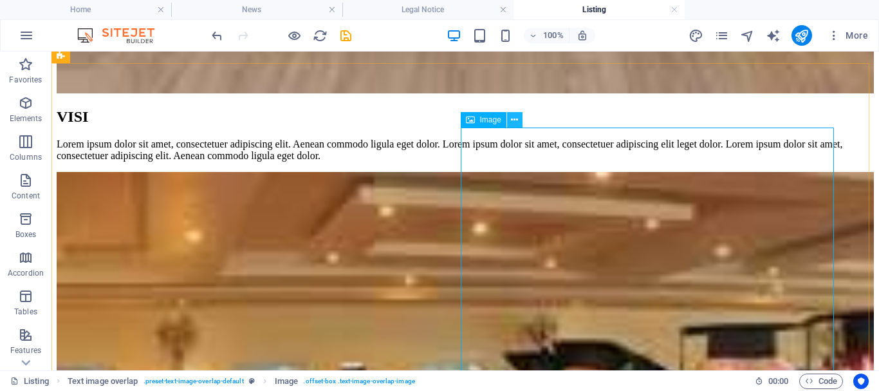
click at [518, 118] on icon at bounding box center [514, 120] width 7 height 14
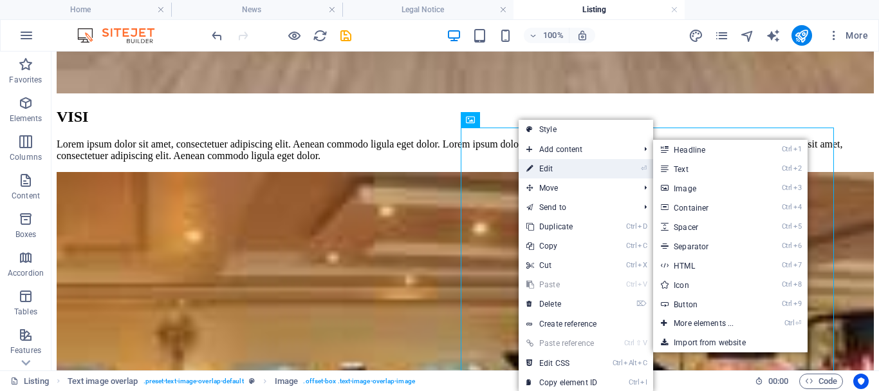
click at [541, 164] on link "⏎ Edit" at bounding box center [562, 168] width 86 height 19
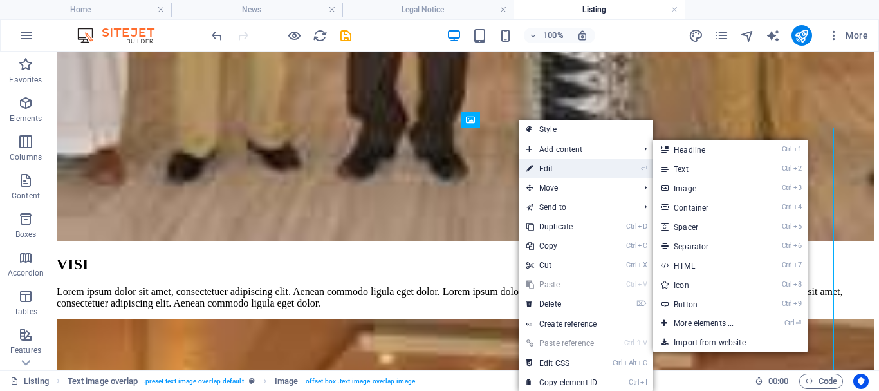
select select "%"
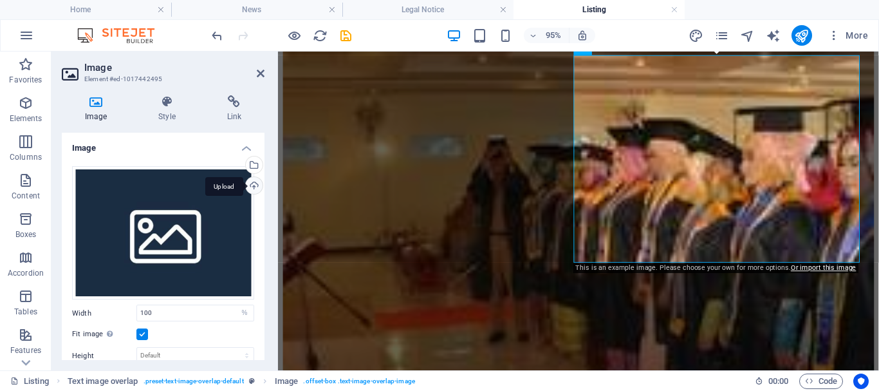
click at [250, 185] on div "Upload" at bounding box center [252, 186] width 19 height 19
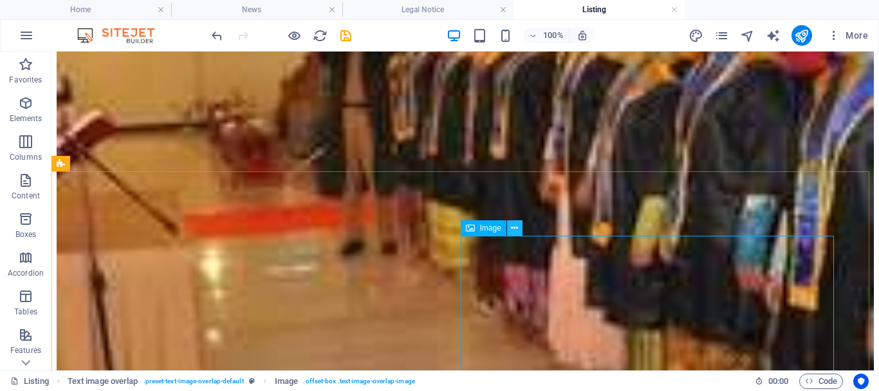
click at [514, 224] on icon at bounding box center [514, 228] width 7 height 14
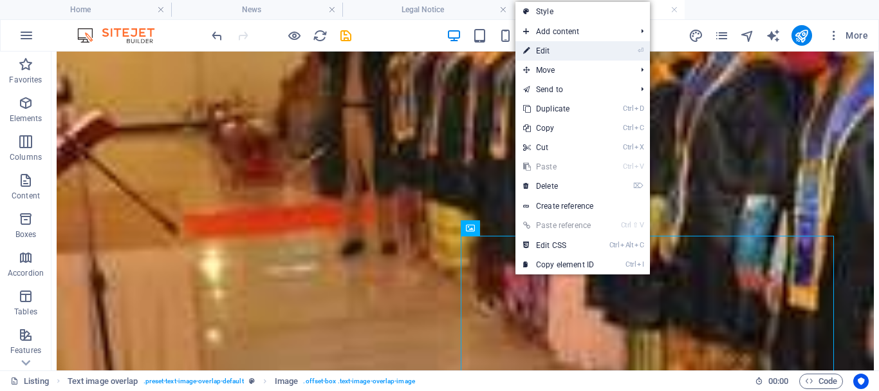
click at [541, 53] on link "⏎ Edit" at bounding box center [559, 50] width 86 height 19
select select "%"
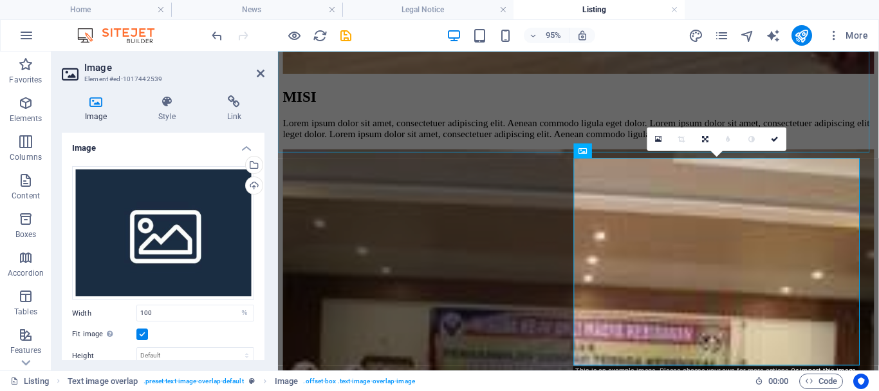
scroll to position [1832, 0]
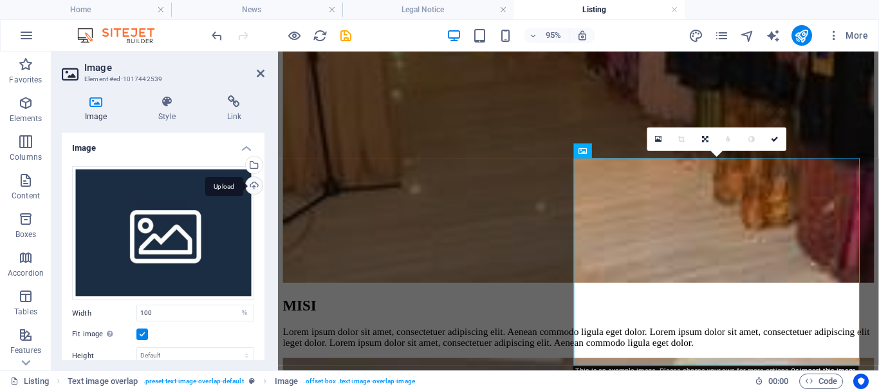
click at [249, 182] on div "Upload" at bounding box center [252, 186] width 19 height 19
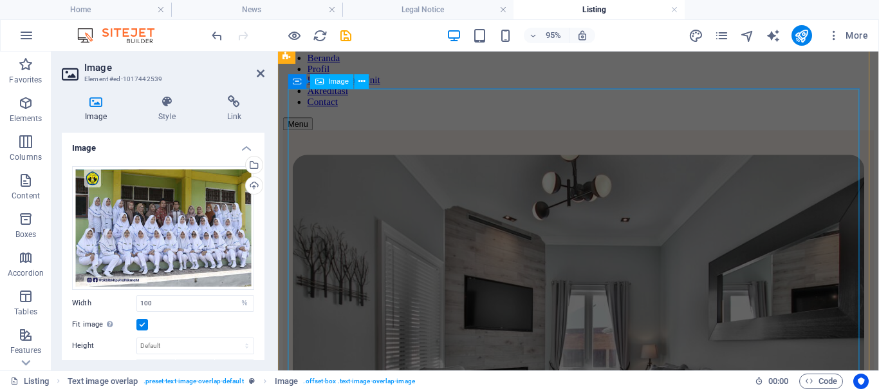
scroll to position [158, 0]
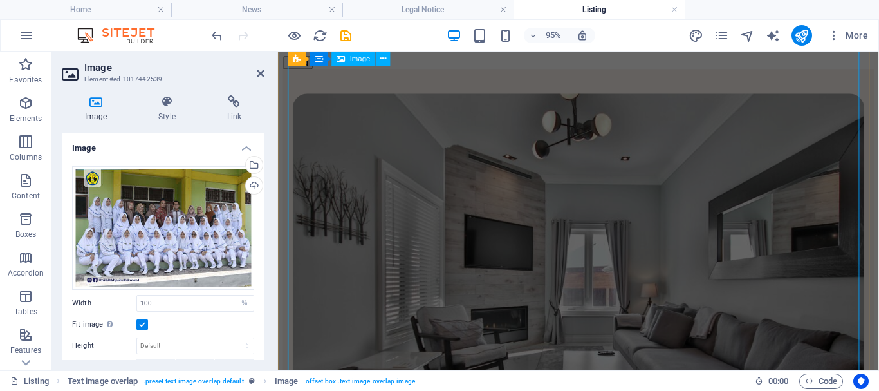
click at [543, 225] on figure at bounding box center [595, 298] width 602 height 404
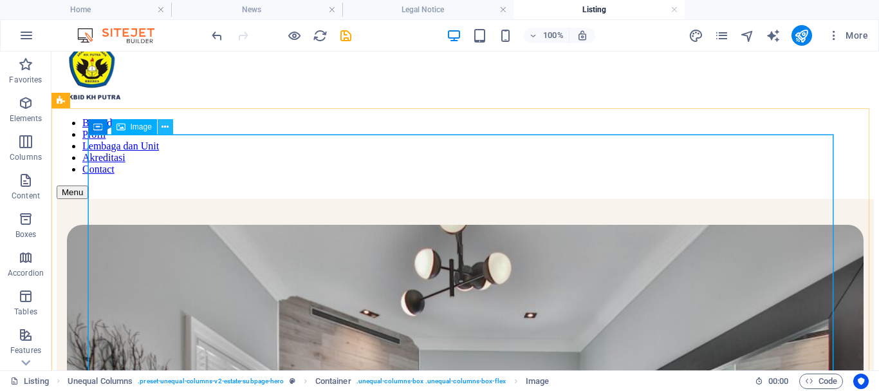
click at [167, 127] on icon at bounding box center [165, 127] width 7 height 14
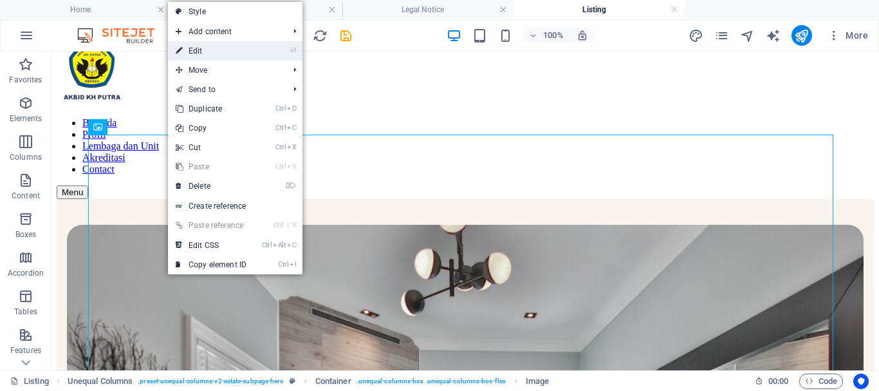
click at [199, 52] on link "⏎ Edit" at bounding box center [211, 50] width 86 height 19
select select "%"
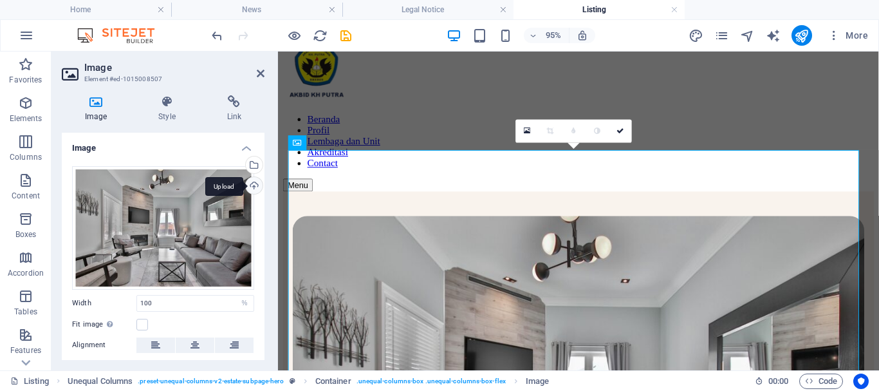
click at [250, 183] on div "Upload" at bounding box center [252, 186] width 19 height 19
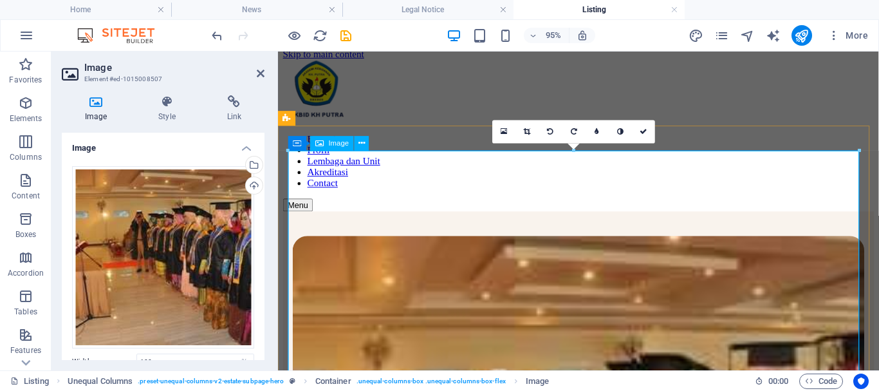
scroll to position [0, 0]
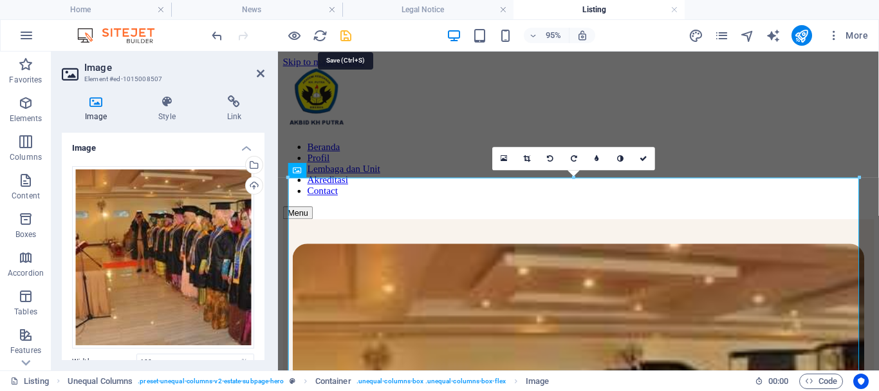
click at [350, 41] on icon "save" at bounding box center [346, 35] width 15 height 15
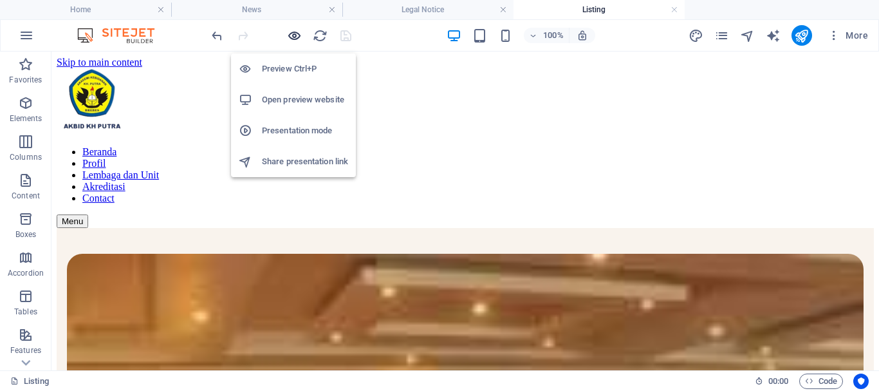
click at [294, 39] on icon "button" at bounding box center [294, 35] width 15 height 15
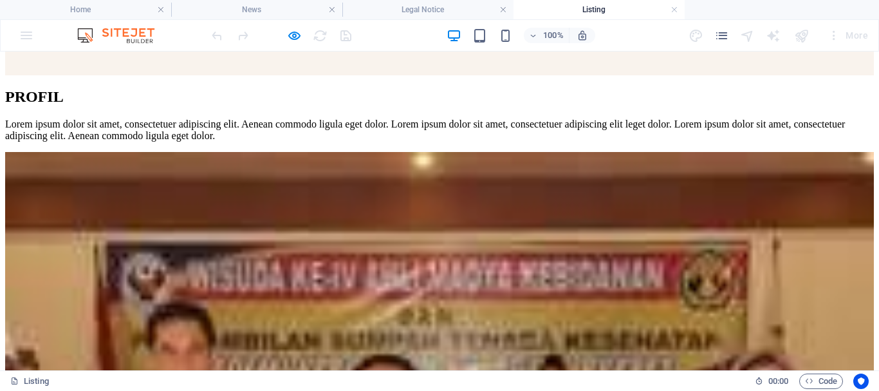
scroll to position [1095, 0]
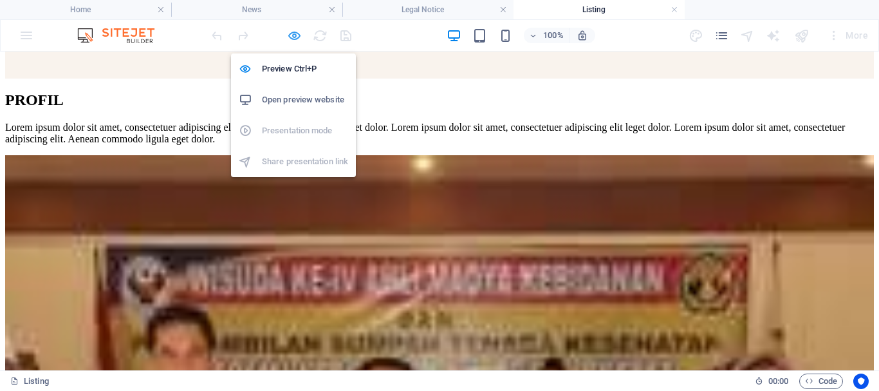
click at [290, 39] on icon "button" at bounding box center [294, 35] width 15 height 15
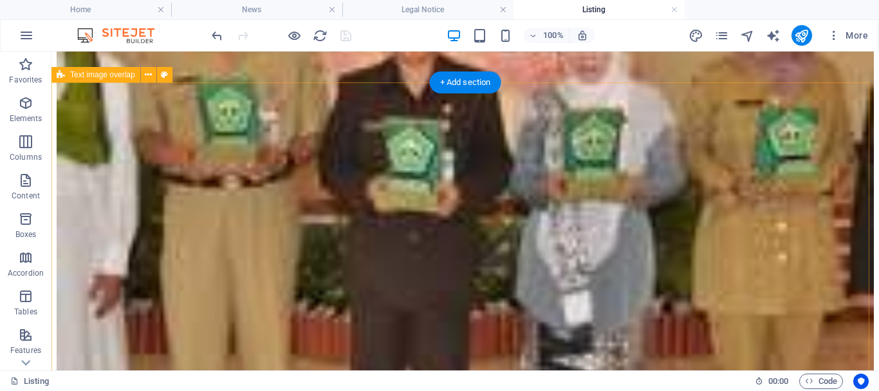
scroll to position [1416, 0]
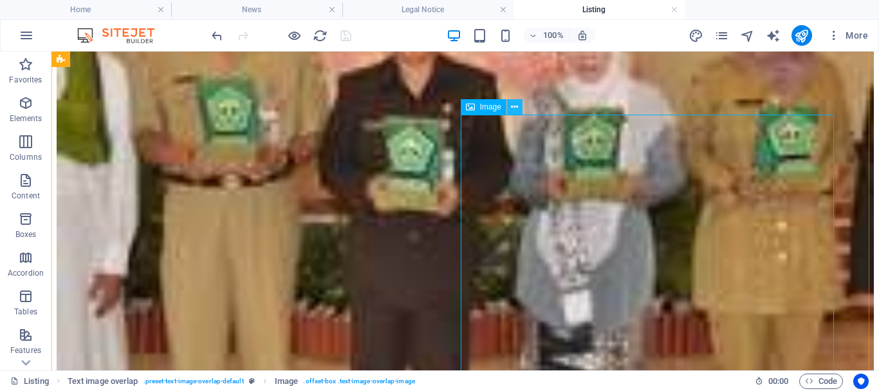
click at [518, 106] on icon at bounding box center [514, 107] width 7 height 14
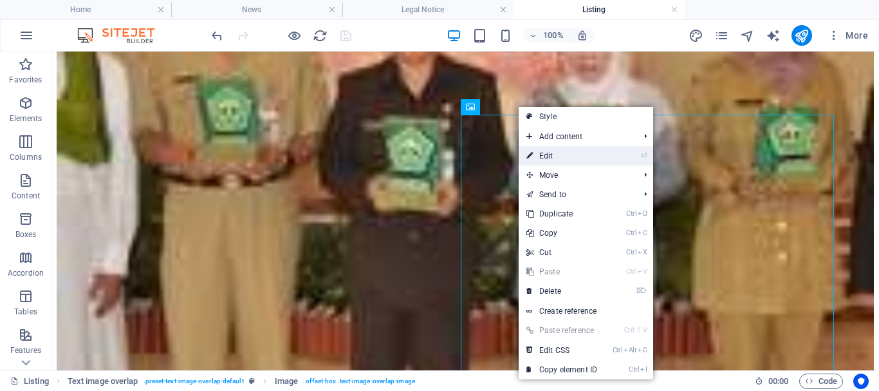
click at [549, 155] on link "⏎ Edit" at bounding box center [562, 155] width 86 height 19
select select "%"
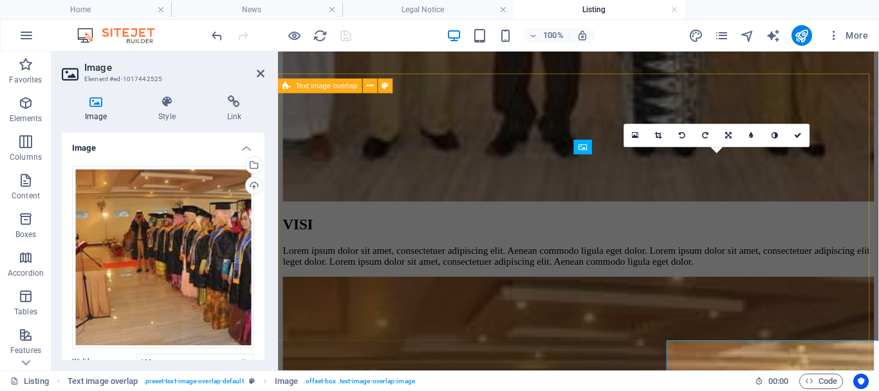
scroll to position [1176, 0]
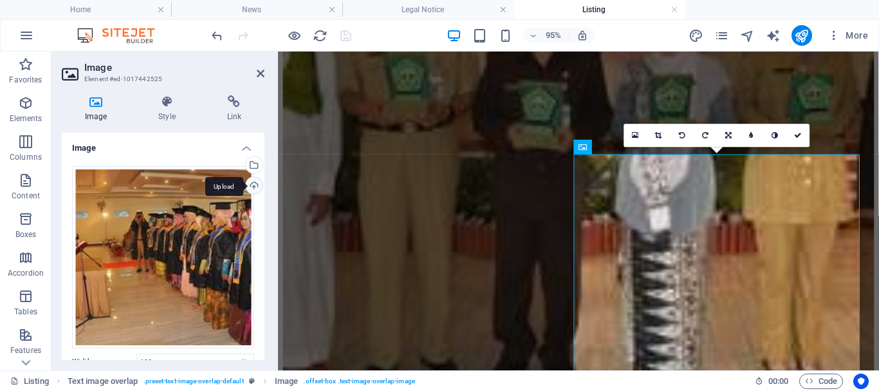
click at [254, 189] on div "Upload" at bounding box center [252, 186] width 19 height 19
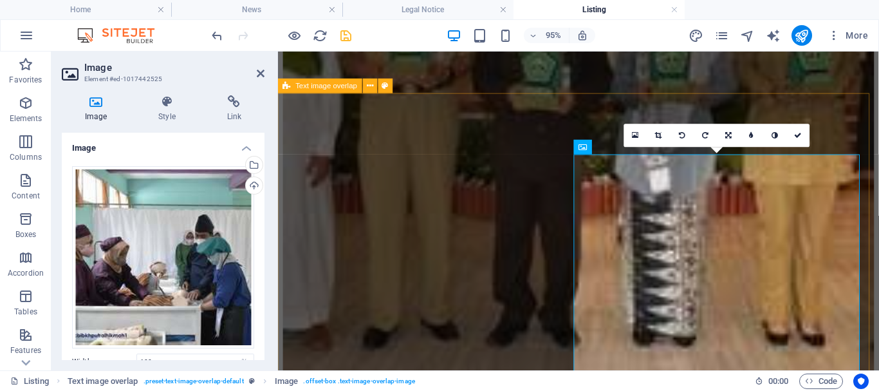
scroll to position [1240, 0]
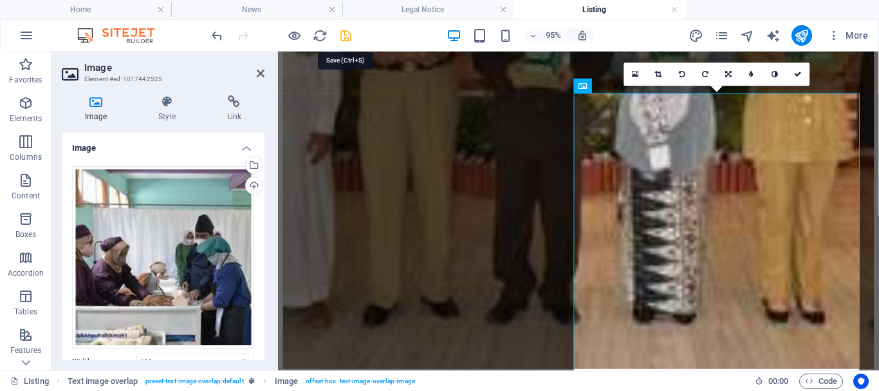
click at [345, 32] on icon "save" at bounding box center [346, 35] width 15 height 15
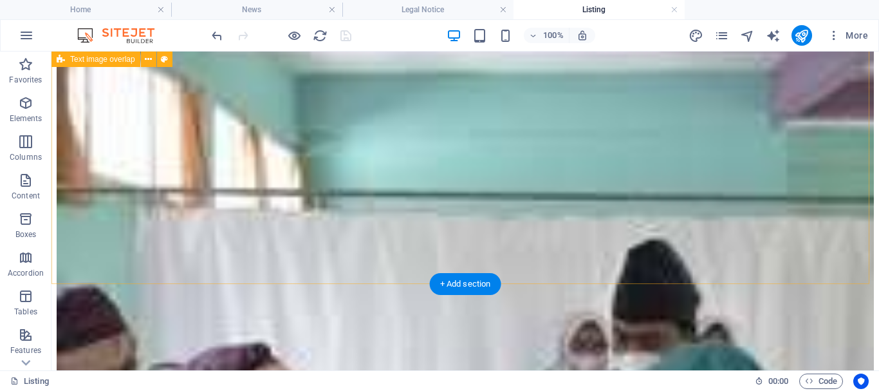
scroll to position [2060, 0]
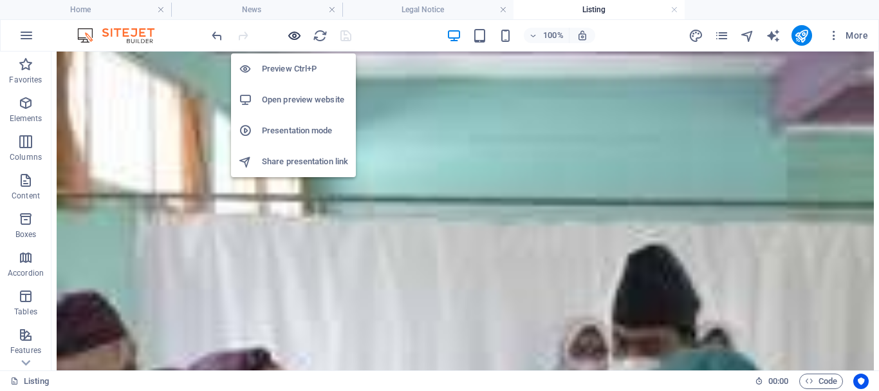
click at [287, 33] on icon "button" at bounding box center [294, 35] width 15 height 15
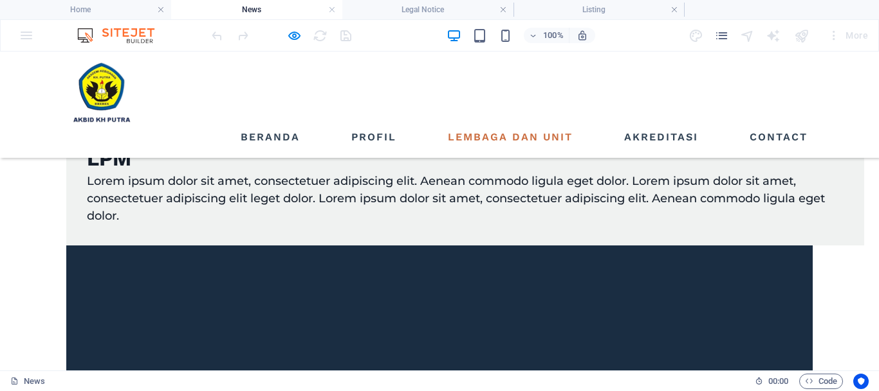
scroll to position [0, 0]
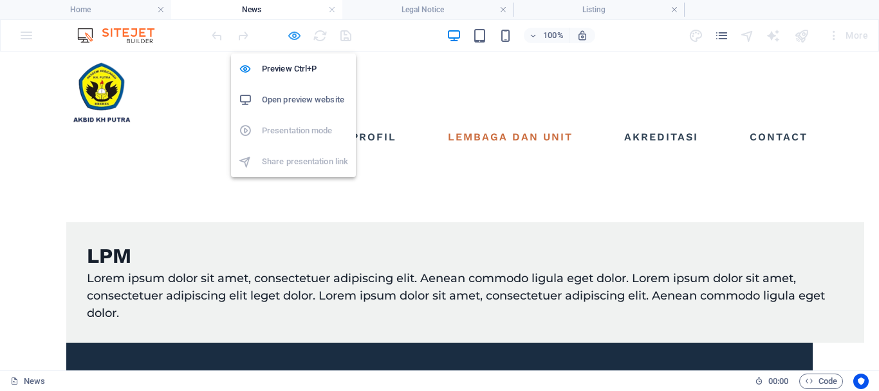
click at [296, 39] on icon "button" at bounding box center [294, 35] width 15 height 15
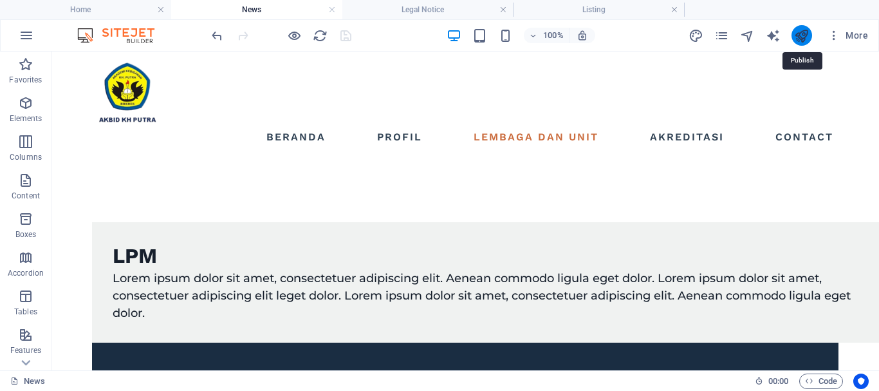
click at [805, 37] on icon "publish" at bounding box center [801, 35] width 15 height 15
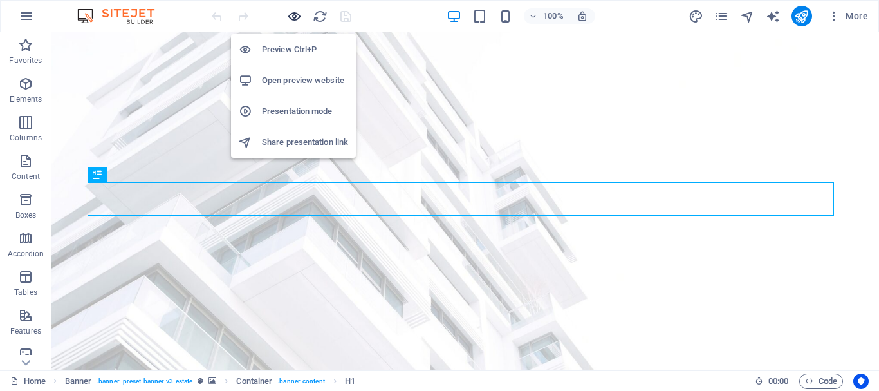
click at [297, 16] on icon "button" at bounding box center [294, 16] width 15 height 15
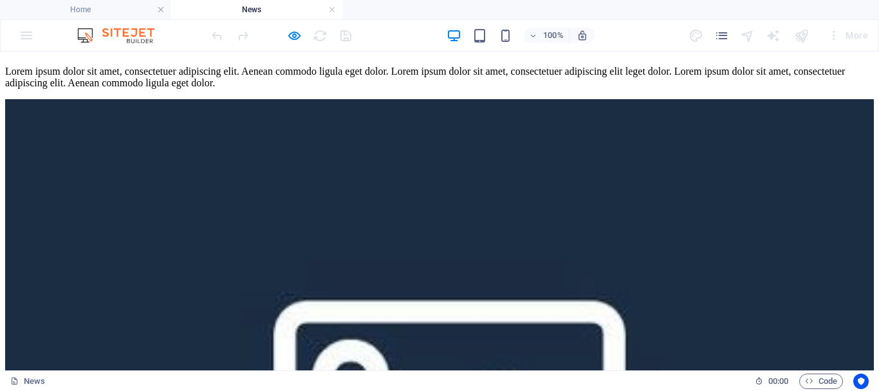
scroll to position [837, 0]
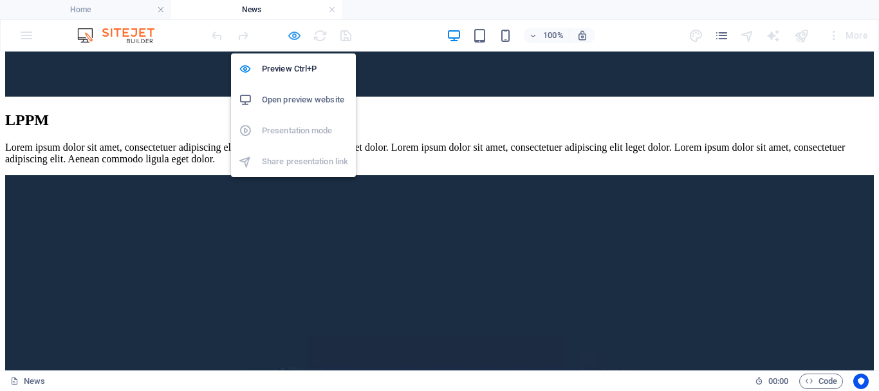
click at [293, 41] on icon "button" at bounding box center [294, 35] width 15 height 15
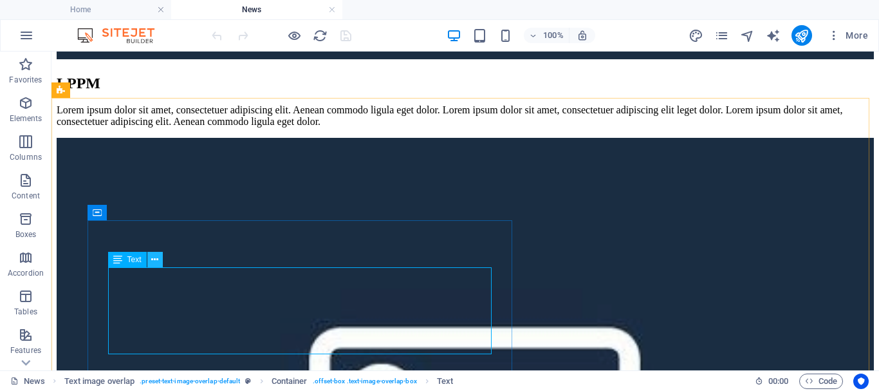
click at [156, 258] on icon at bounding box center [154, 260] width 7 height 14
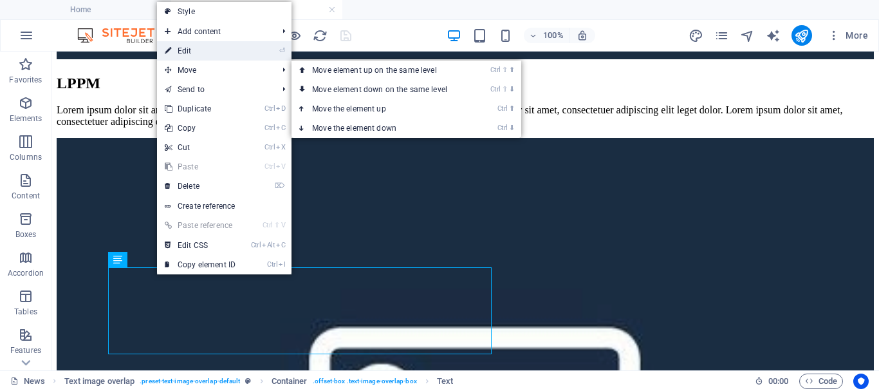
click at [198, 54] on link "⏎ Edit" at bounding box center [200, 50] width 86 height 19
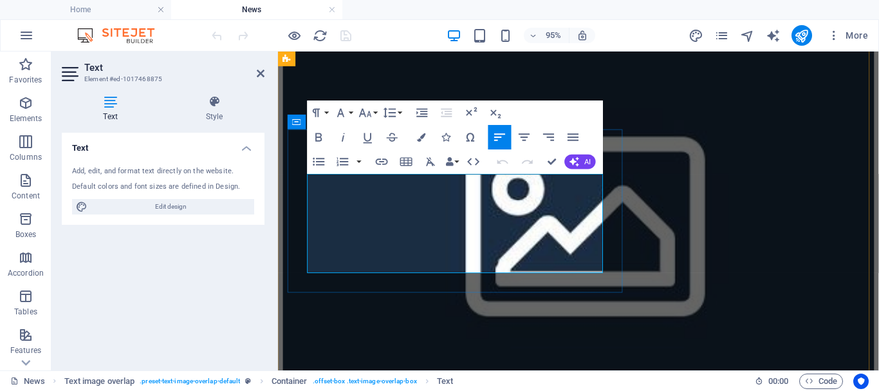
scroll to position [805, 0]
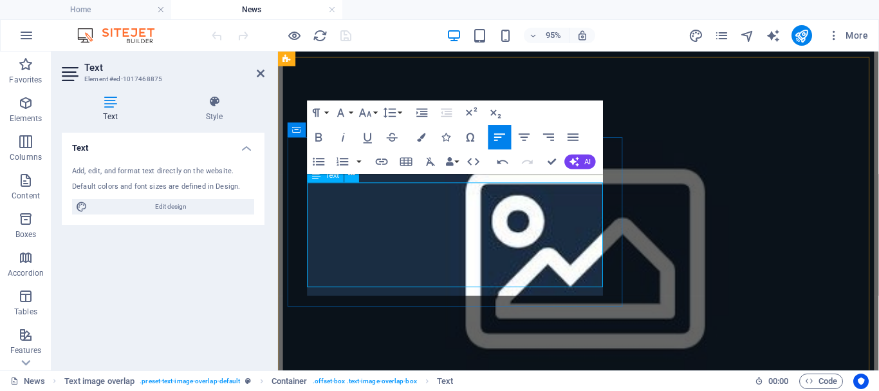
scroll to position [794, 0]
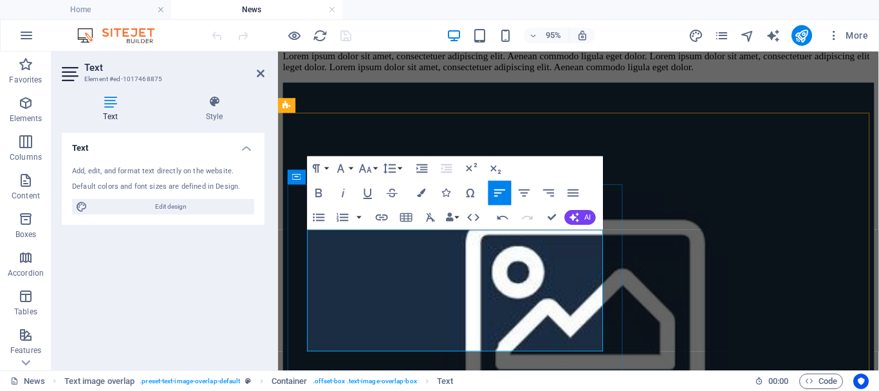
scroll to position [729, 0]
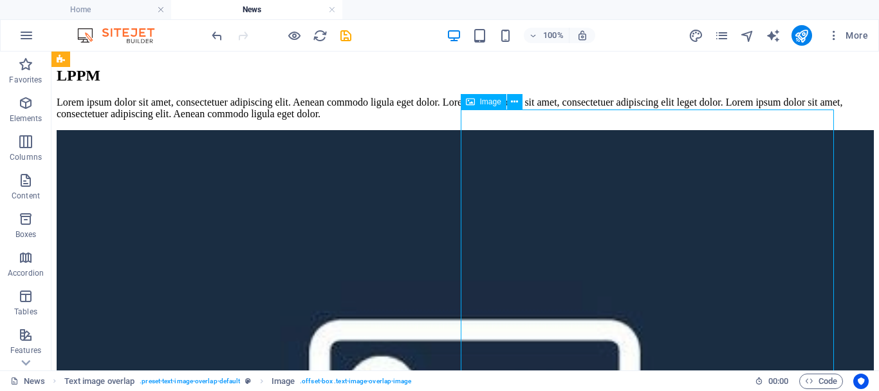
scroll to position [825, 0]
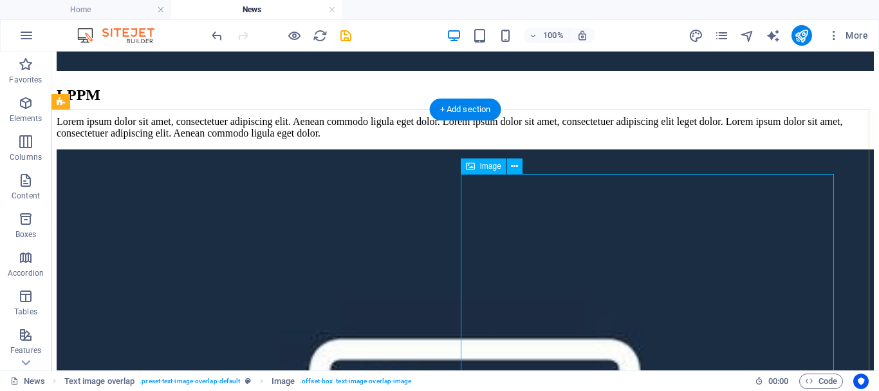
click at [513, 169] on icon at bounding box center [514, 167] width 7 height 14
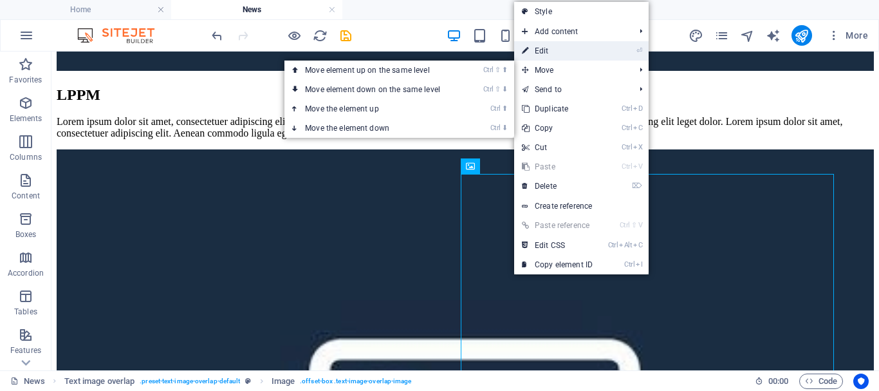
click at [560, 53] on link "⏎ Edit" at bounding box center [557, 50] width 86 height 19
select select "%"
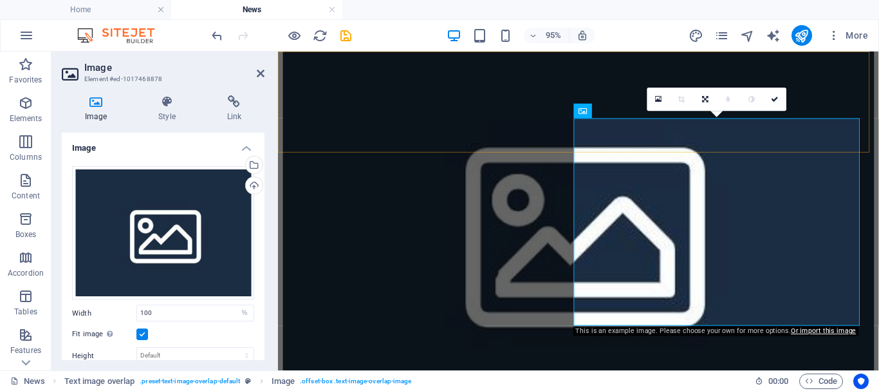
scroll to position [794, 0]
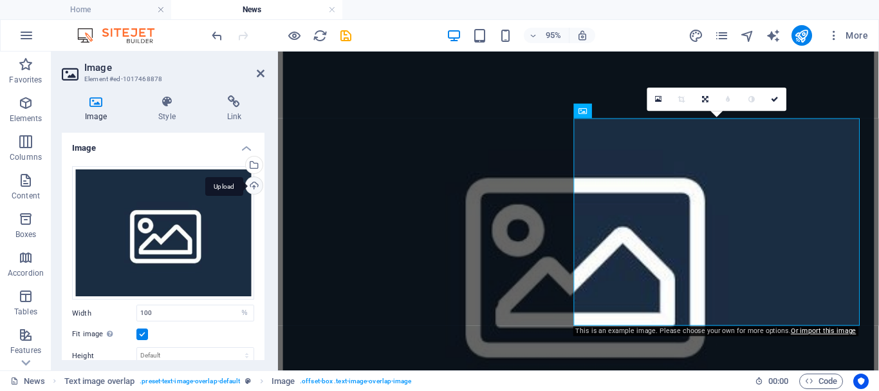
click at [254, 186] on div "Upload" at bounding box center [252, 186] width 19 height 19
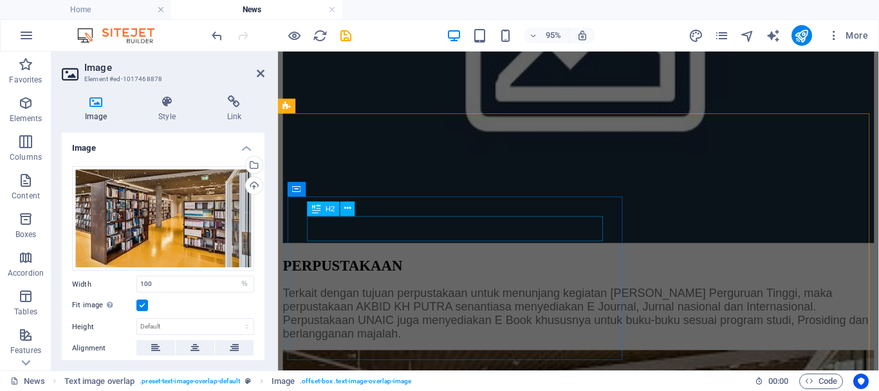
scroll to position [1116, 0]
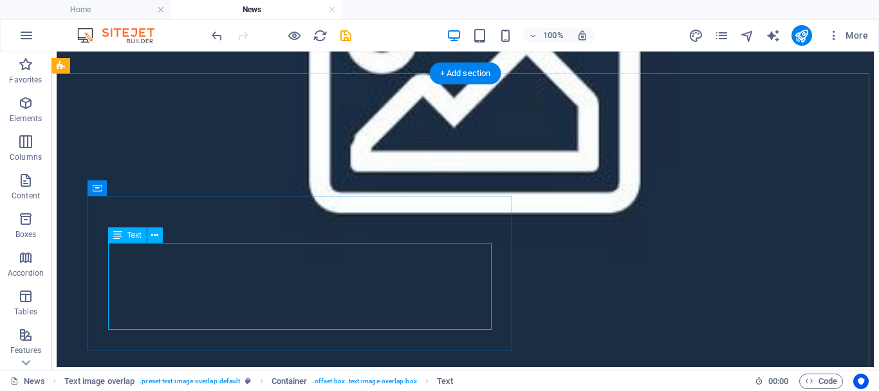
click at [154, 234] on icon at bounding box center [154, 236] width 7 height 14
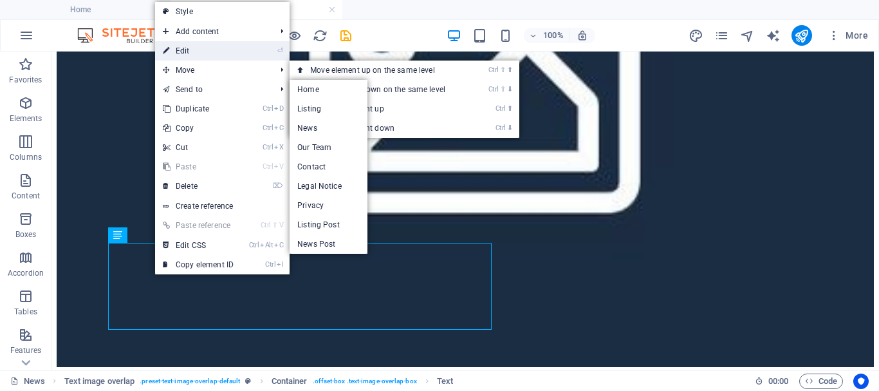
click at [209, 55] on link "⏎ Edit" at bounding box center [198, 50] width 86 height 19
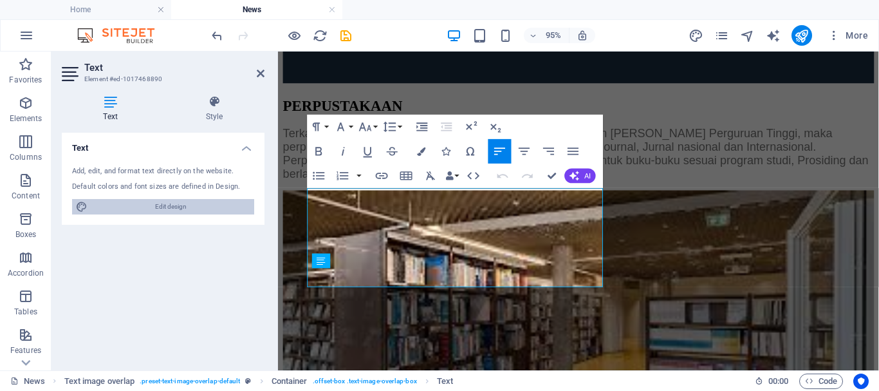
scroll to position [1116, 0]
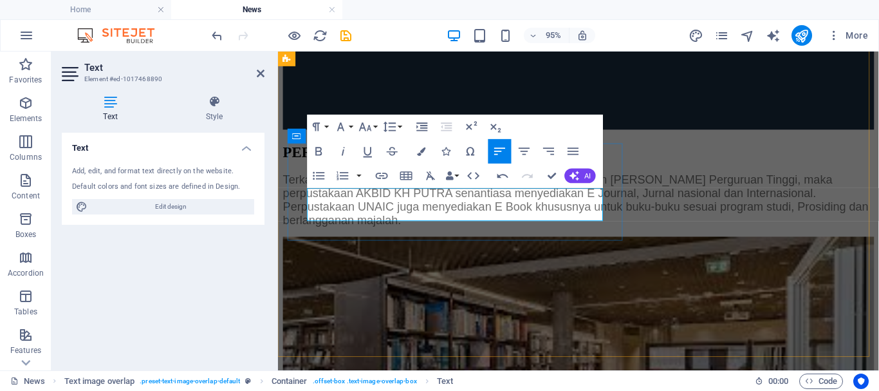
drag, startPoint x: 476, startPoint y: 204, endPoint x: 409, endPoint y: 208, distance: 66.4
copy span "AKBID KH Putra"
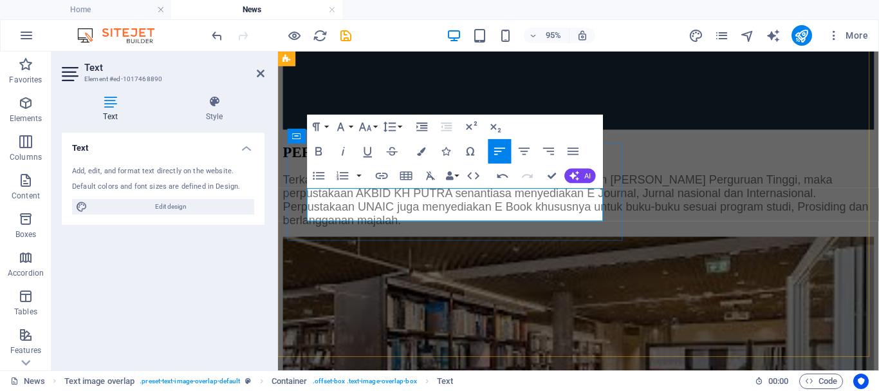
scroll to position [1142, 0]
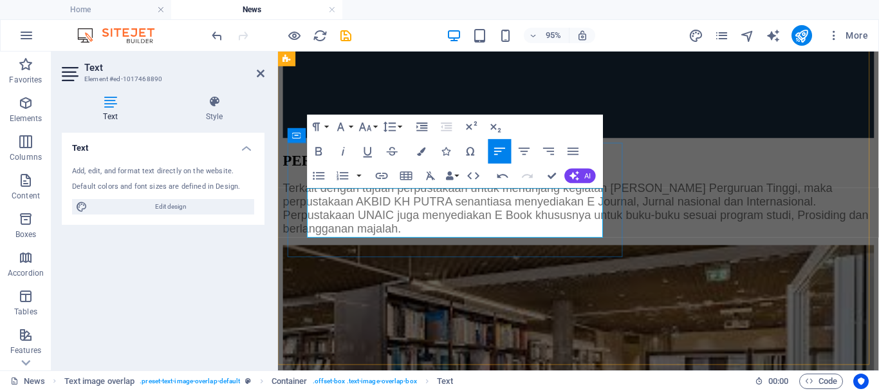
drag, startPoint x: 551, startPoint y: 204, endPoint x: 619, endPoint y: 204, distance: 68.2
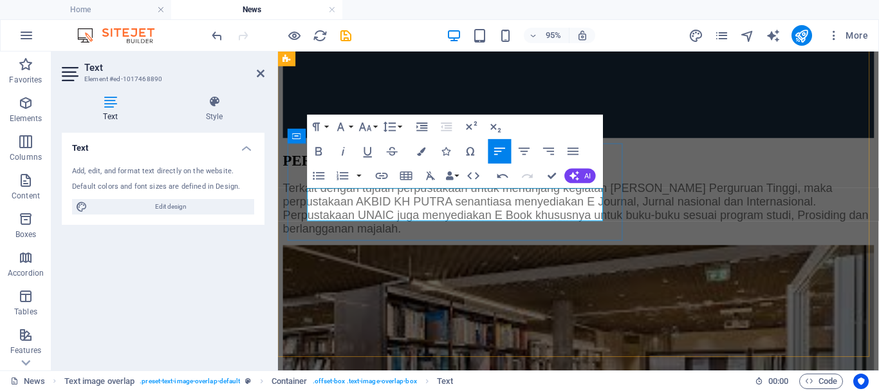
scroll to position [1151, 0]
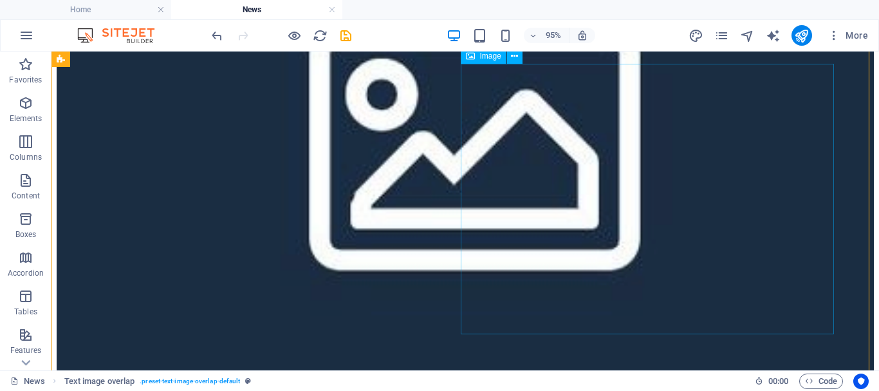
scroll to position [1273, 0]
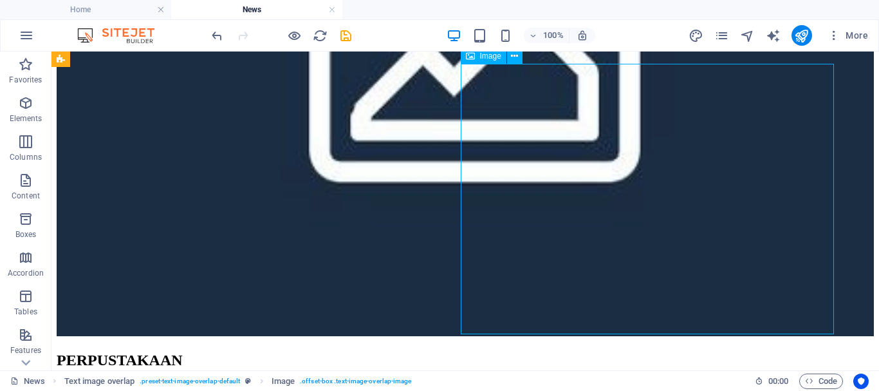
scroll to position [1209, 0]
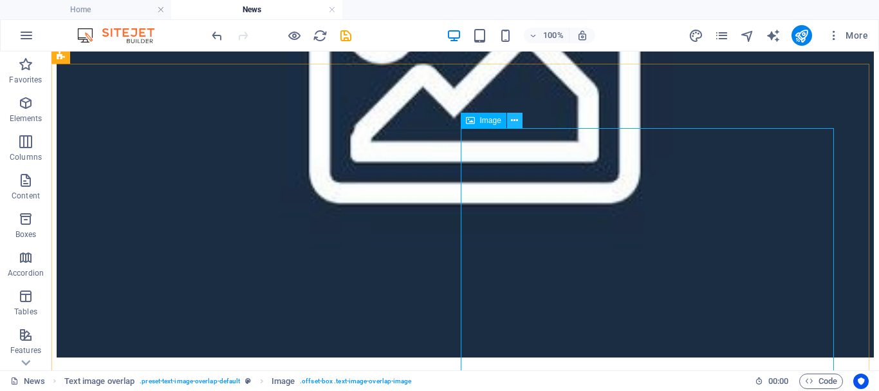
click at [512, 120] on icon at bounding box center [514, 121] width 7 height 14
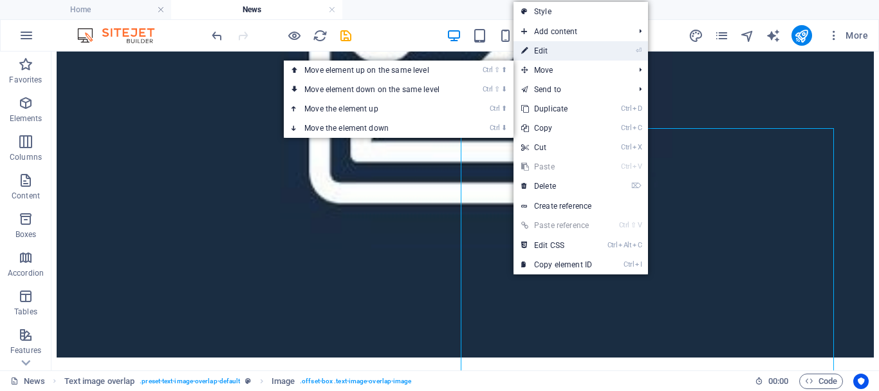
click at [555, 49] on link "⏎ Edit" at bounding box center [557, 50] width 86 height 19
select select "%"
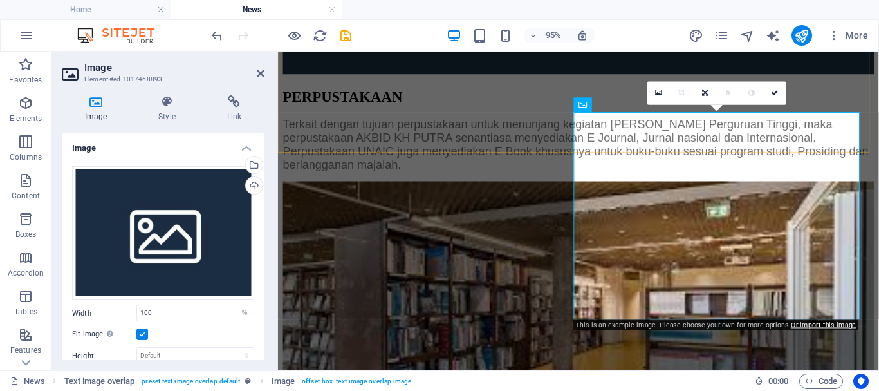
scroll to position [1125, 0]
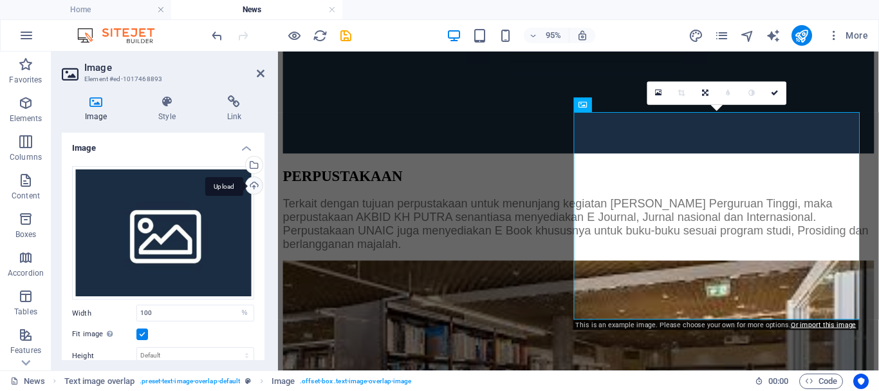
click at [251, 185] on div "Upload" at bounding box center [252, 186] width 19 height 19
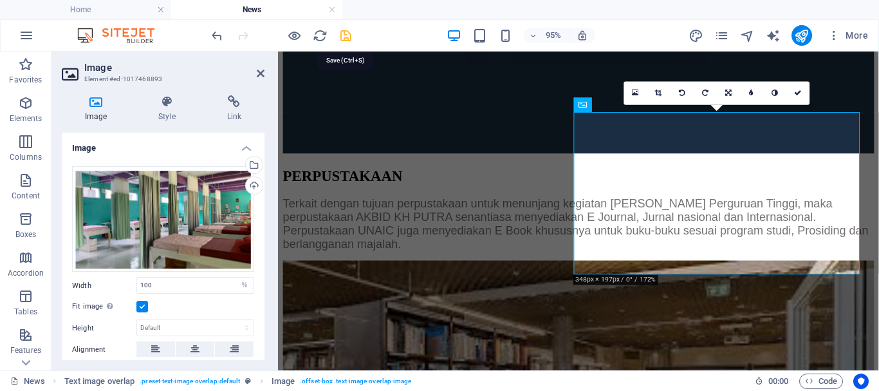
click at [346, 31] on icon "save" at bounding box center [346, 35] width 15 height 15
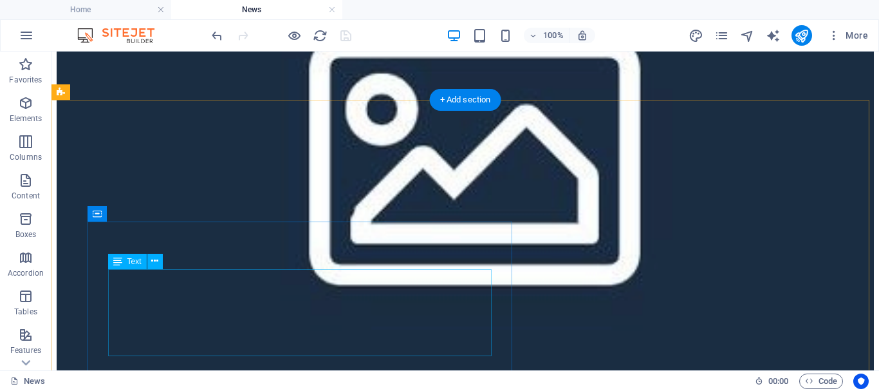
scroll to position [437, 0]
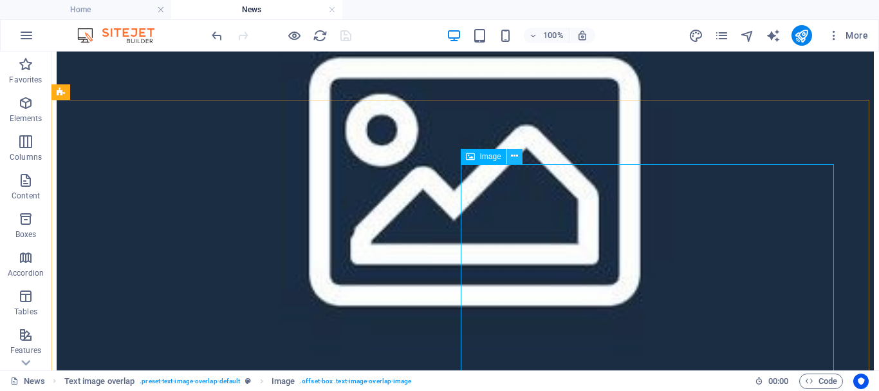
click at [515, 156] on icon at bounding box center [514, 156] width 7 height 14
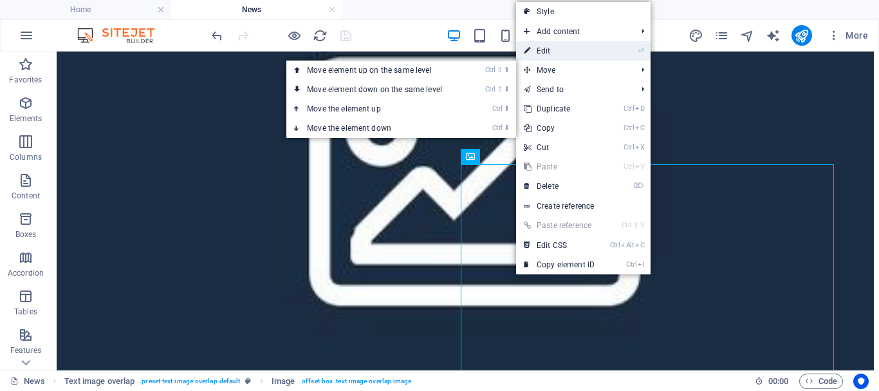
click at [553, 50] on link "⏎ Edit" at bounding box center [559, 50] width 86 height 19
select select "%"
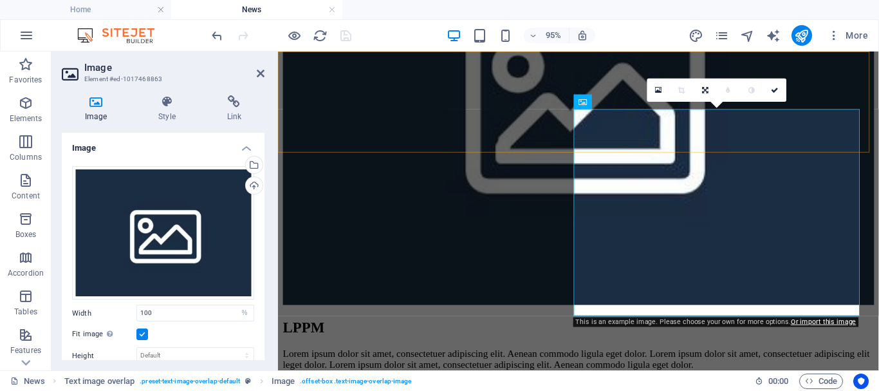
scroll to position [457, 0]
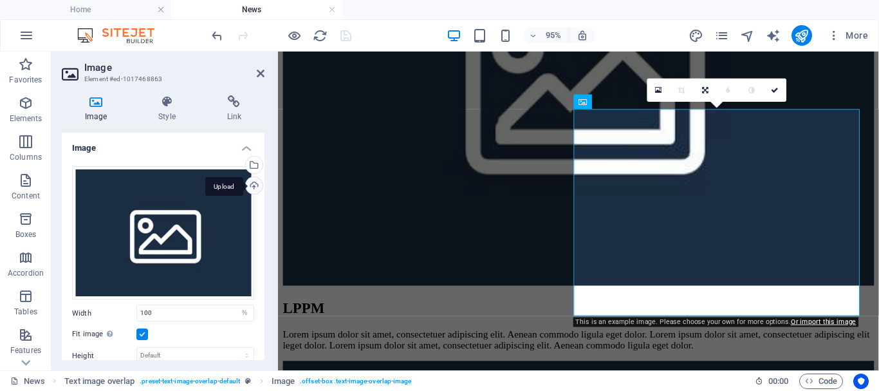
click at [250, 189] on div "Upload" at bounding box center [252, 186] width 19 height 19
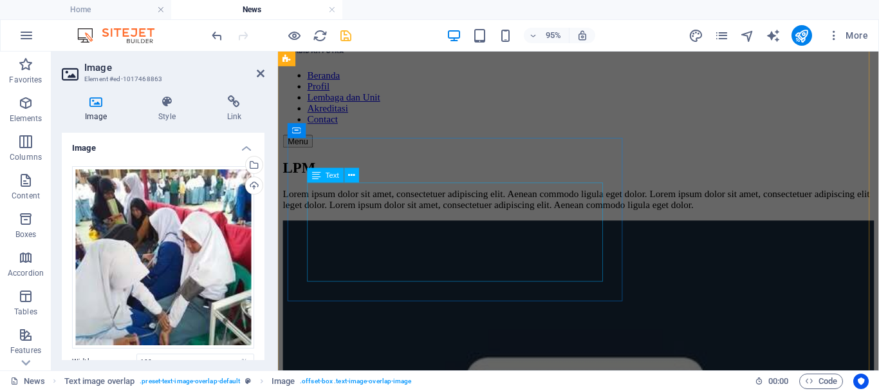
scroll to position [71, 0]
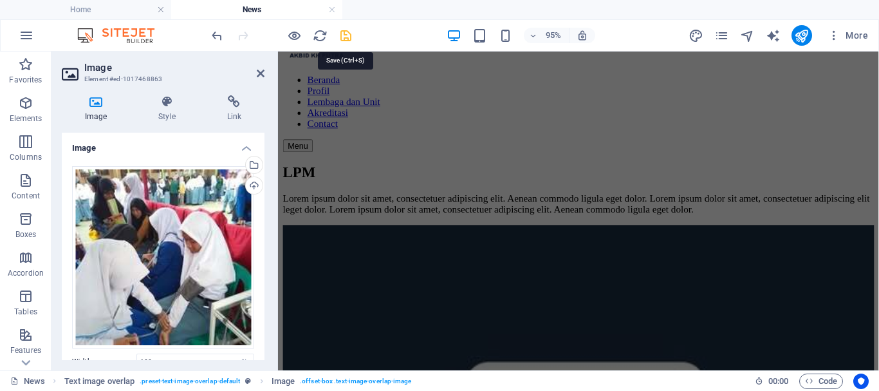
click at [341, 35] on icon "save" at bounding box center [346, 35] width 15 height 15
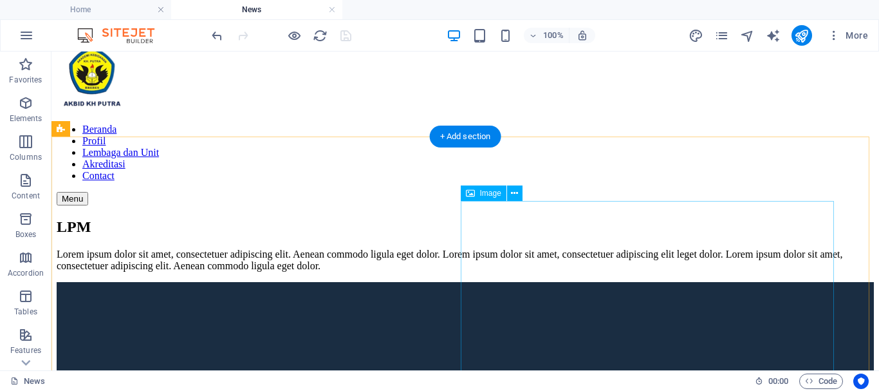
scroll to position [0, 0]
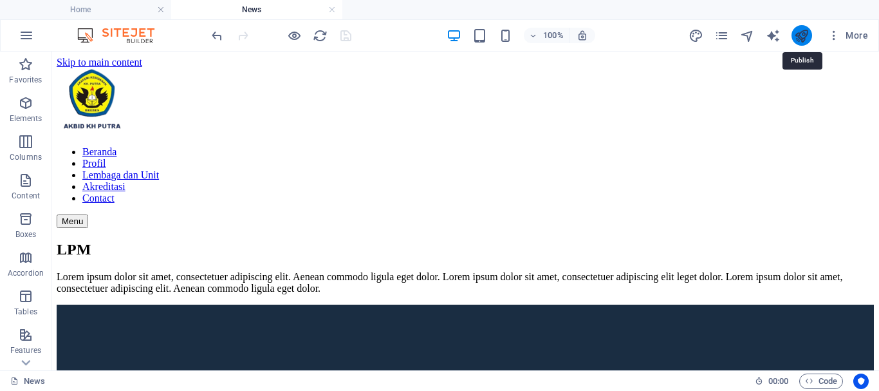
click at [798, 34] on icon "publish" at bounding box center [801, 35] width 15 height 15
